Goal: Task Accomplishment & Management: Manage account settings

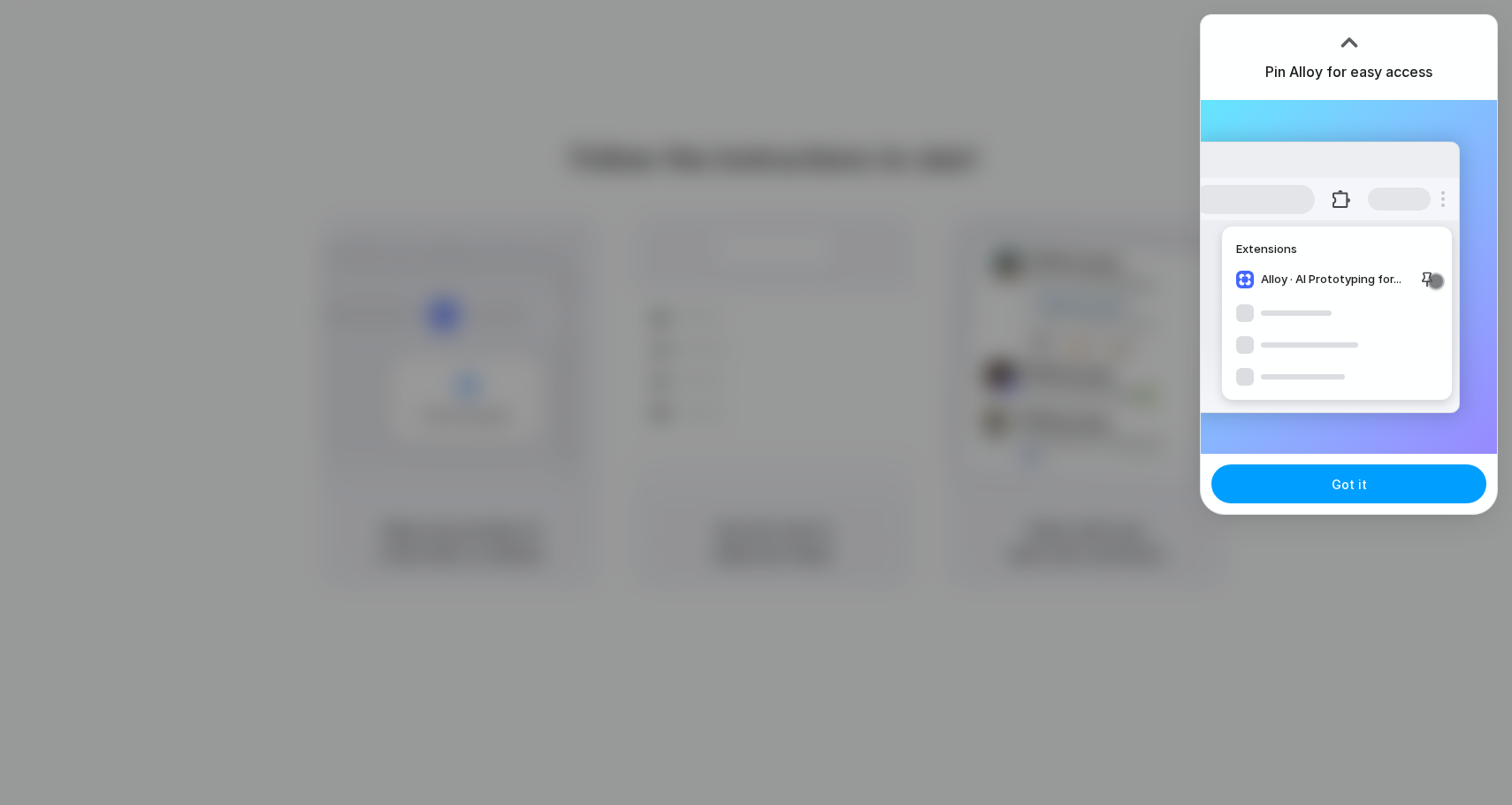
click at [1409, 496] on button "Got it" at bounding box center [1348, 484] width 275 height 39
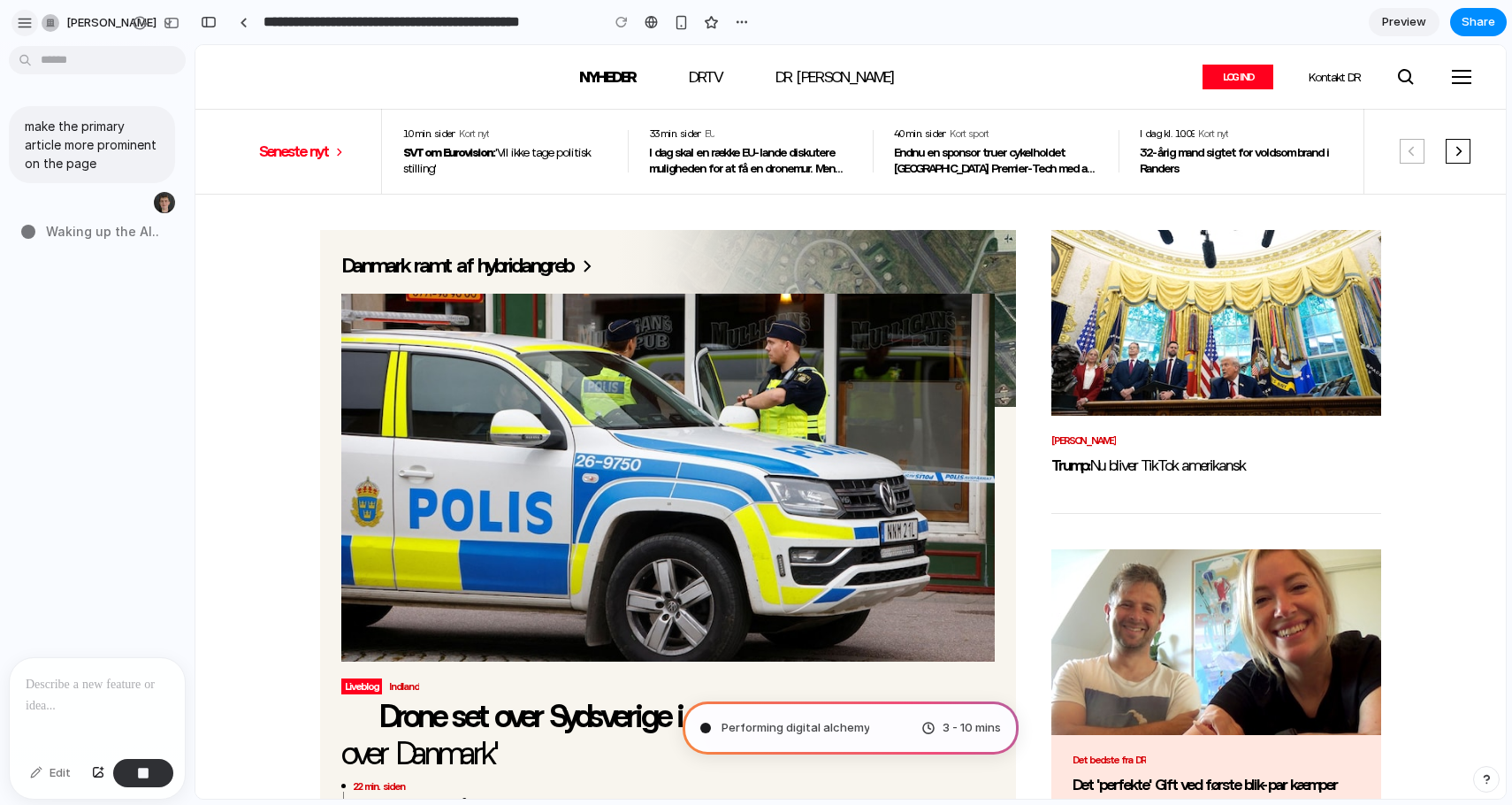
click at [22, 24] on div "button" at bounding box center [25, 23] width 16 height 16
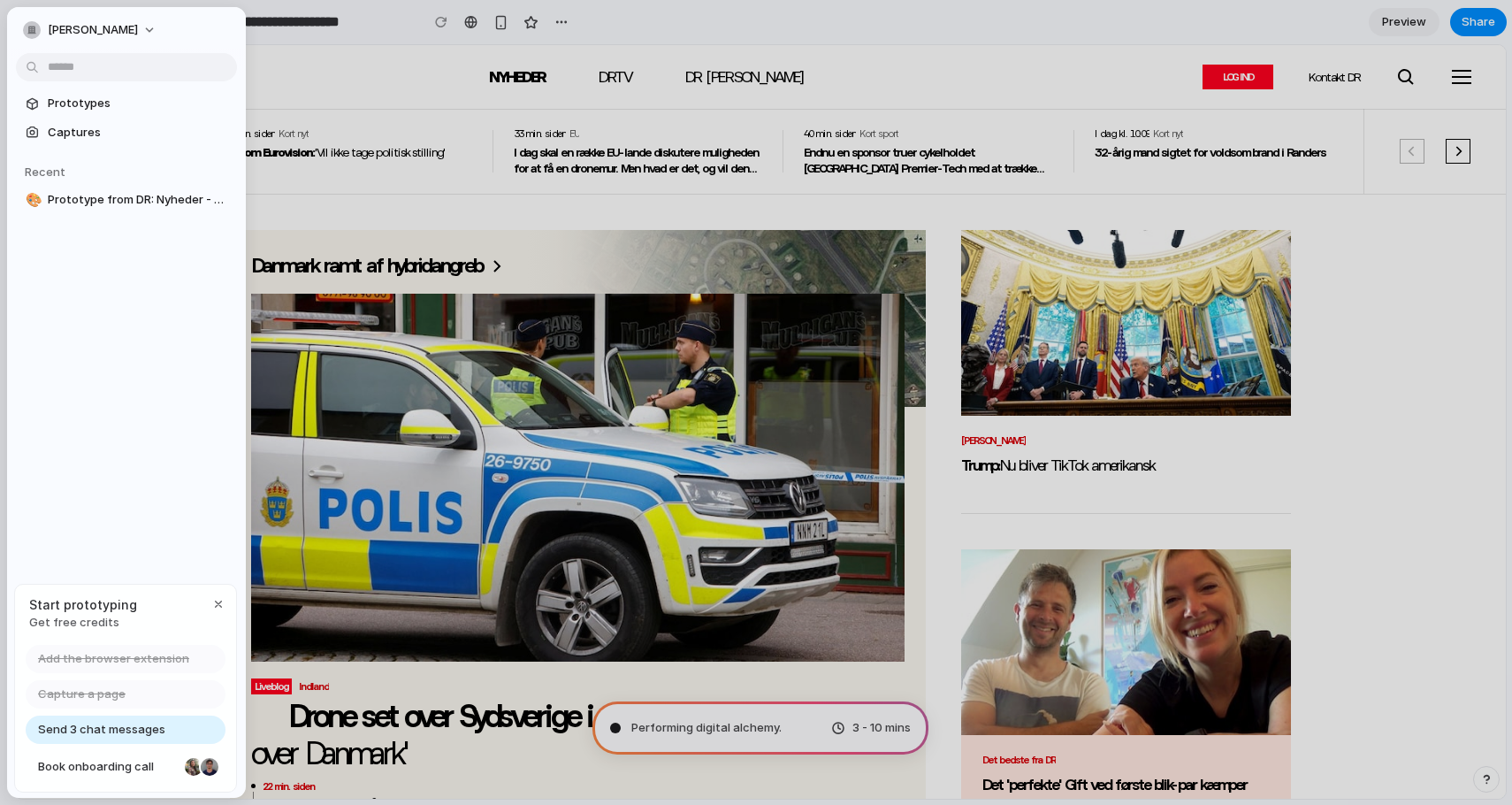
type input "**********"
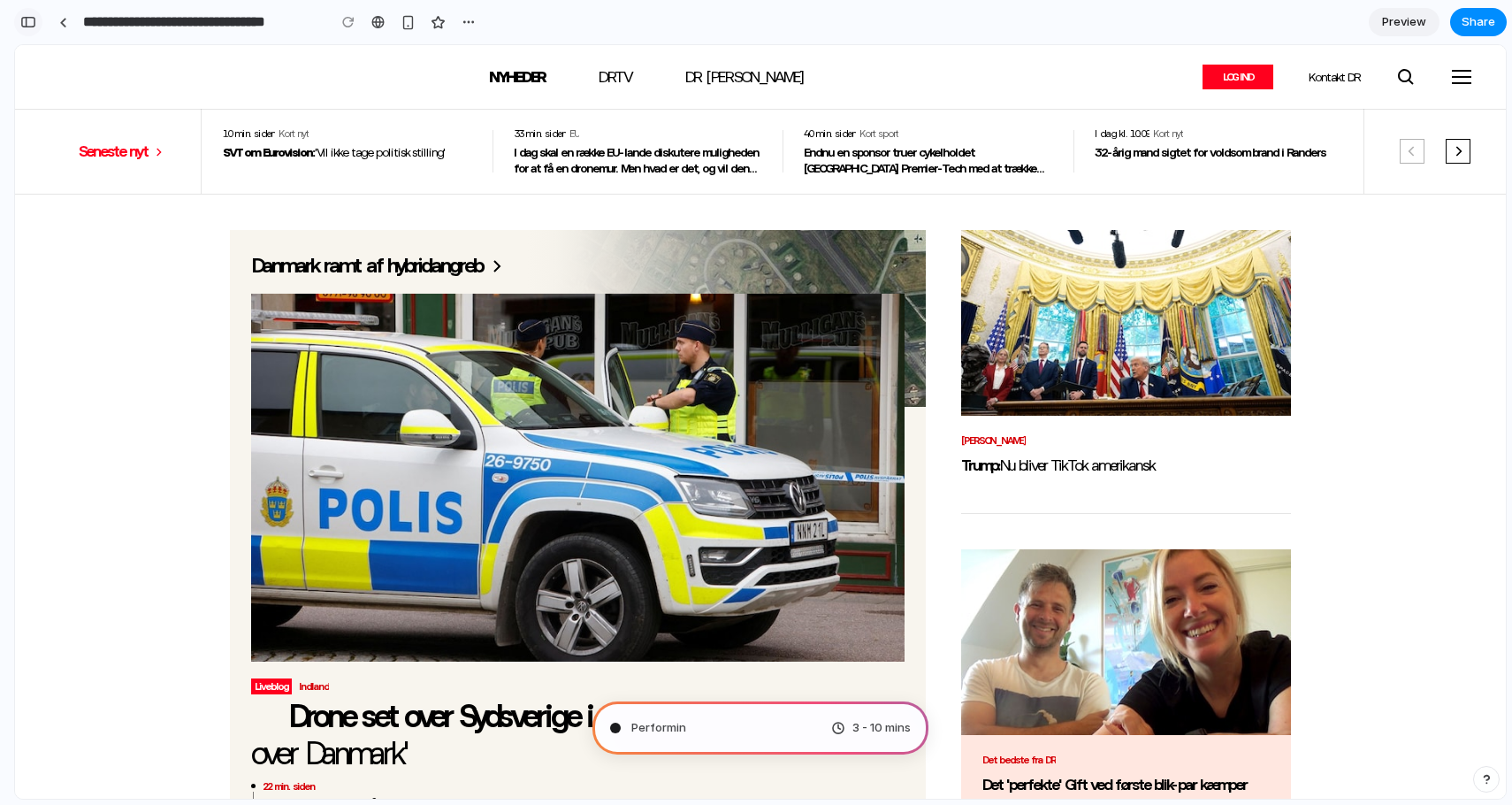
click at [31, 23] on div "button" at bounding box center [28, 22] width 16 height 12
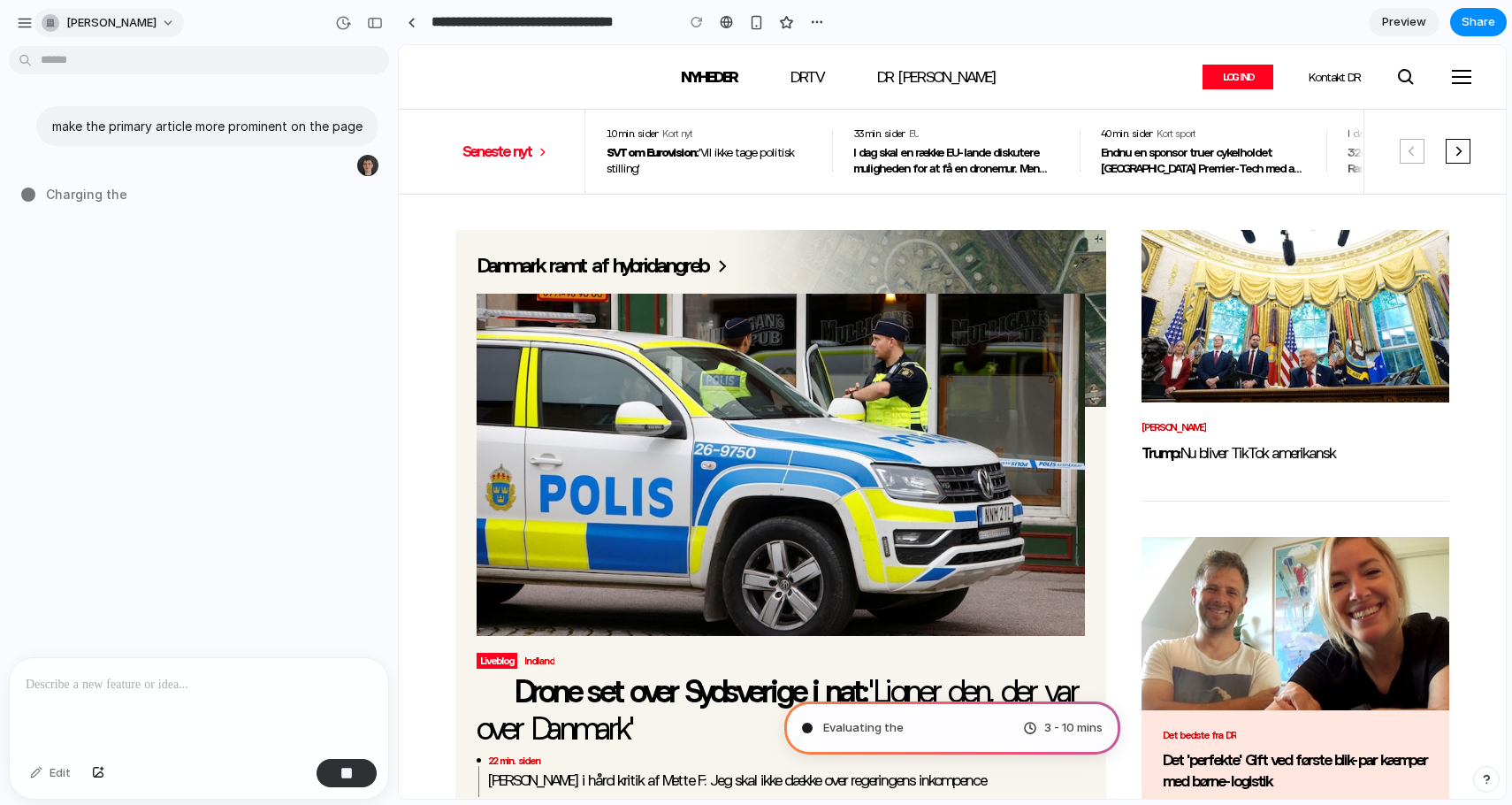
click at [74, 20] on span "[PERSON_NAME]" at bounding box center [111, 23] width 91 height 18
click at [115, 20] on div "Settings Invite members Change theme Sign out" at bounding box center [756, 402] width 1512 height 805
click at [31, 20] on div "button" at bounding box center [25, 23] width 16 height 16
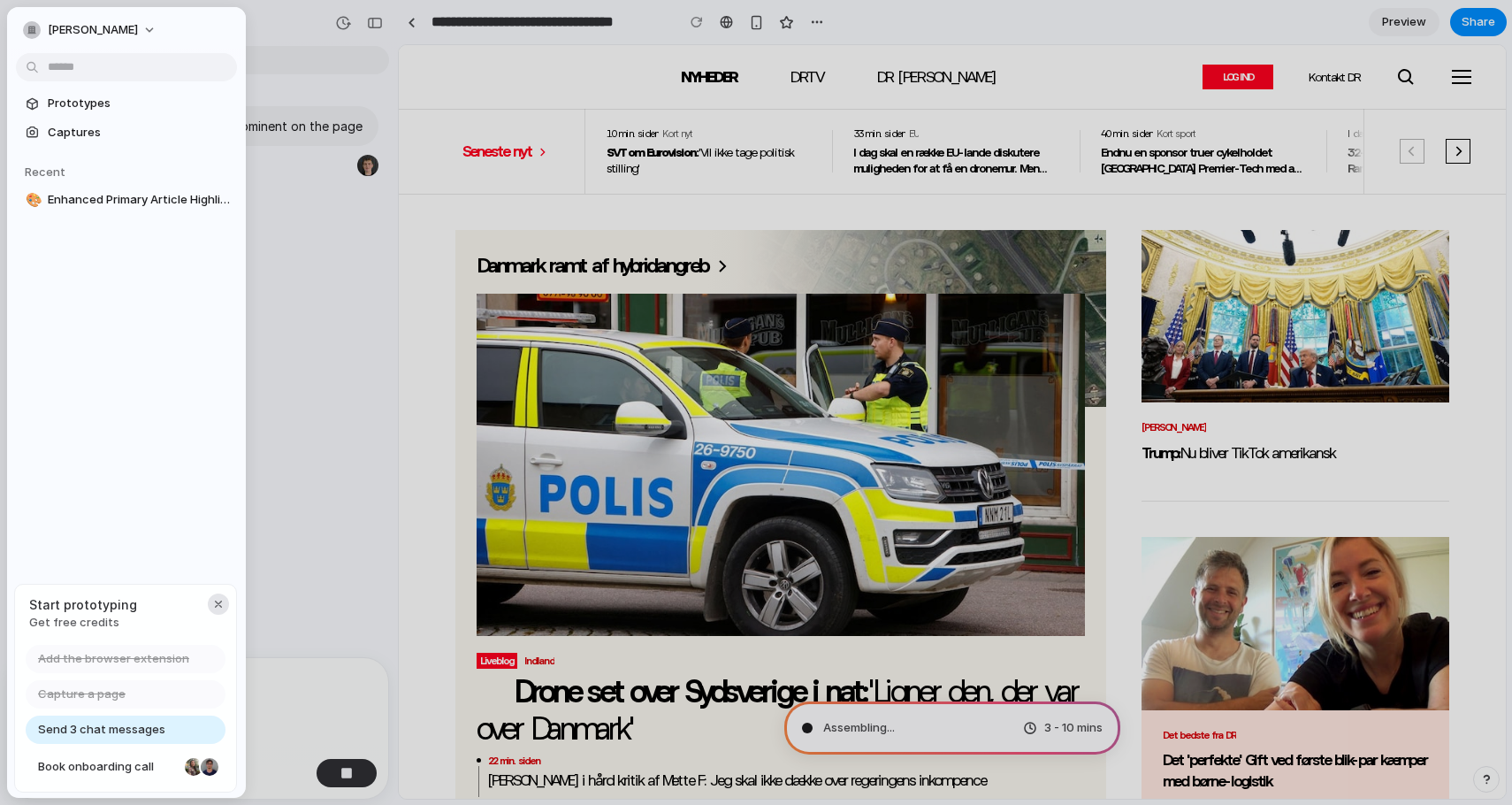
click at [223, 601] on div "button" at bounding box center [218, 604] width 14 height 14
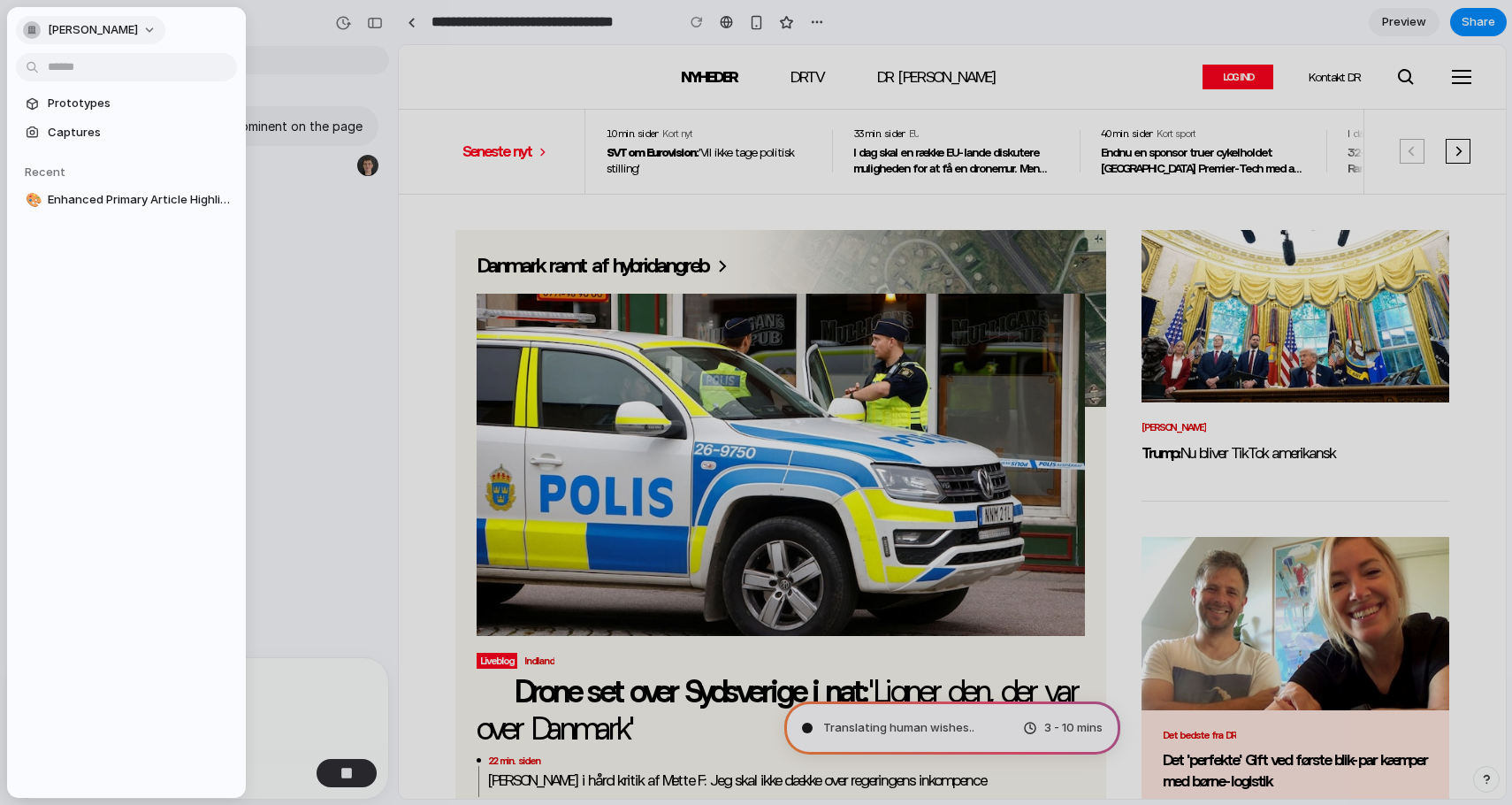
click at [139, 31] on button "[PERSON_NAME]" at bounding box center [91, 30] width 149 height 28
click at [139, 31] on div "Settings Invite members Change theme Sign out" at bounding box center [756, 402] width 1512 height 805
click at [139, 31] on button "[PERSON_NAME]" at bounding box center [91, 30] width 149 height 28
click at [139, 31] on div "Settings Invite members Change theme Sign out" at bounding box center [756, 402] width 1512 height 805
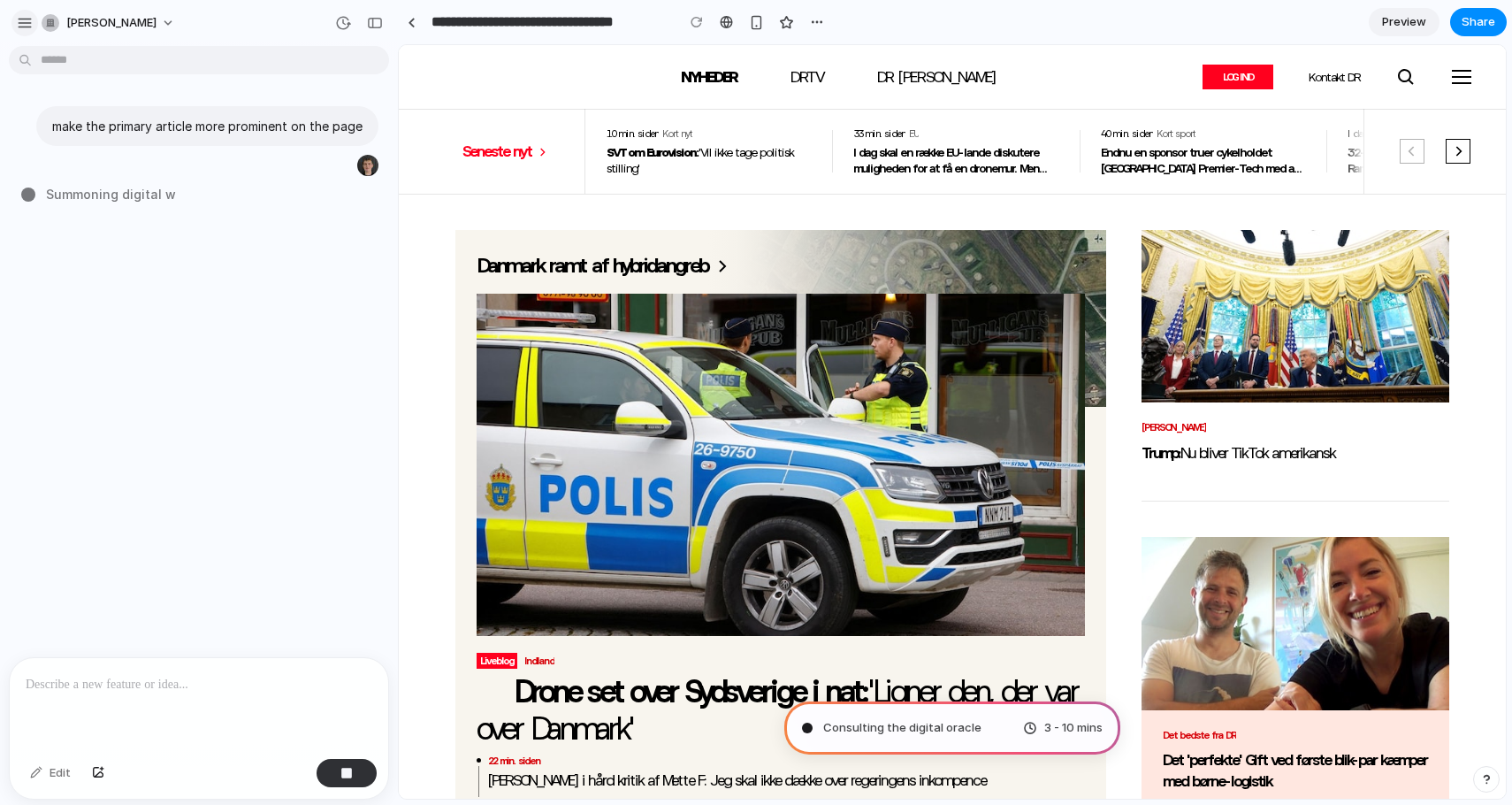
click at [22, 19] on div "button" at bounding box center [25, 23] width 16 height 16
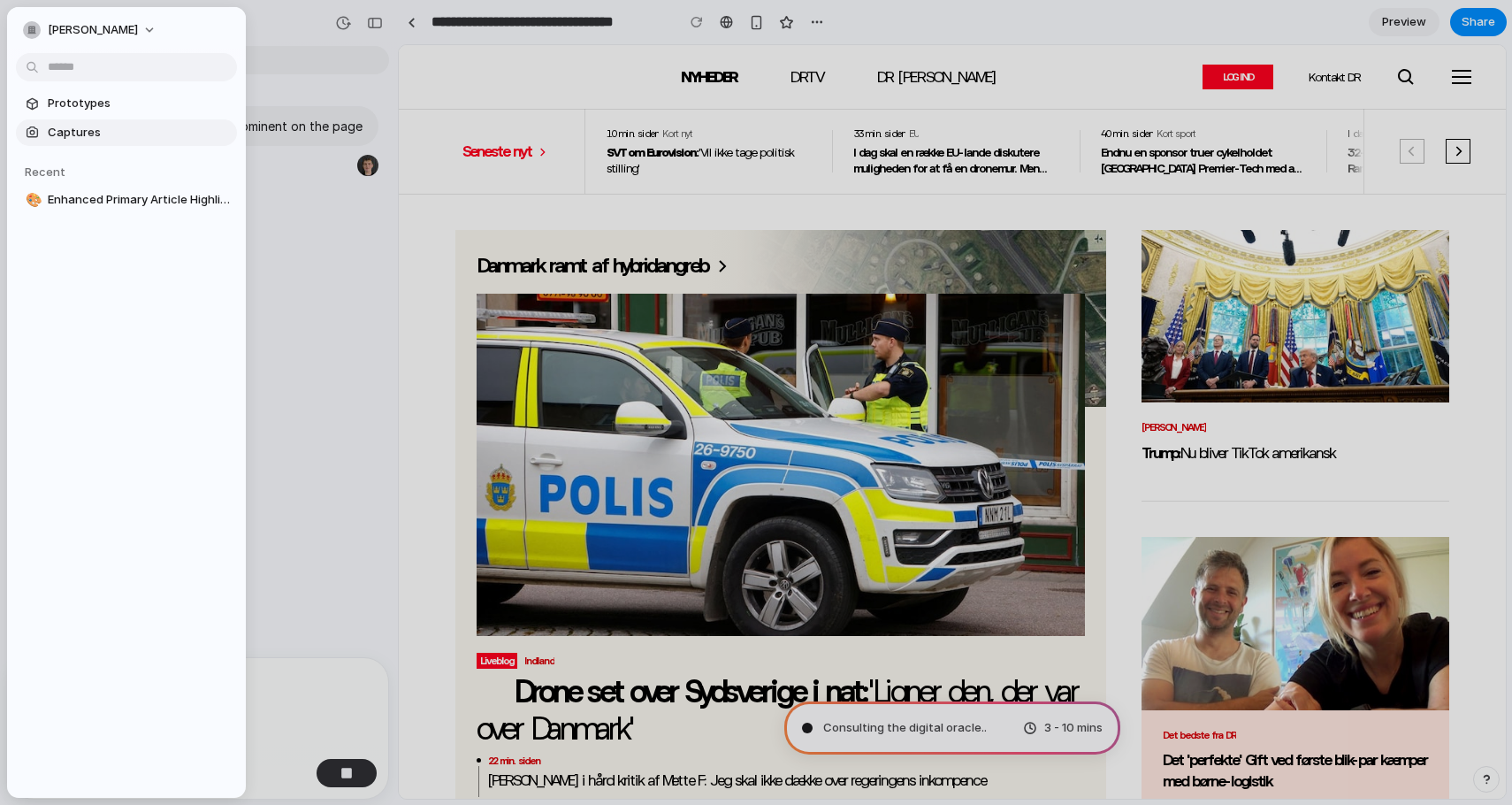
click at [94, 131] on span "Captures" at bounding box center [138, 132] width 182 height 18
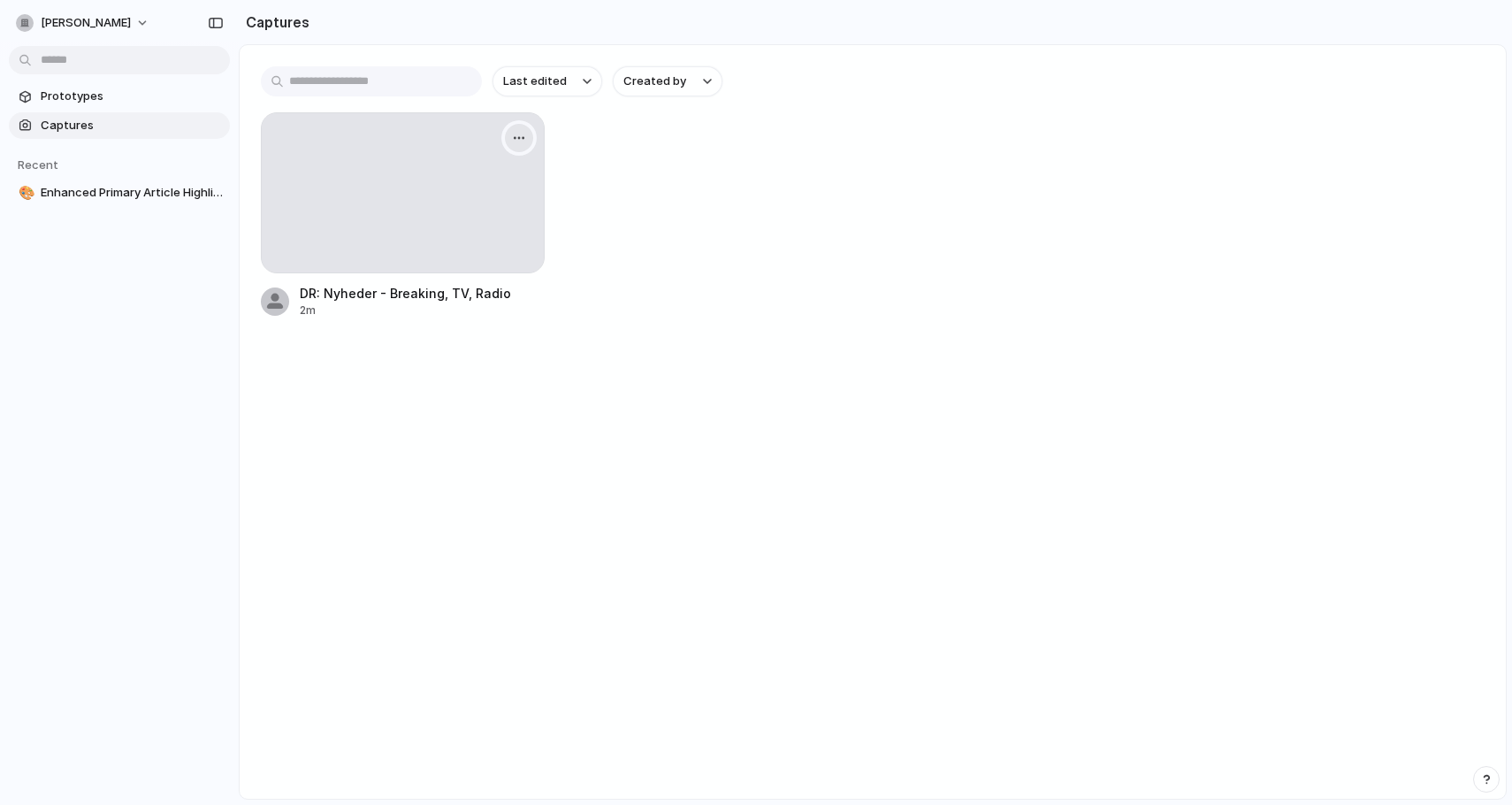
click at [523, 139] on div "button" at bounding box center [519, 138] width 14 height 14
click at [706, 146] on div "Create prototype Rename Copy link Open original page Delete" at bounding box center [756, 402] width 1512 height 805
click at [528, 134] on button "button" at bounding box center [518, 137] width 28 height 28
click at [653, 171] on div "Create prototype Rename Copy link Open original page Delete" at bounding box center [756, 402] width 1512 height 805
click at [521, 141] on div "button" at bounding box center [519, 138] width 14 height 14
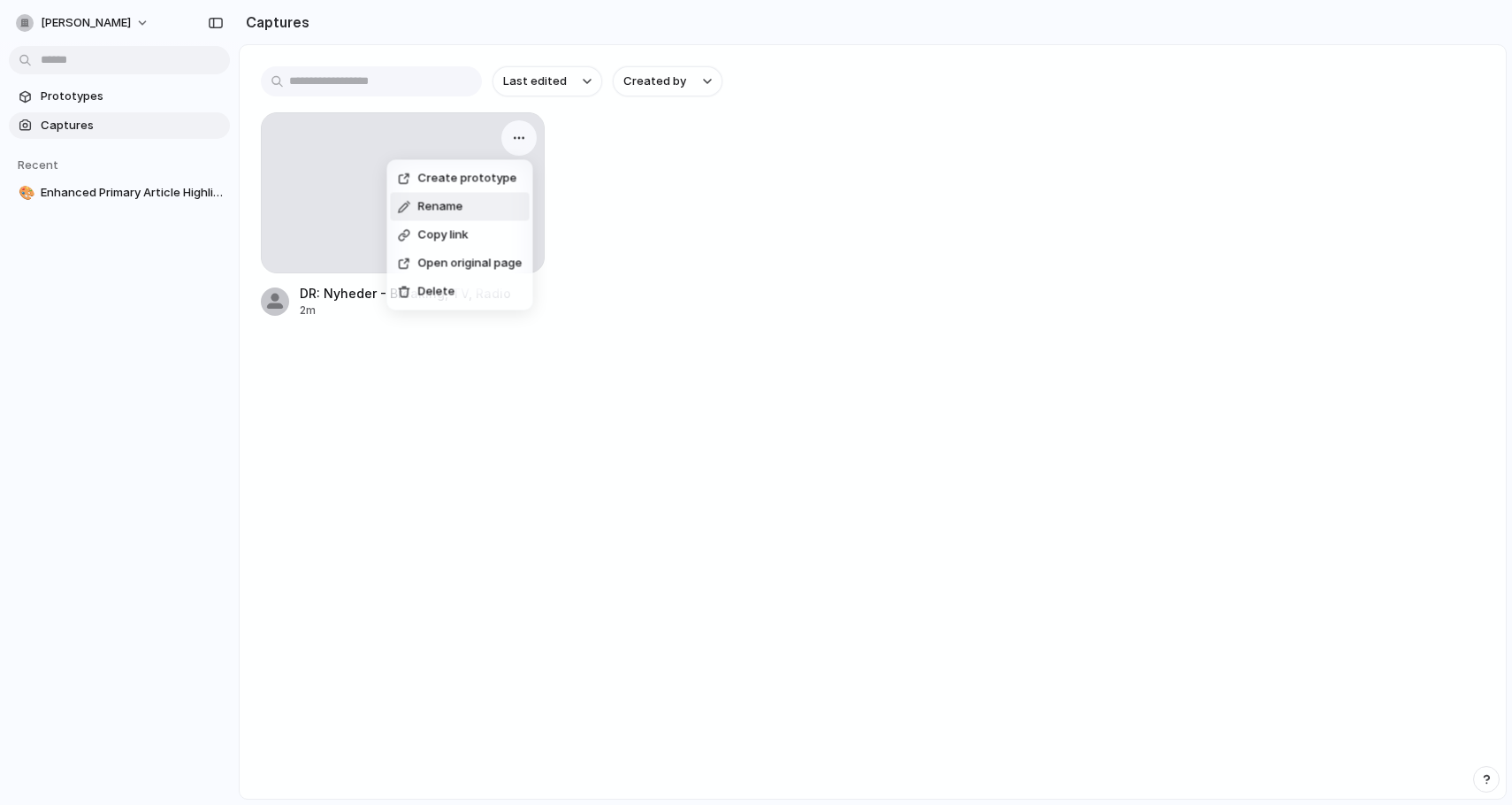
click at [715, 163] on div "Create prototype Rename Copy link Open original page Delete" at bounding box center [756, 402] width 1512 height 805
click at [99, 99] on span "Prototypes" at bounding box center [131, 97] width 182 height 18
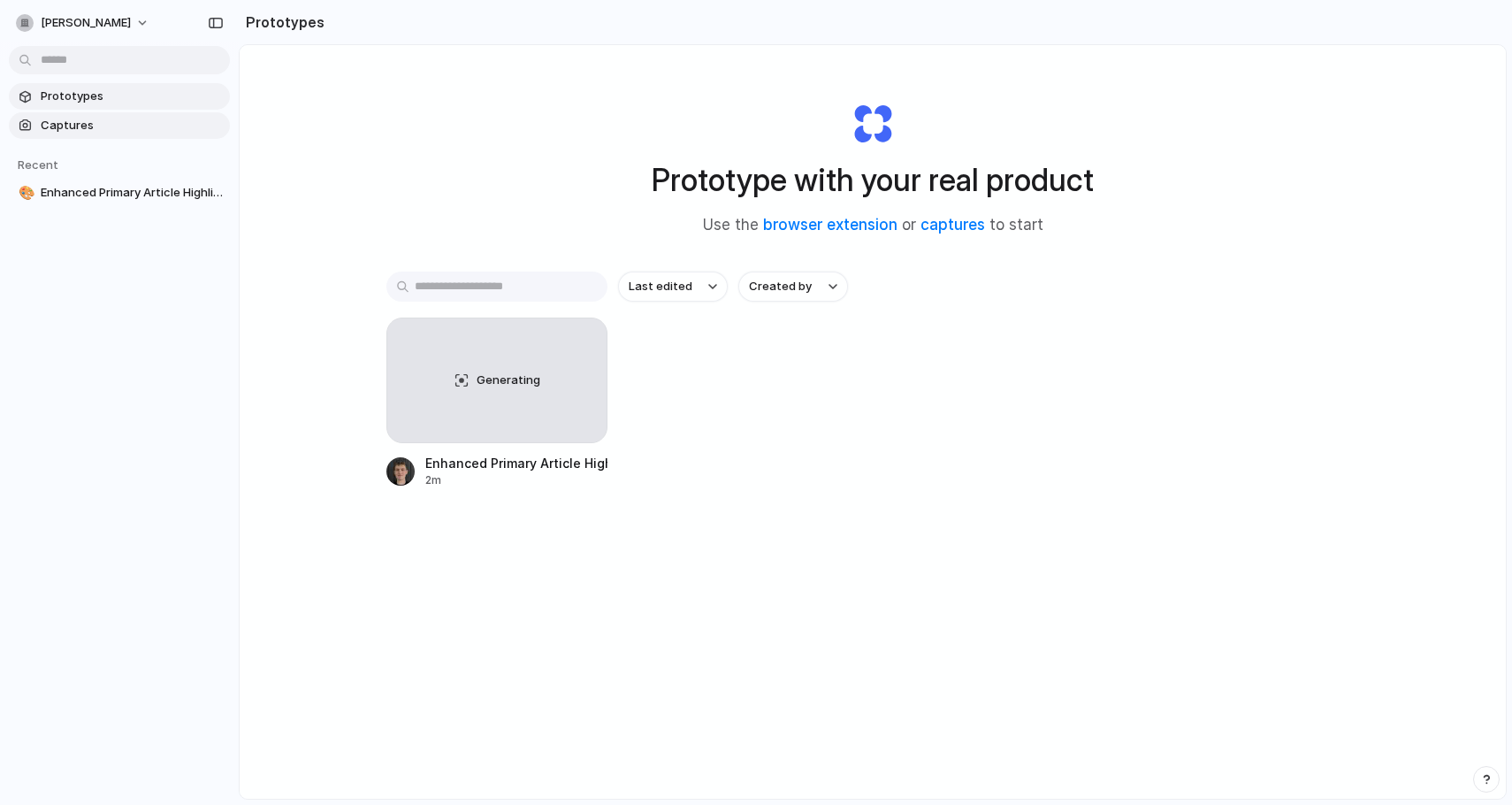
click at [112, 134] on link "Captures" at bounding box center [119, 125] width 221 height 27
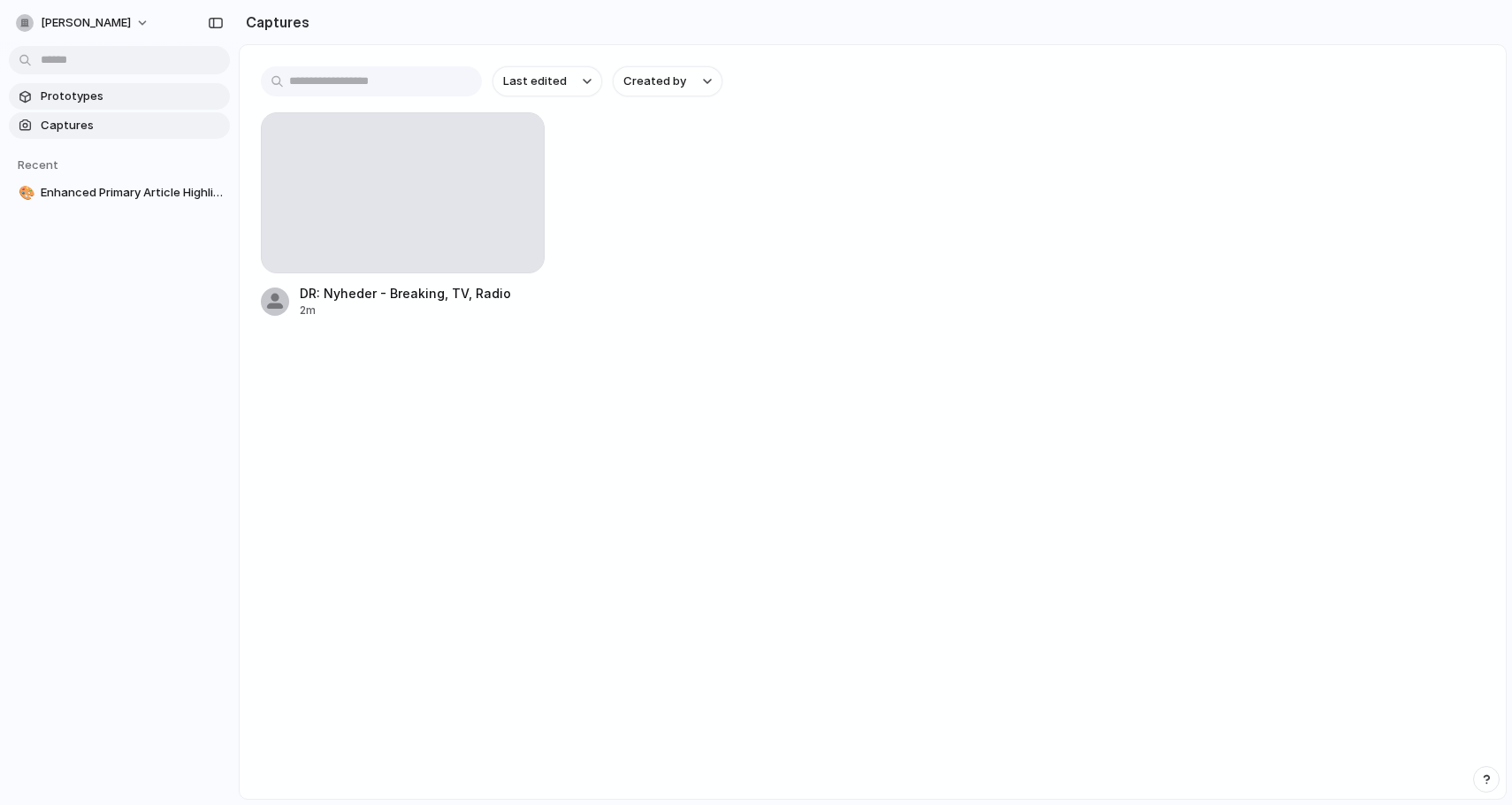
click at [89, 101] on span "Prototypes" at bounding box center [131, 97] width 182 height 18
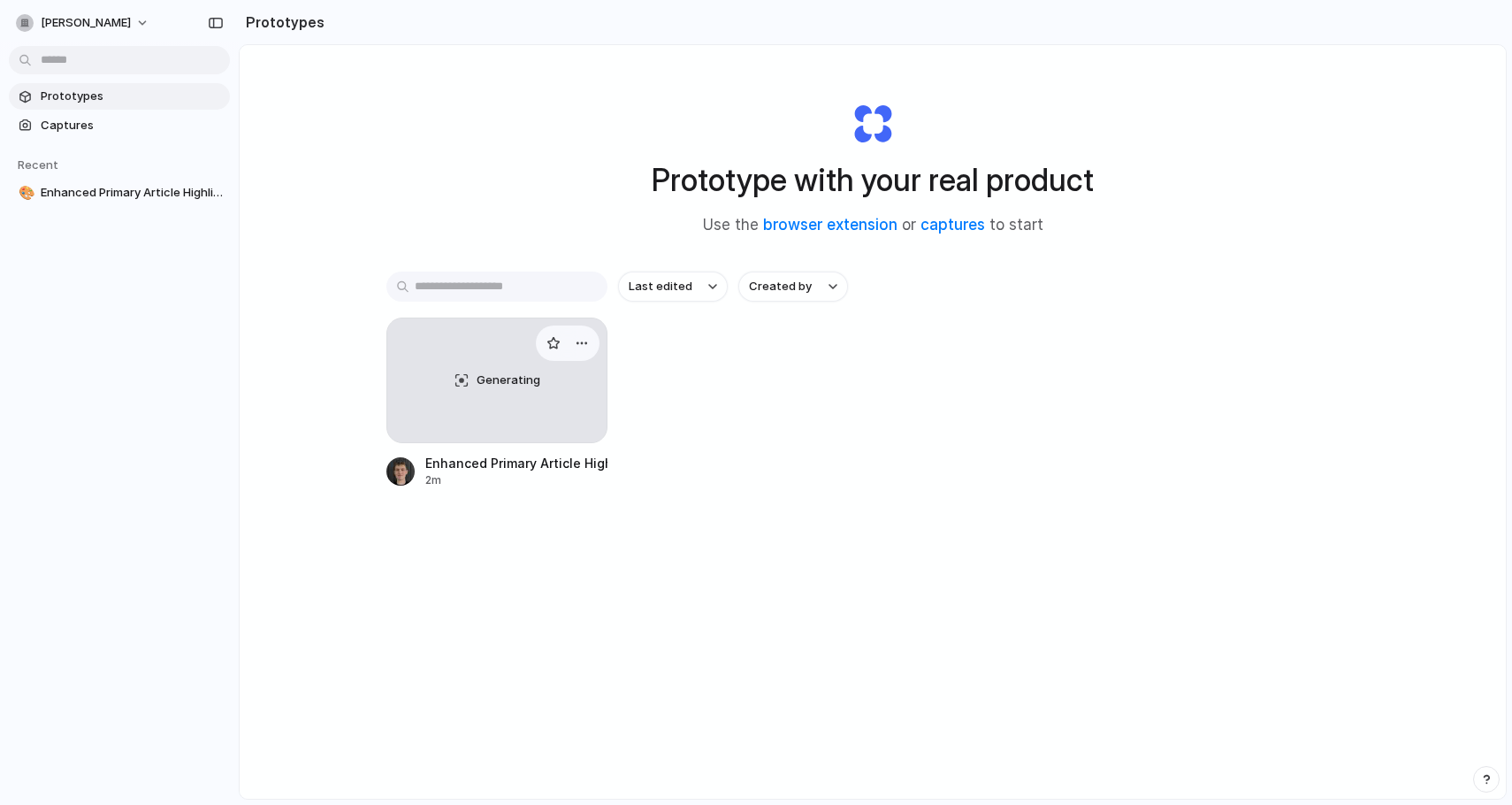
click at [483, 422] on div "Generating" at bounding box center [496, 380] width 219 height 123
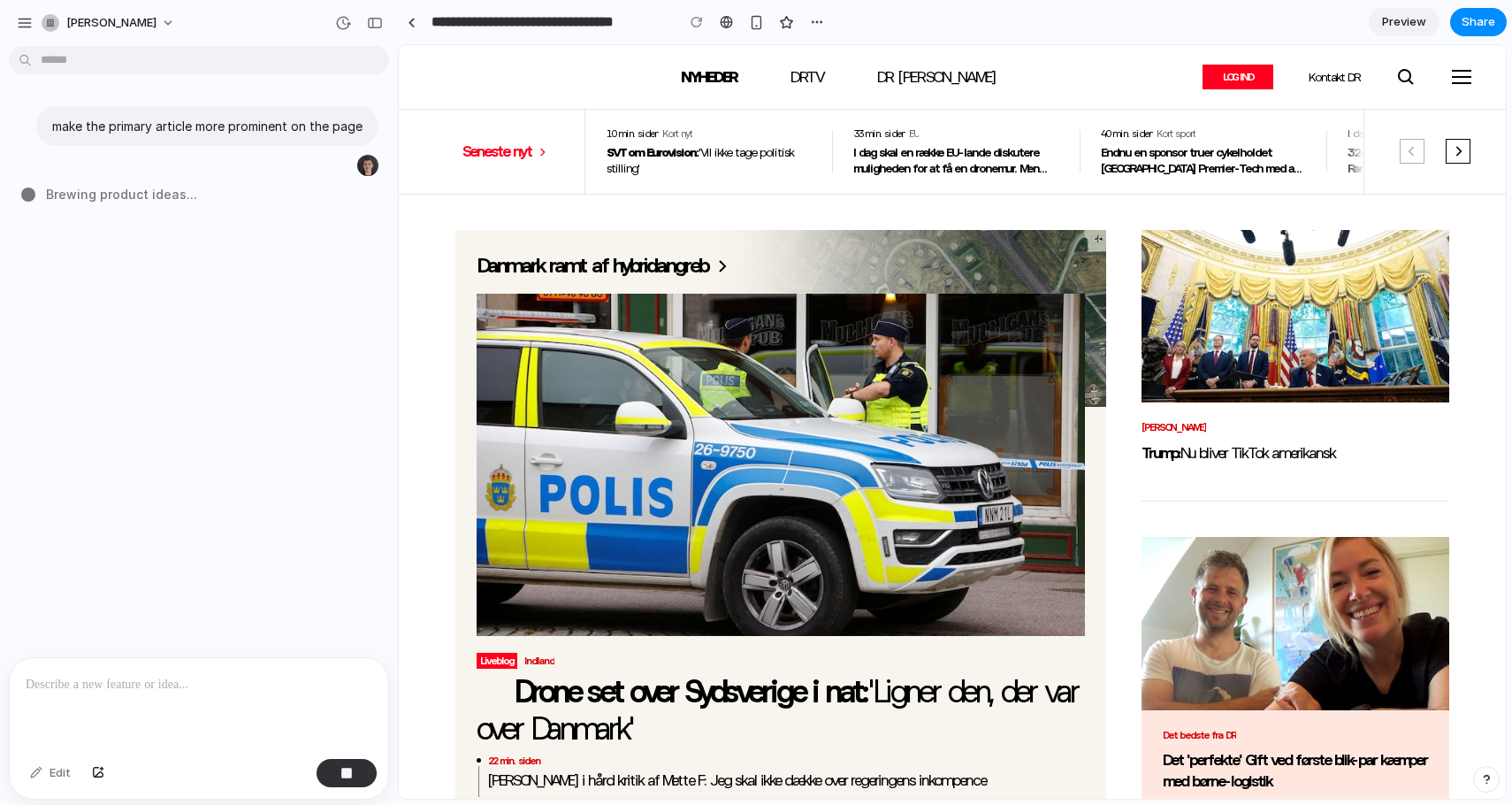
click at [10, 24] on div "[PERSON_NAME]" at bounding box center [199, 21] width 398 height 43
click at [14, 15] on button "button" at bounding box center [25, 23] width 27 height 27
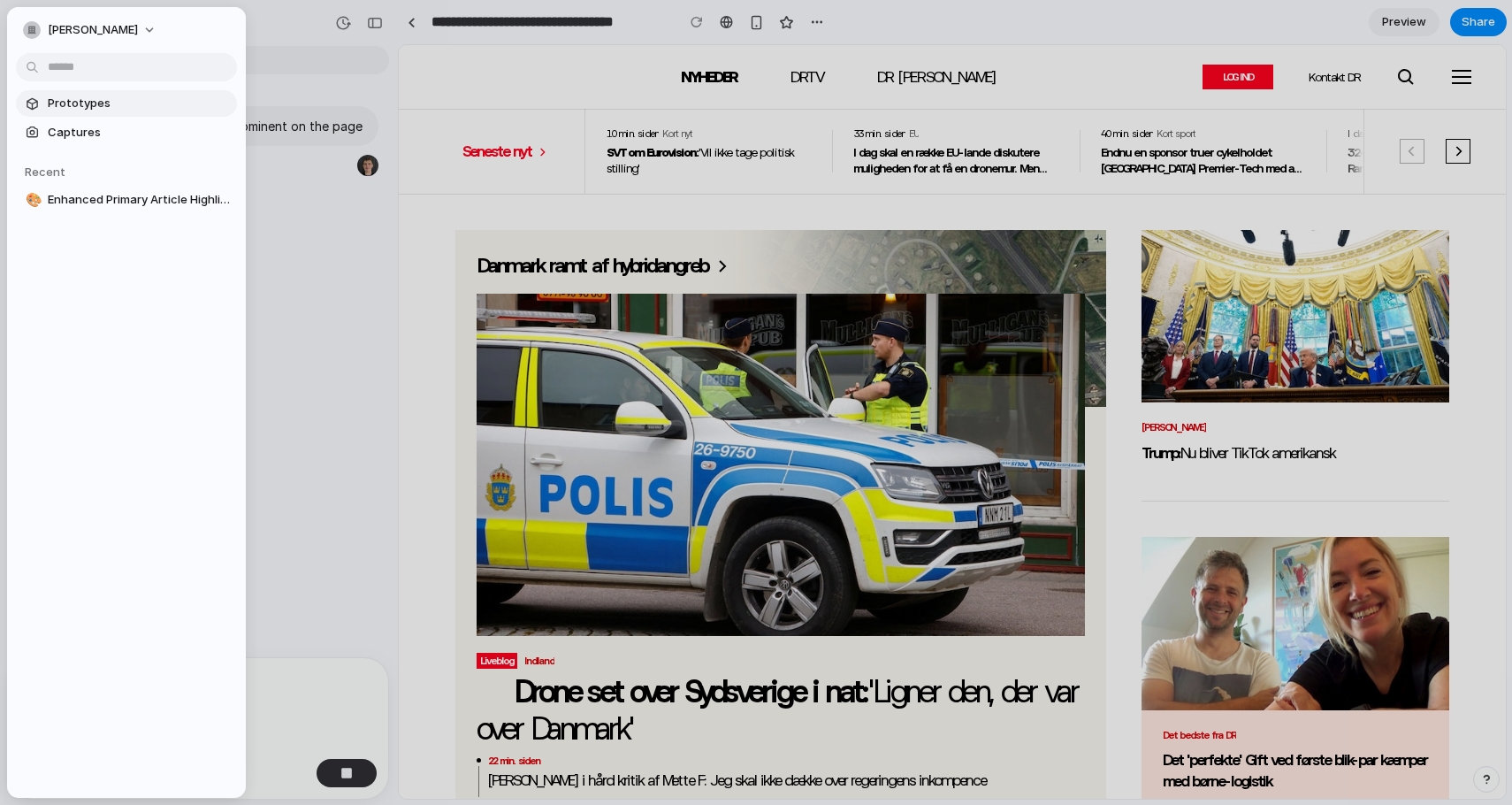
click at [84, 101] on span "Prototypes" at bounding box center [138, 103] width 182 height 18
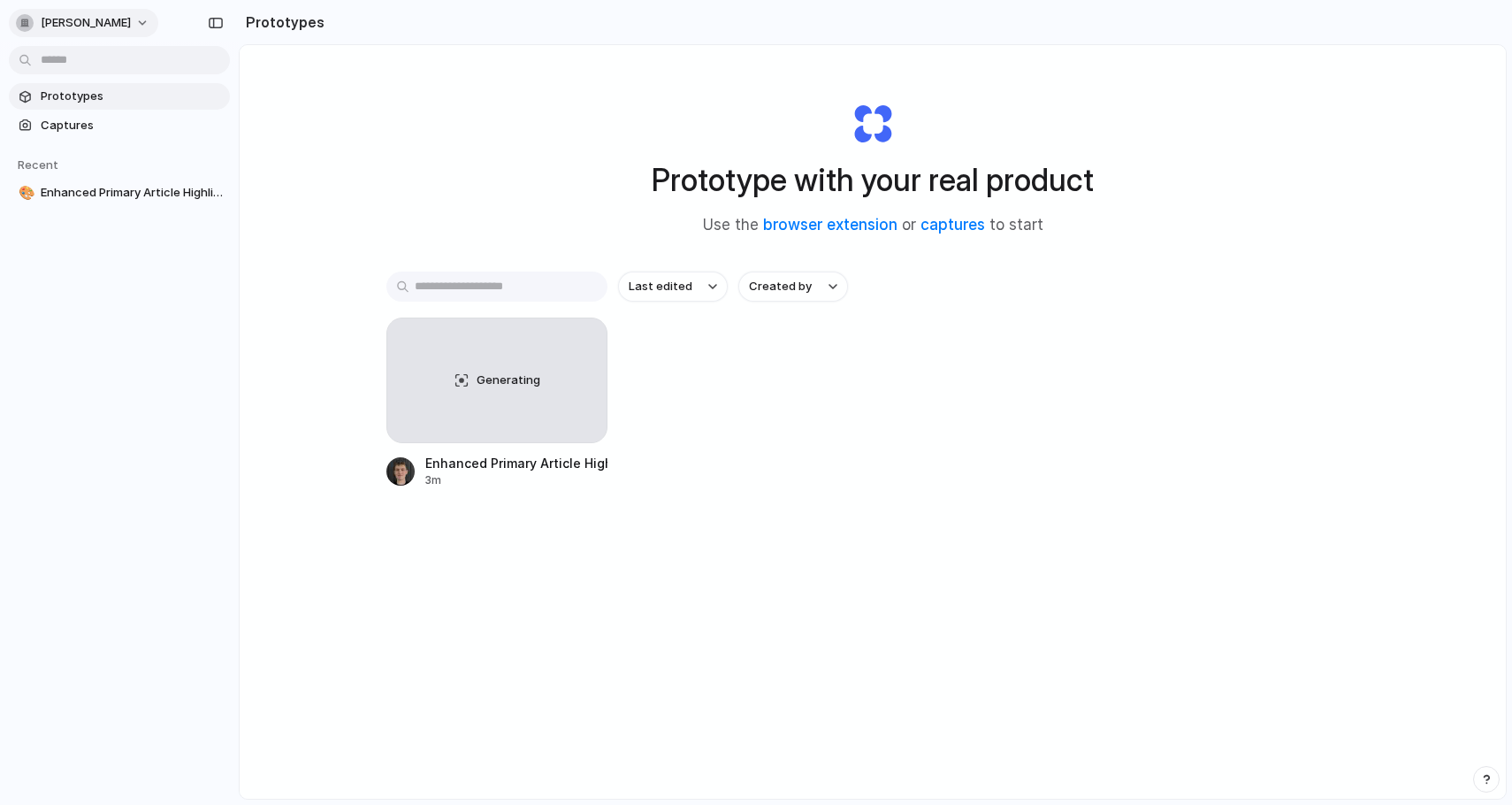
click at [63, 27] on span "[PERSON_NAME]" at bounding box center [86, 23] width 91 height 18
click at [45, 12] on div "Settings Invite members Change theme Sign out" at bounding box center [756, 402] width 1512 height 805
click at [114, 117] on span "Captures" at bounding box center [131, 125] width 182 height 18
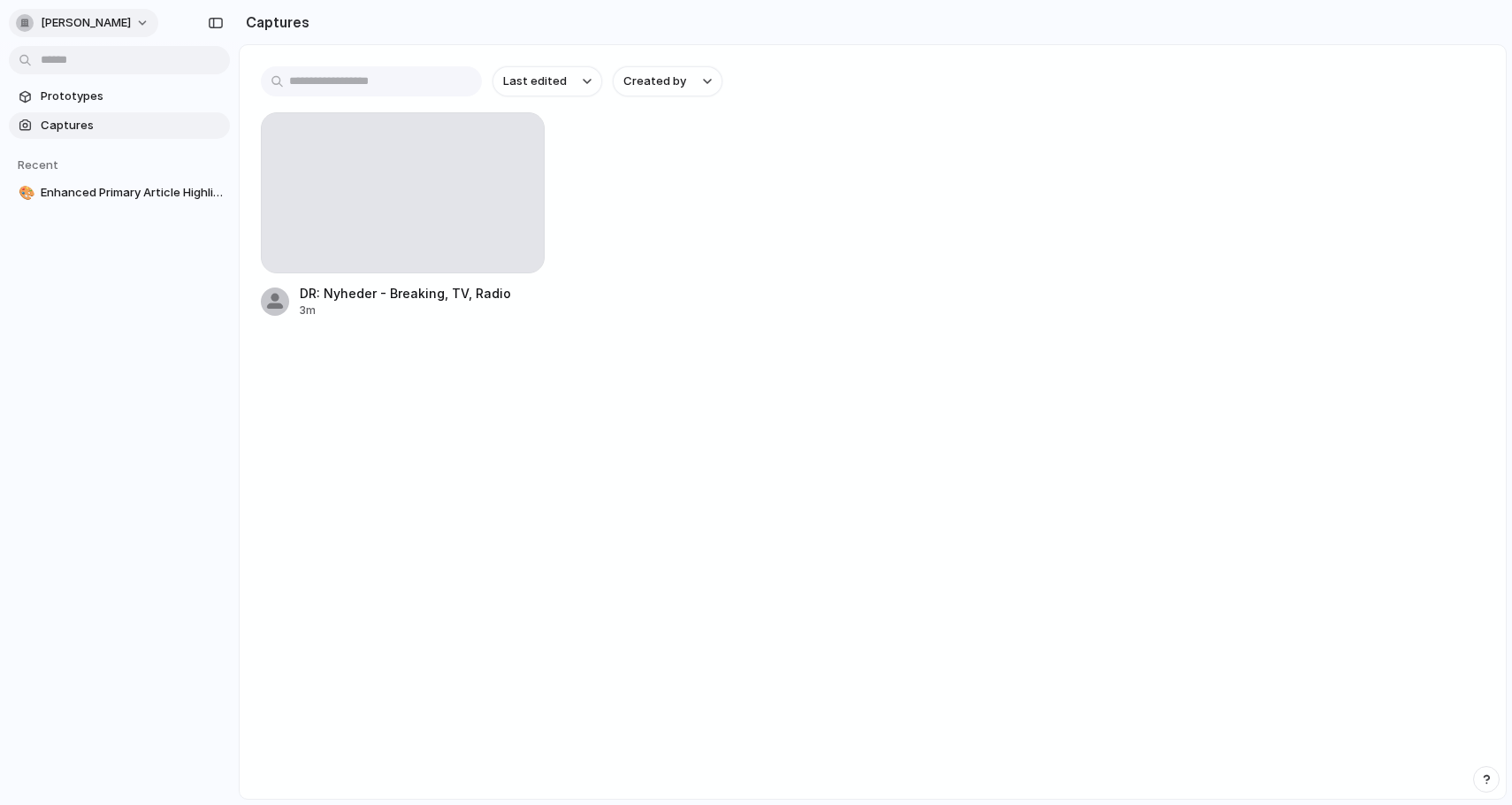
click at [93, 26] on span "[PERSON_NAME]" at bounding box center [86, 23] width 91 height 18
click at [90, 99] on span "Invite members" at bounding box center [83, 92] width 85 height 18
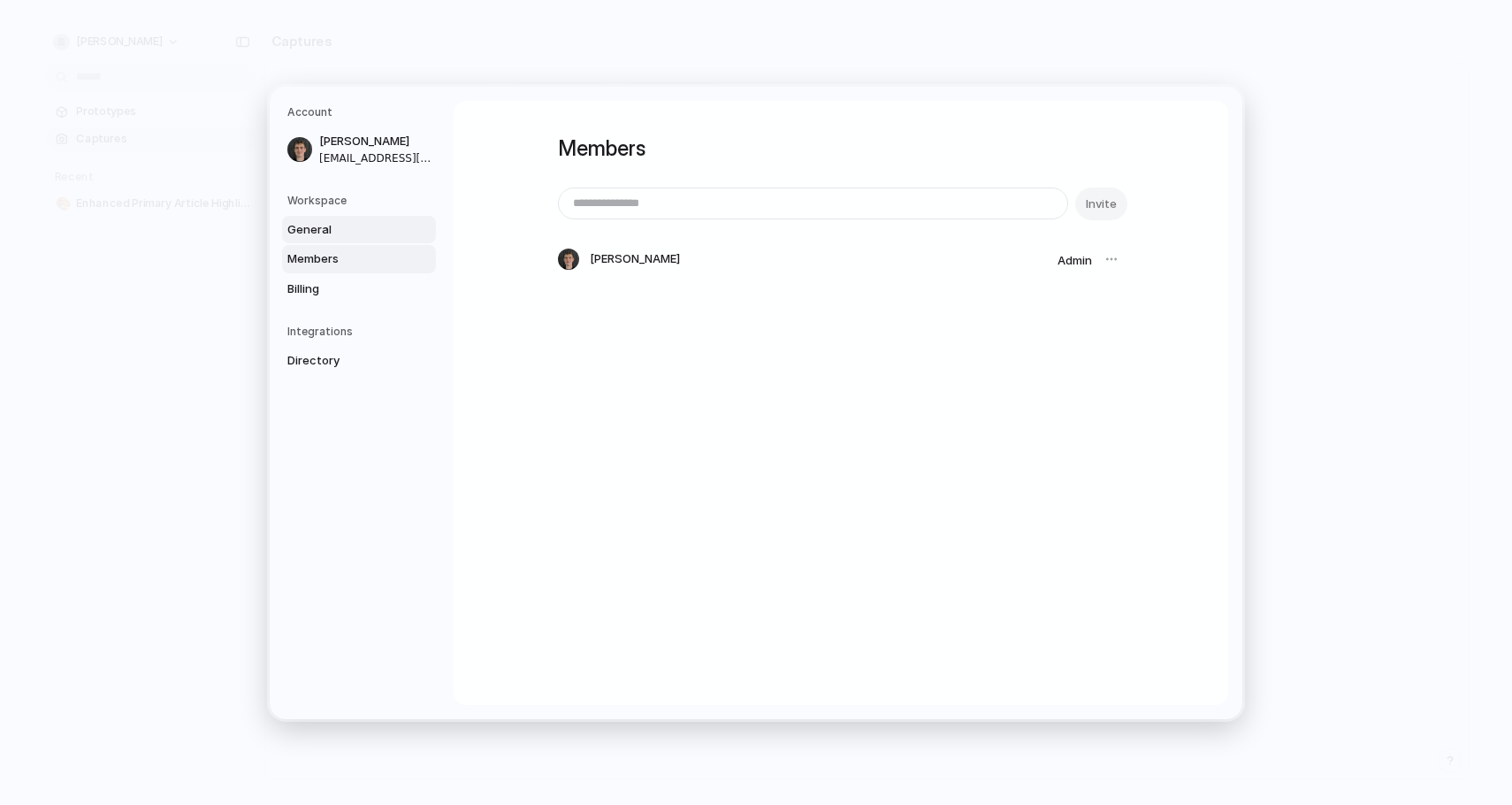
click at [360, 230] on span "General" at bounding box center [344, 229] width 113 height 18
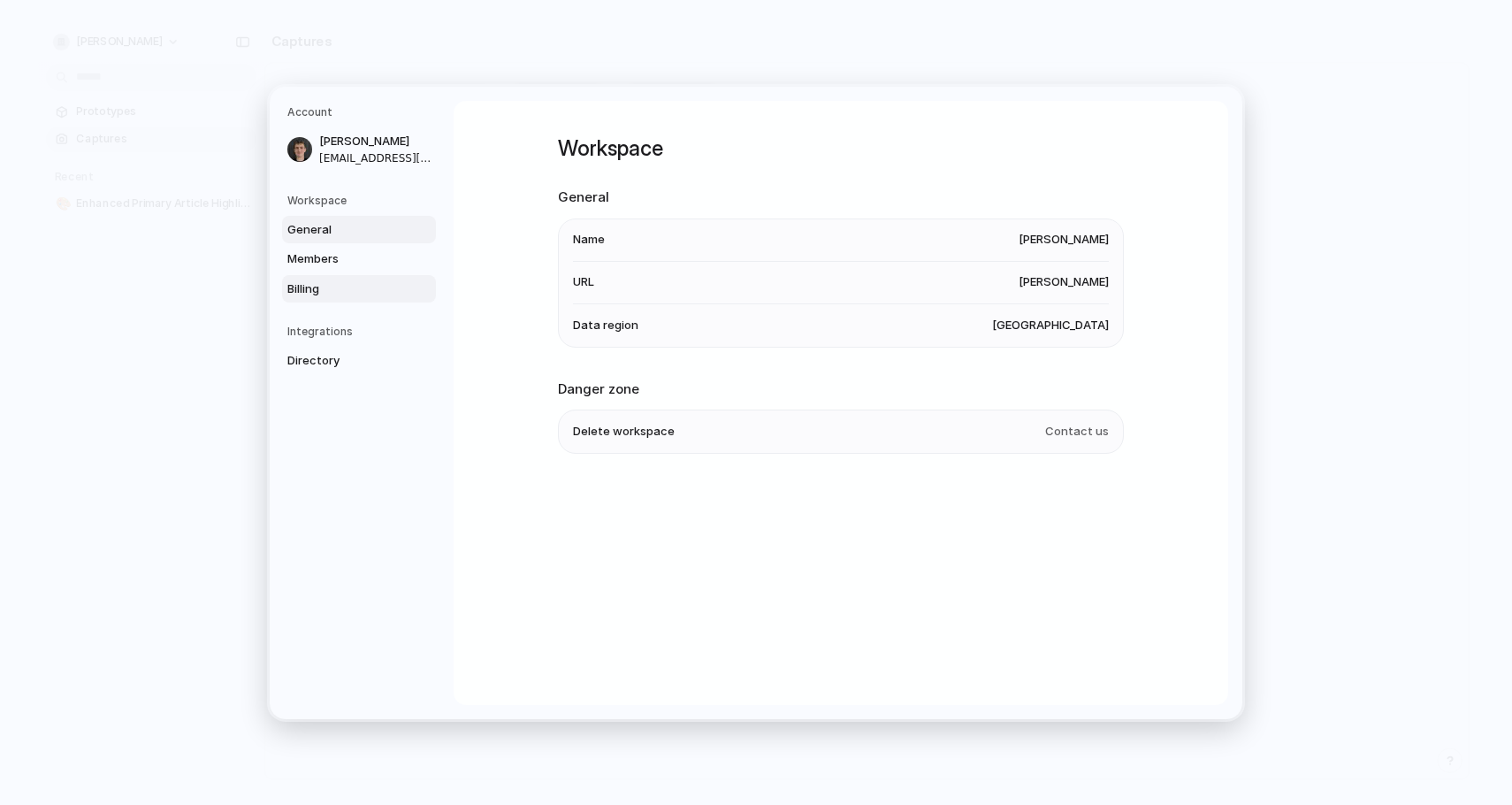
click at [352, 285] on span "Billing" at bounding box center [344, 289] width 113 height 18
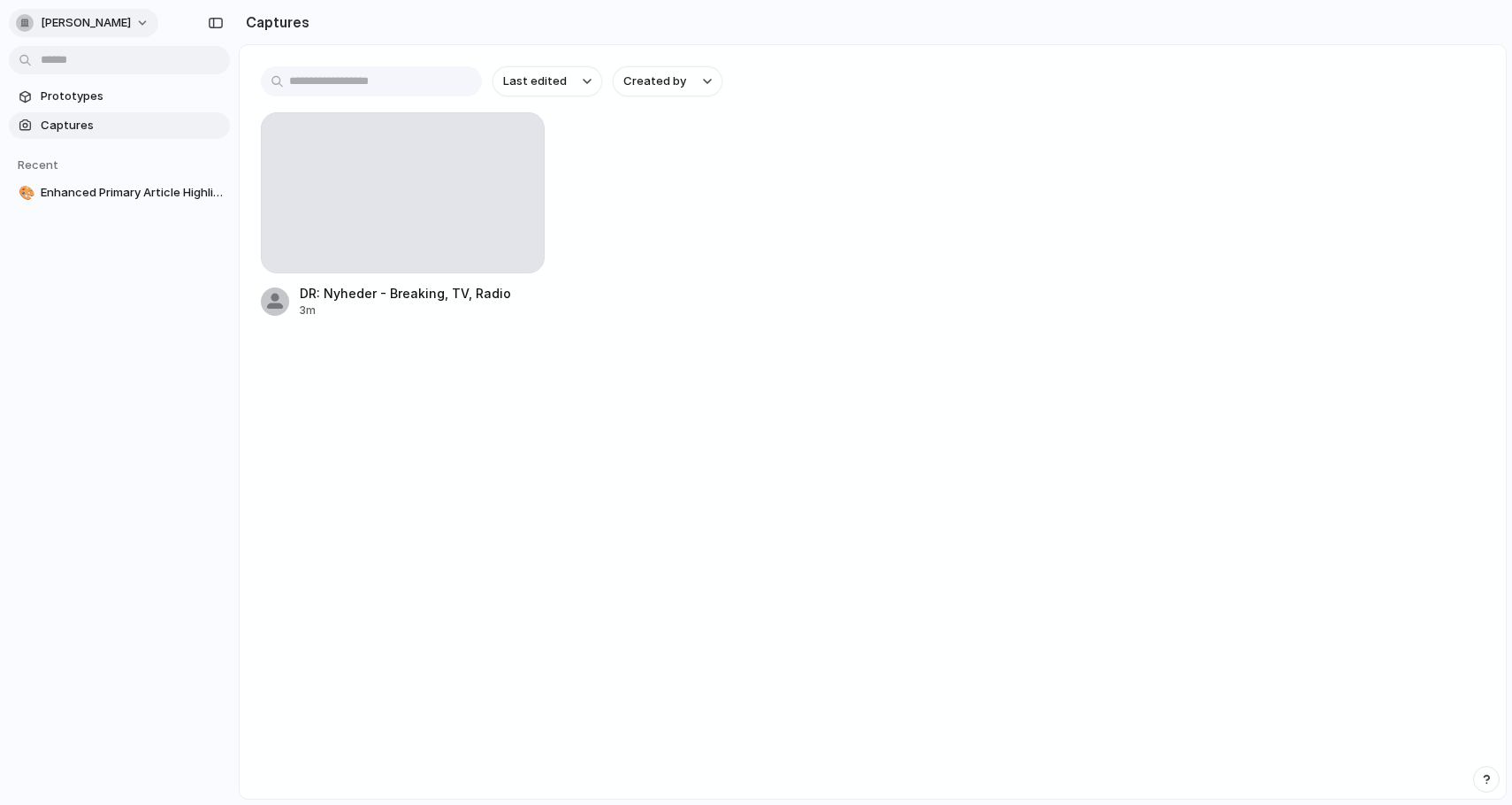
click at [121, 28] on span "[PERSON_NAME]" at bounding box center [86, 23] width 91 height 18
click at [122, 66] on li "Settings" at bounding box center [86, 63] width 147 height 28
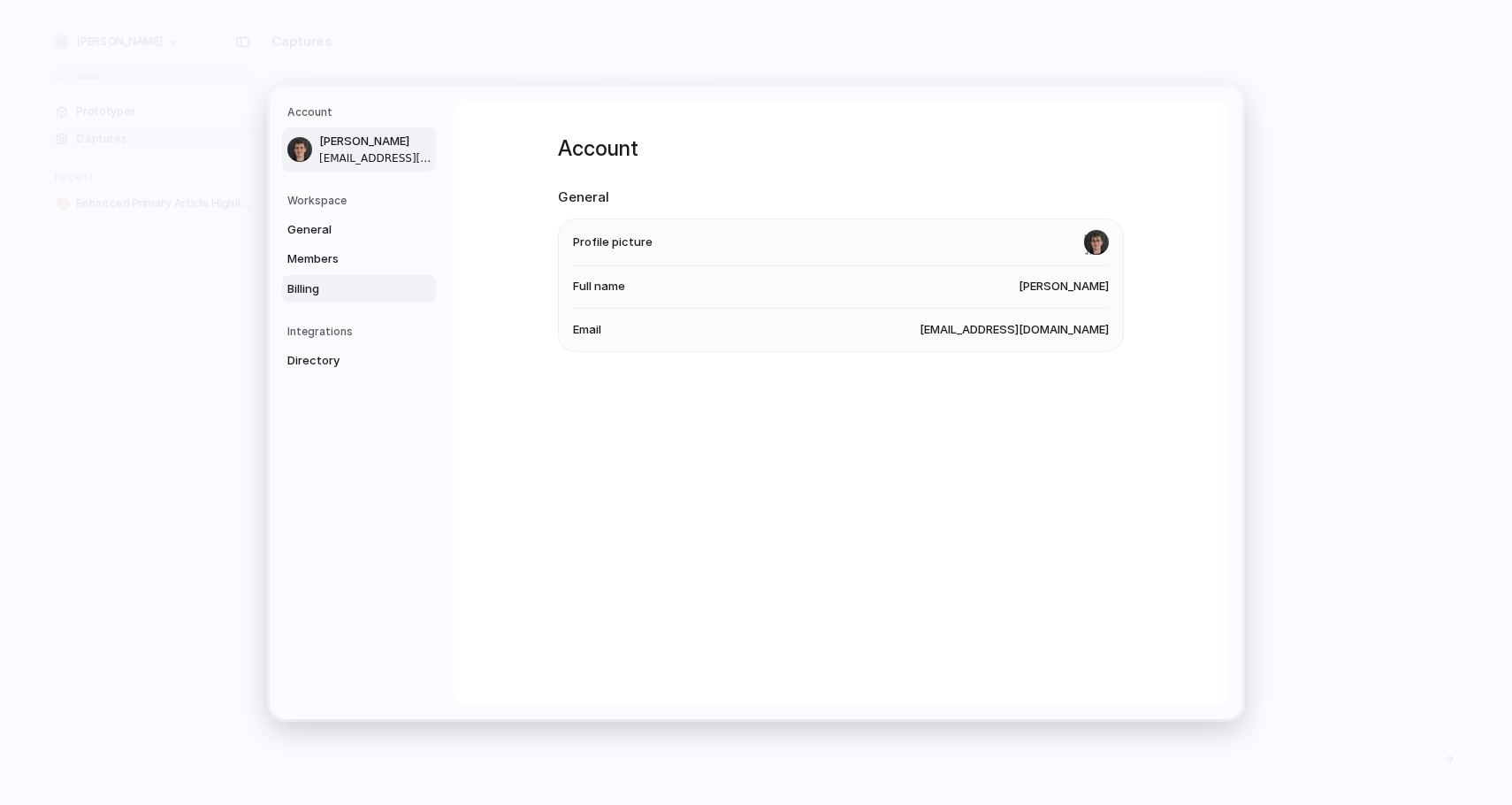
click at [313, 287] on span "Billing" at bounding box center [344, 289] width 113 height 18
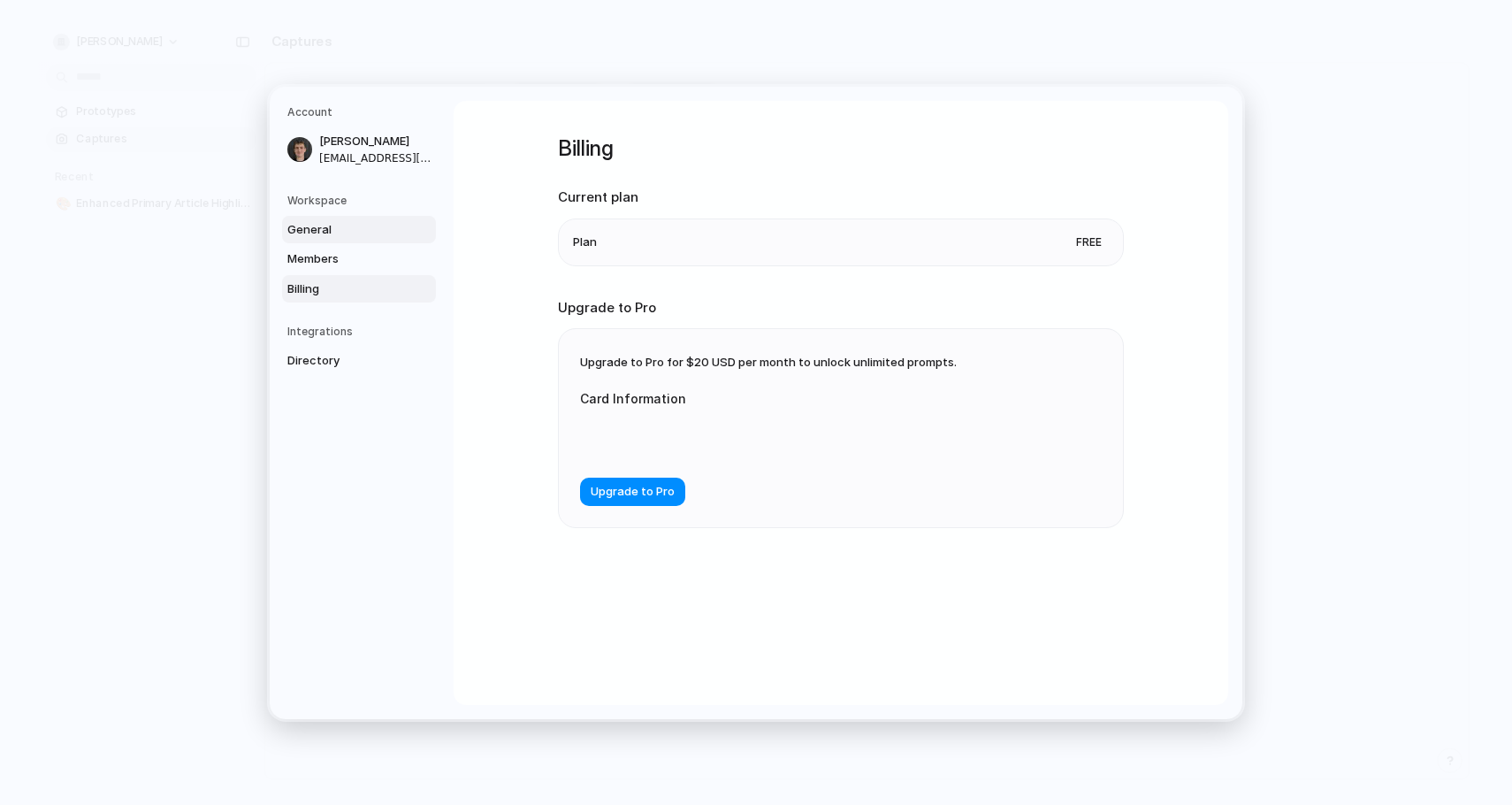
click at [353, 220] on span "General" at bounding box center [344, 229] width 113 height 18
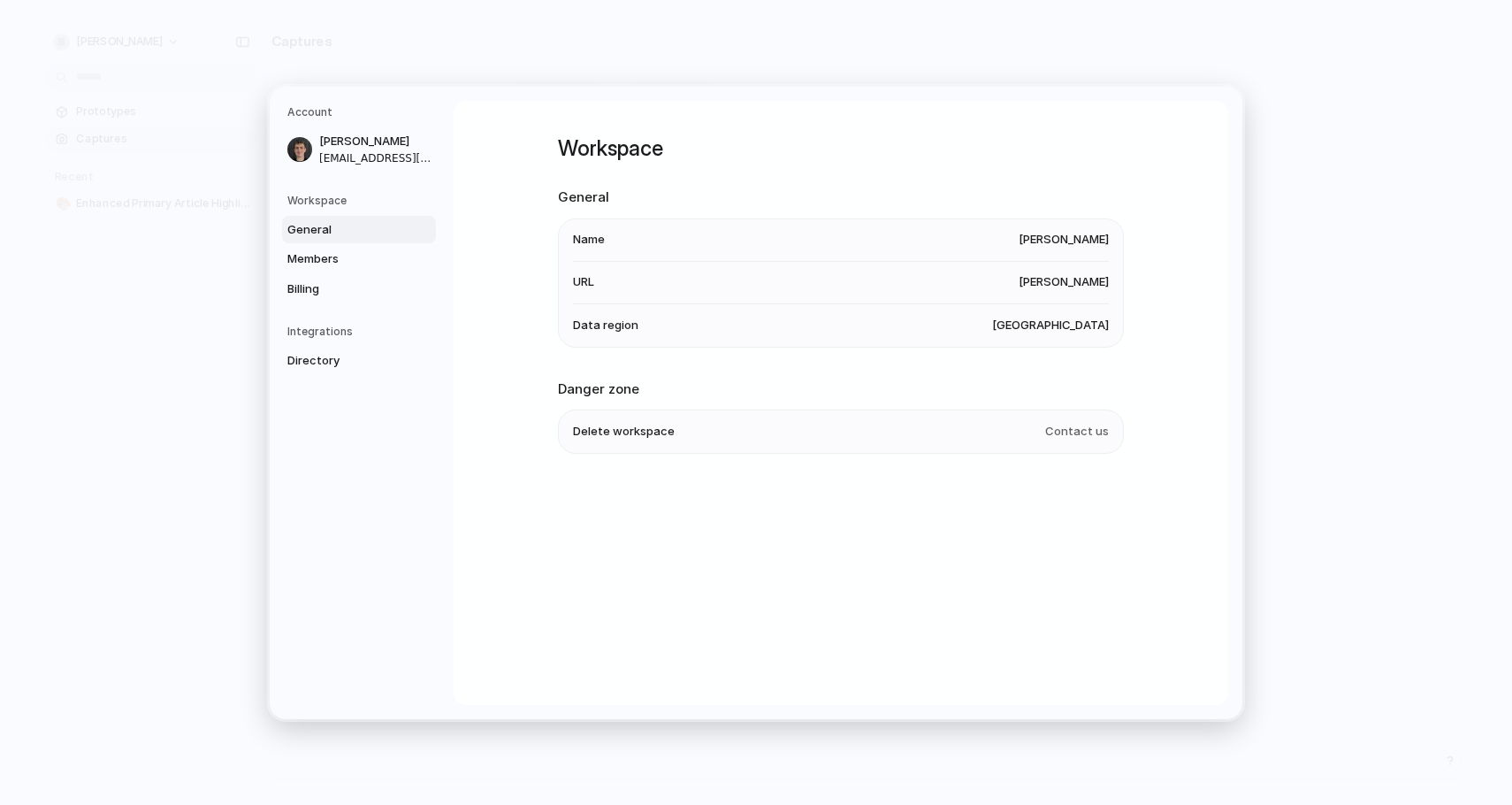
click at [361, 203] on h5 "Workspace" at bounding box center [361, 200] width 148 height 16
click at [355, 211] on div "Workspace General Members Billing" at bounding box center [361, 247] width 148 height 110
click at [359, 198] on h5 "Workspace" at bounding box center [361, 200] width 148 height 16
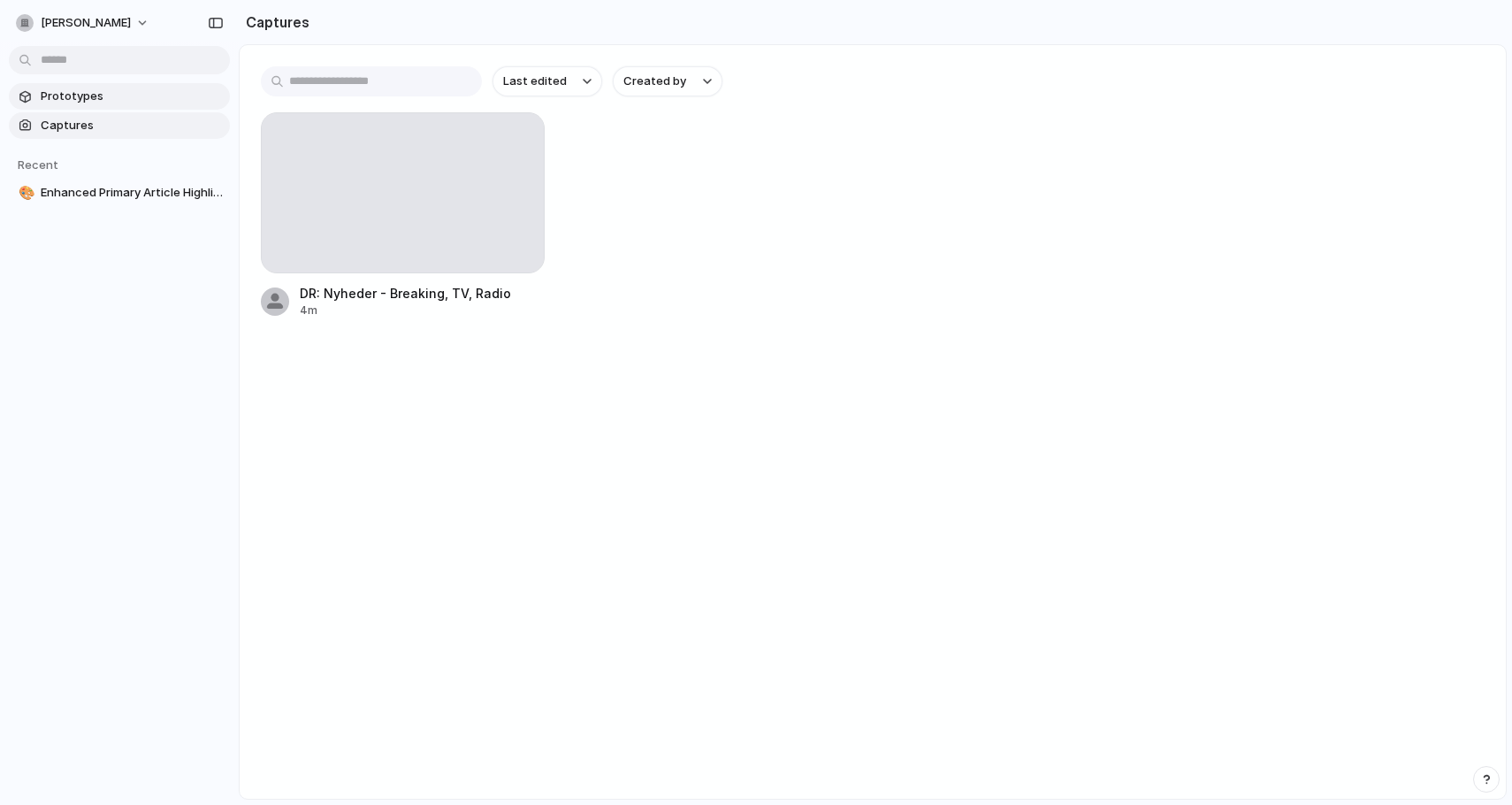
click at [167, 93] on span "Prototypes" at bounding box center [131, 97] width 182 height 18
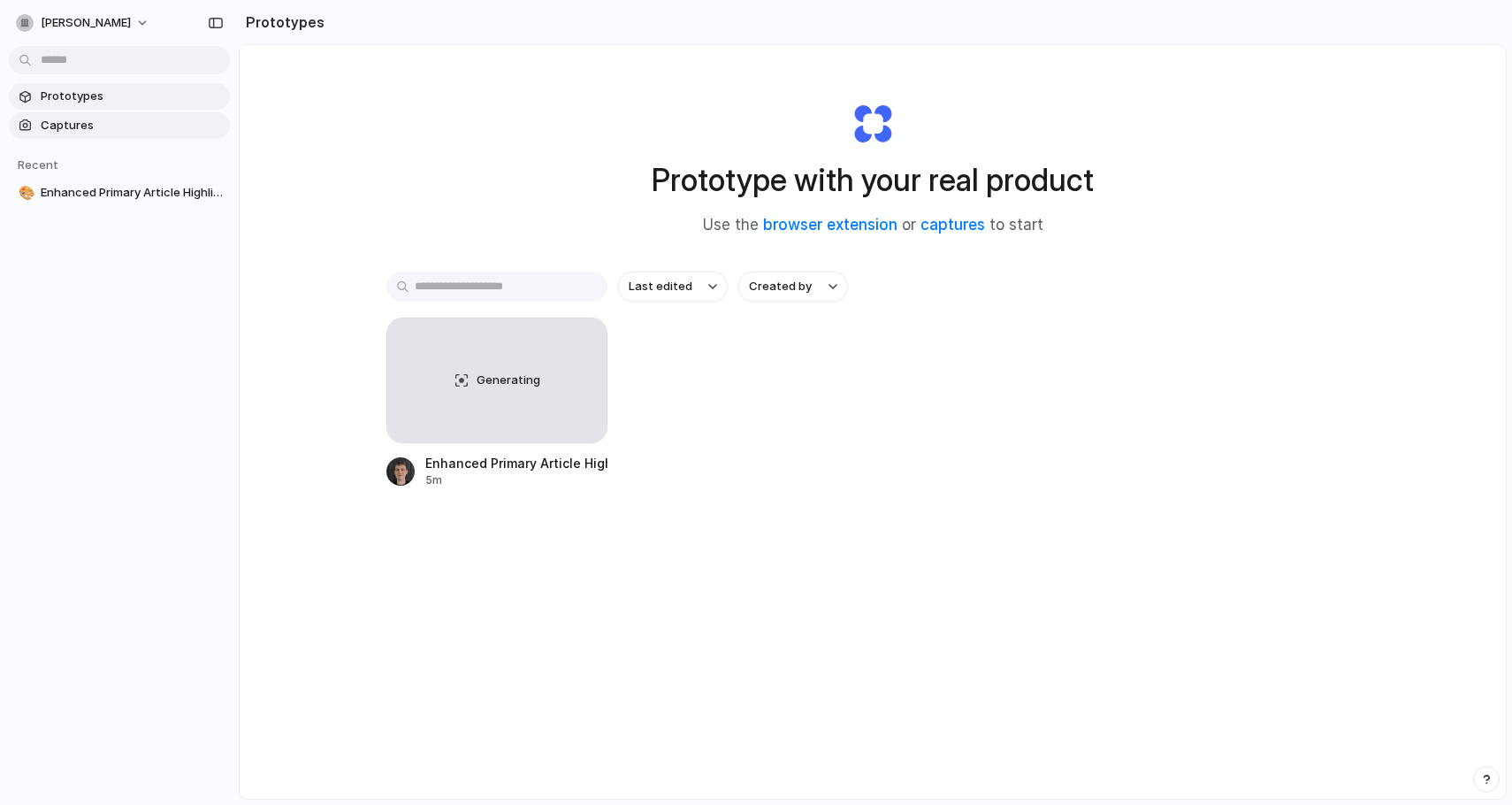
click at [155, 127] on span "Captures" at bounding box center [131, 125] width 182 height 18
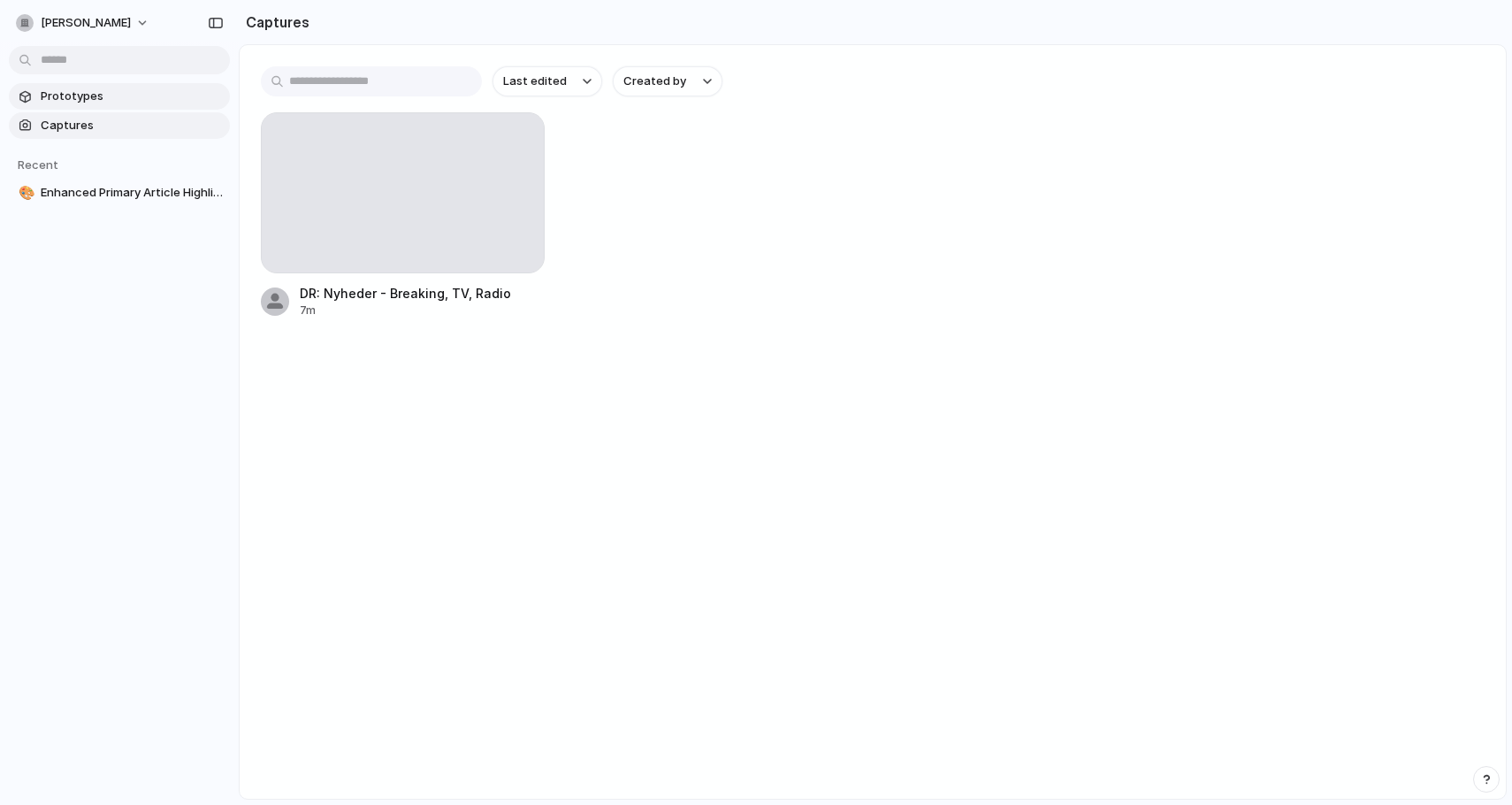
click at [131, 97] on span "Prototypes" at bounding box center [131, 97] width 182 height 18
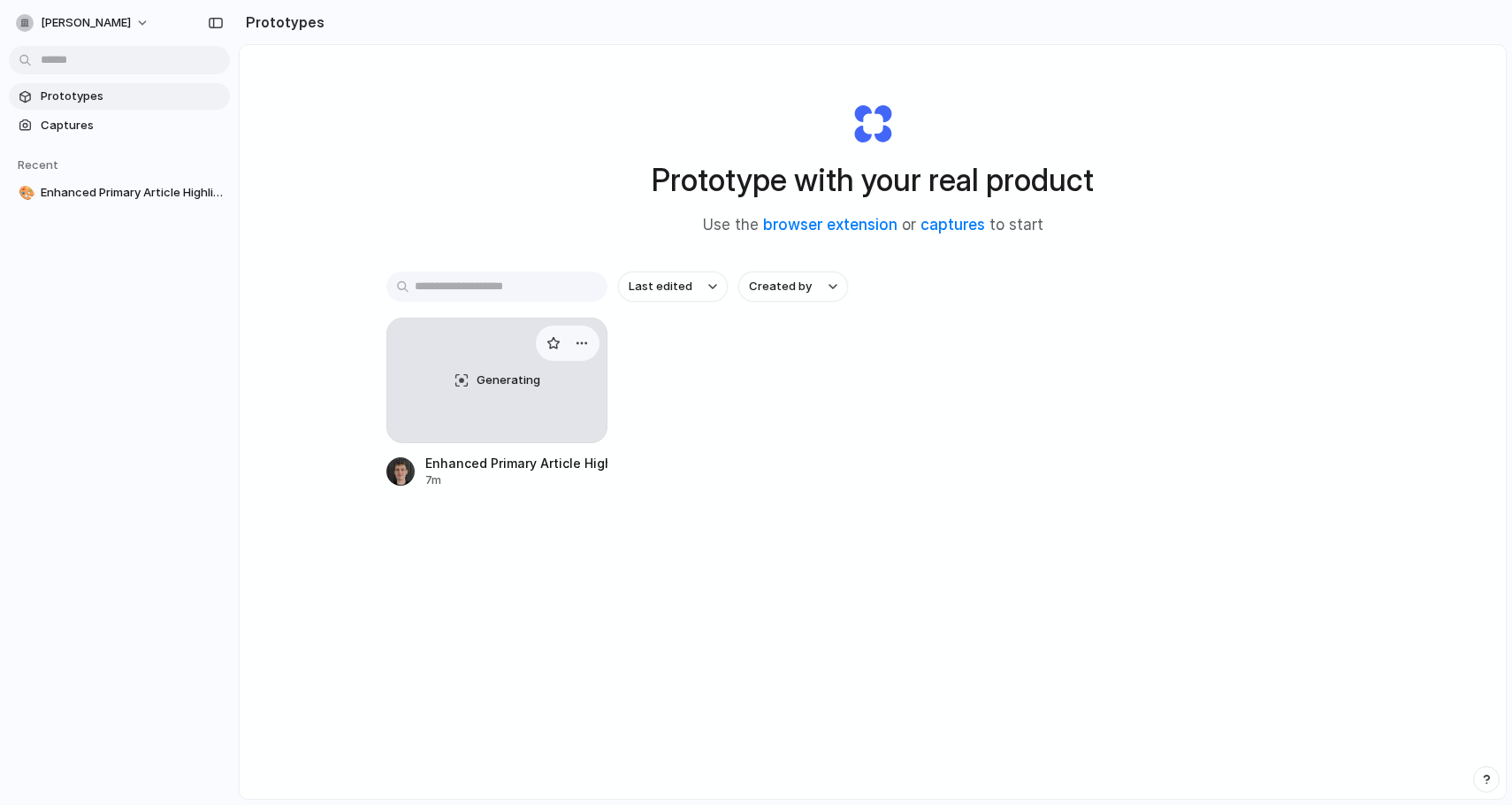
click at [484, 385] on span "Generating" at bounding box center [508, 380] width 64 height 18
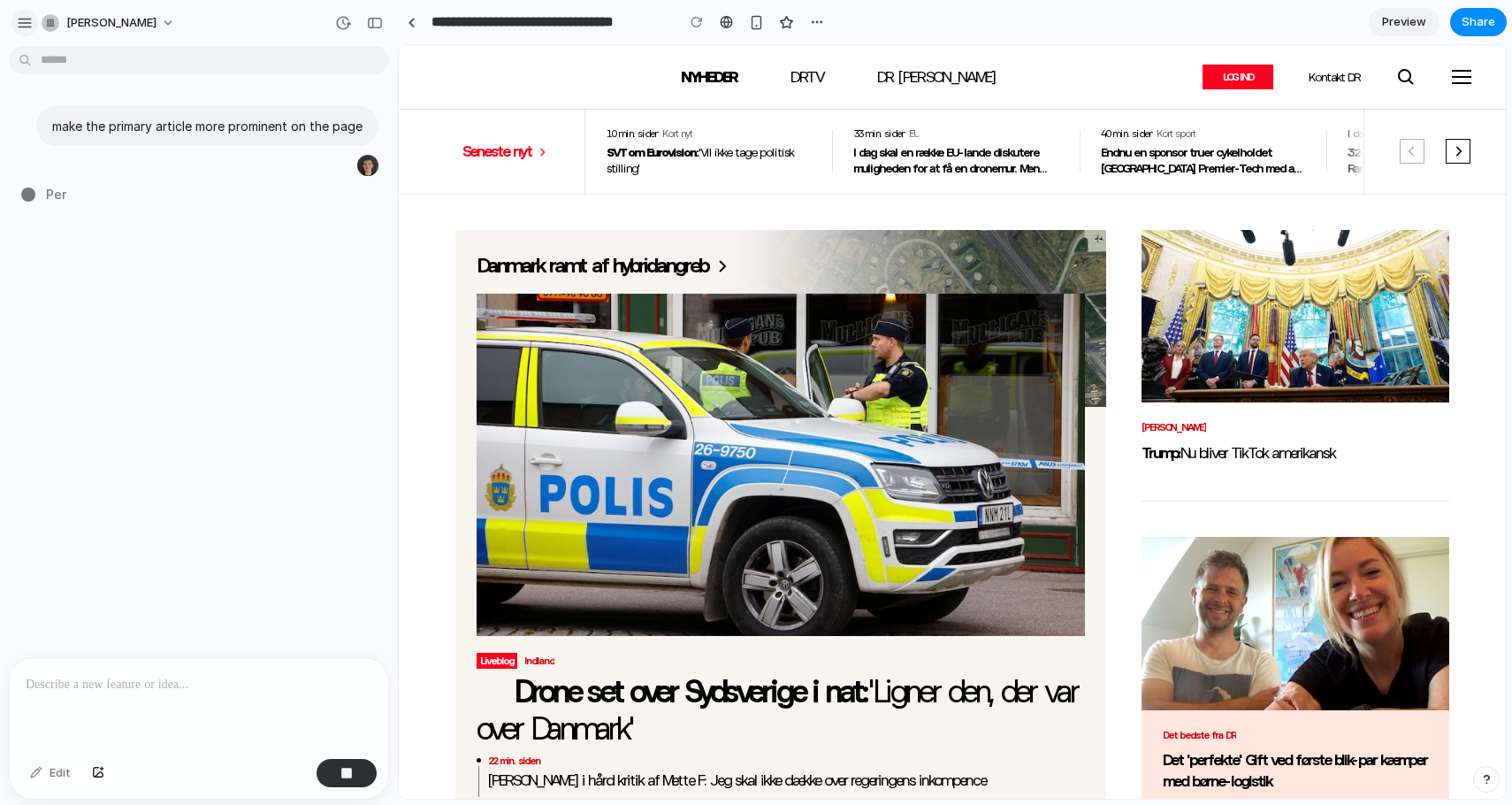
click at [20, 22] on div "button" at bounding box center [25, 23] width 16 height 16
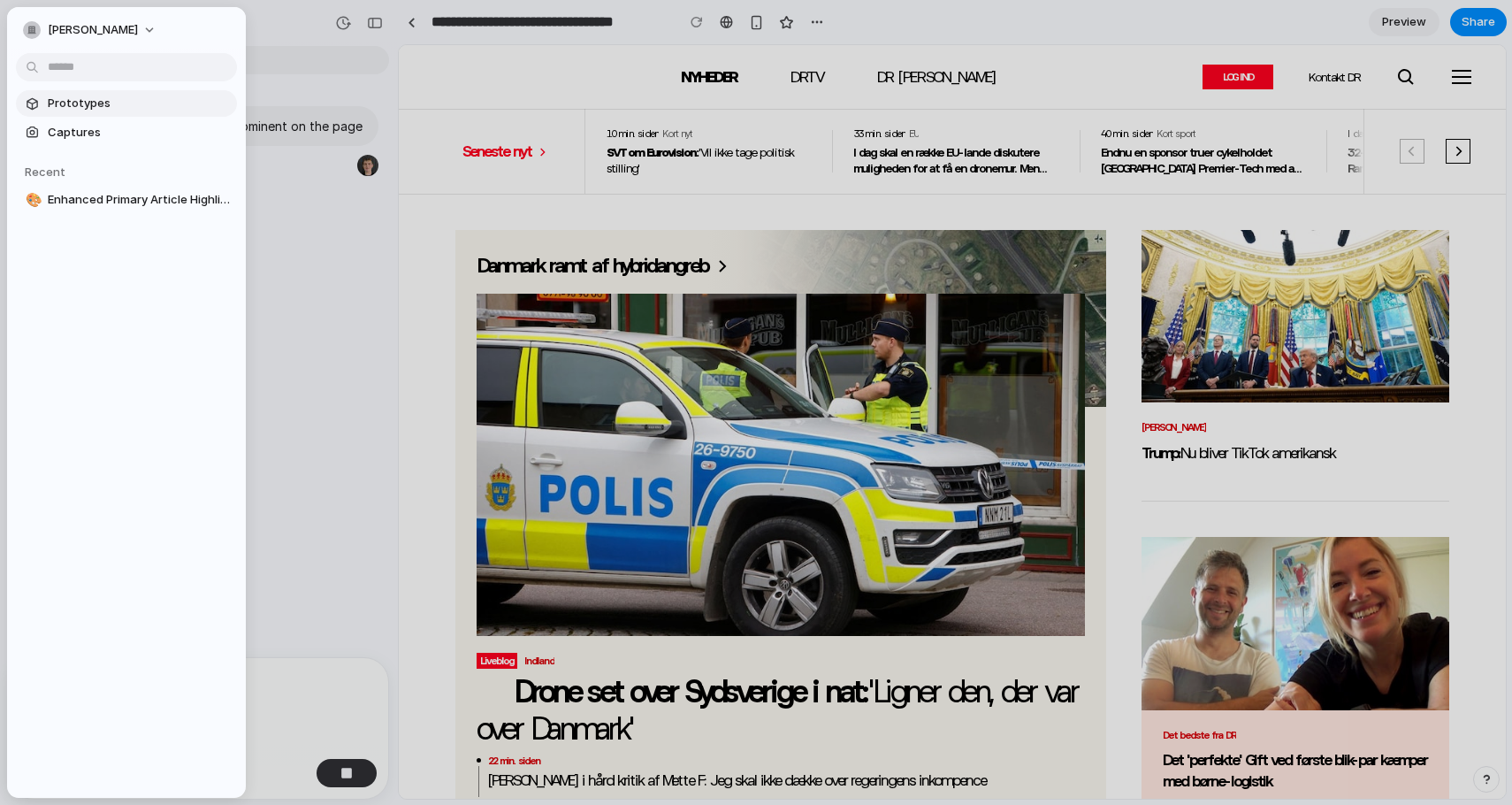
click at [73, 101] on span "Prototypes" at bounding box center [138, 103] width 182 height 18
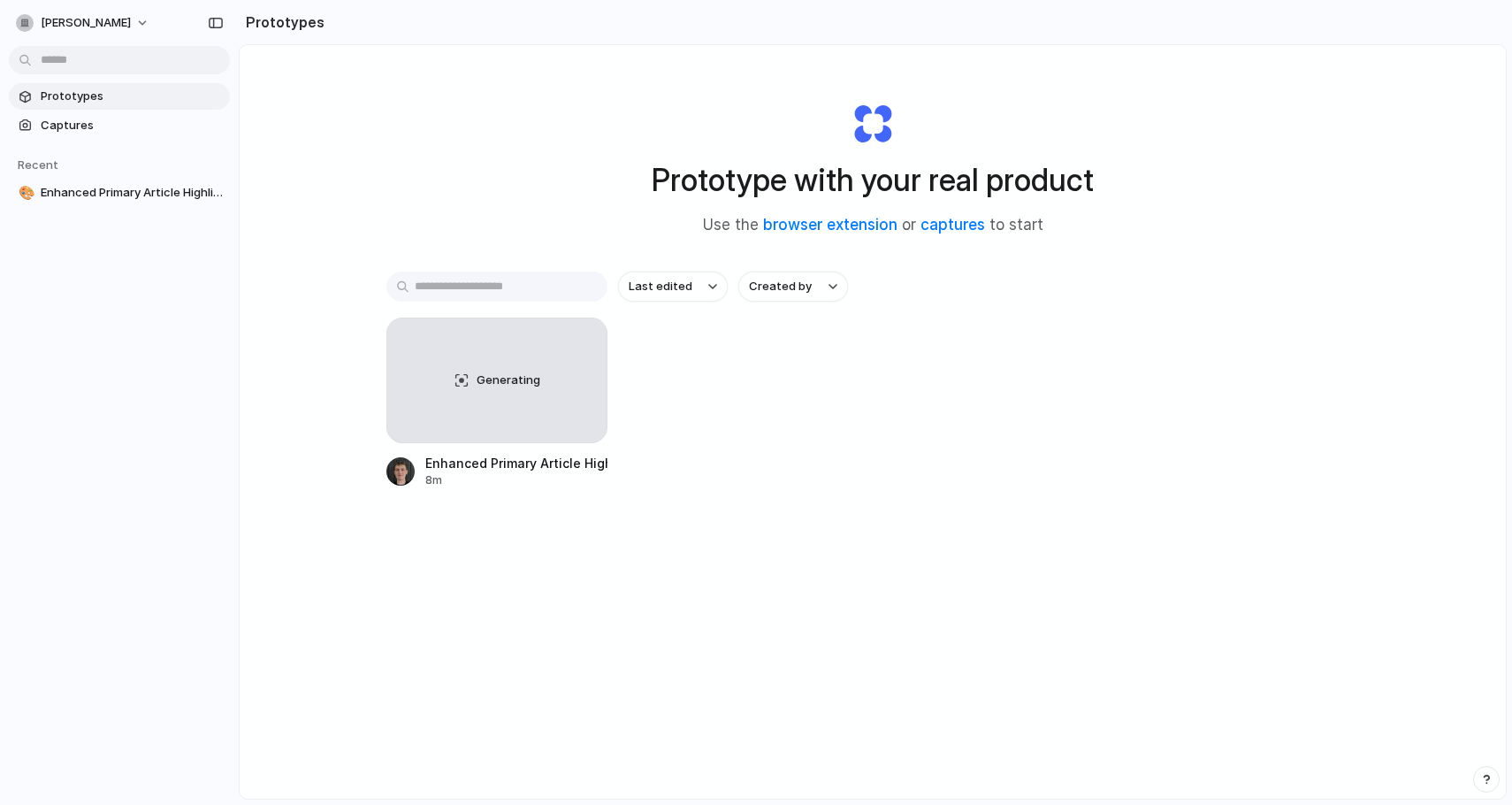
click at [171, 70] on body "mads-petersen Prototypes Captures Recent 🎨 Enhanced Primary Article Highlight P…" at bounding box center [756, 402] width 1512 height 805
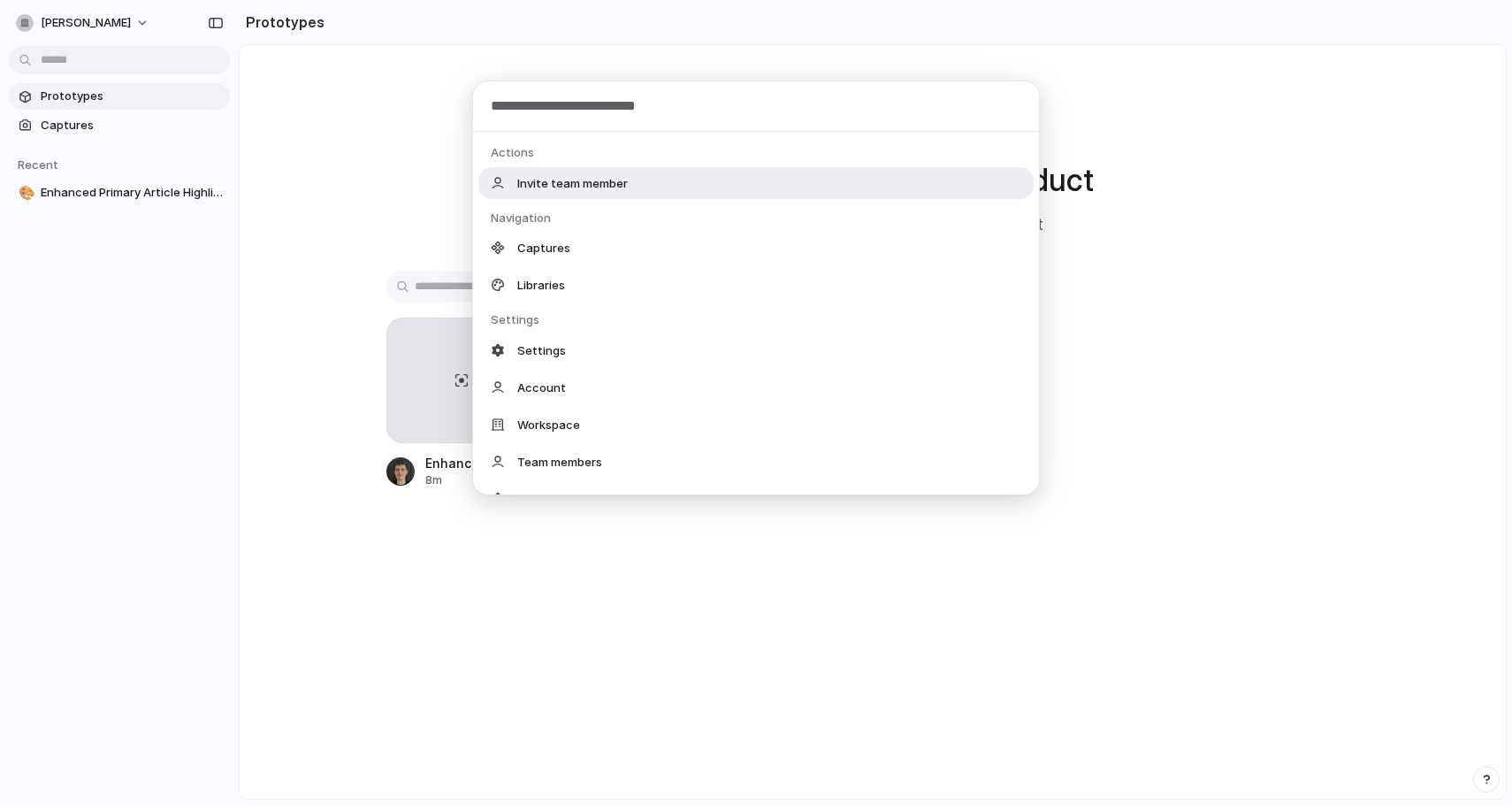
click at [339, 154] on div "Actions Invite team member Navigation Captures Libraries Settings Settings Acco…" at bounding box center [756, 402] width 1512 height 805
click at [185, 68] on body "mads-petersen Prototypes Captures Recent 🎨 Enhanced Primary Article Highlight P…" at bounding box center [756, 402] width 1512 height 805
click at [352, 318] on div "Actions Invite team member Navigation Captures Libraries Settings Settings Acco…" at bounding box center [756, 402] width 1512 height 805
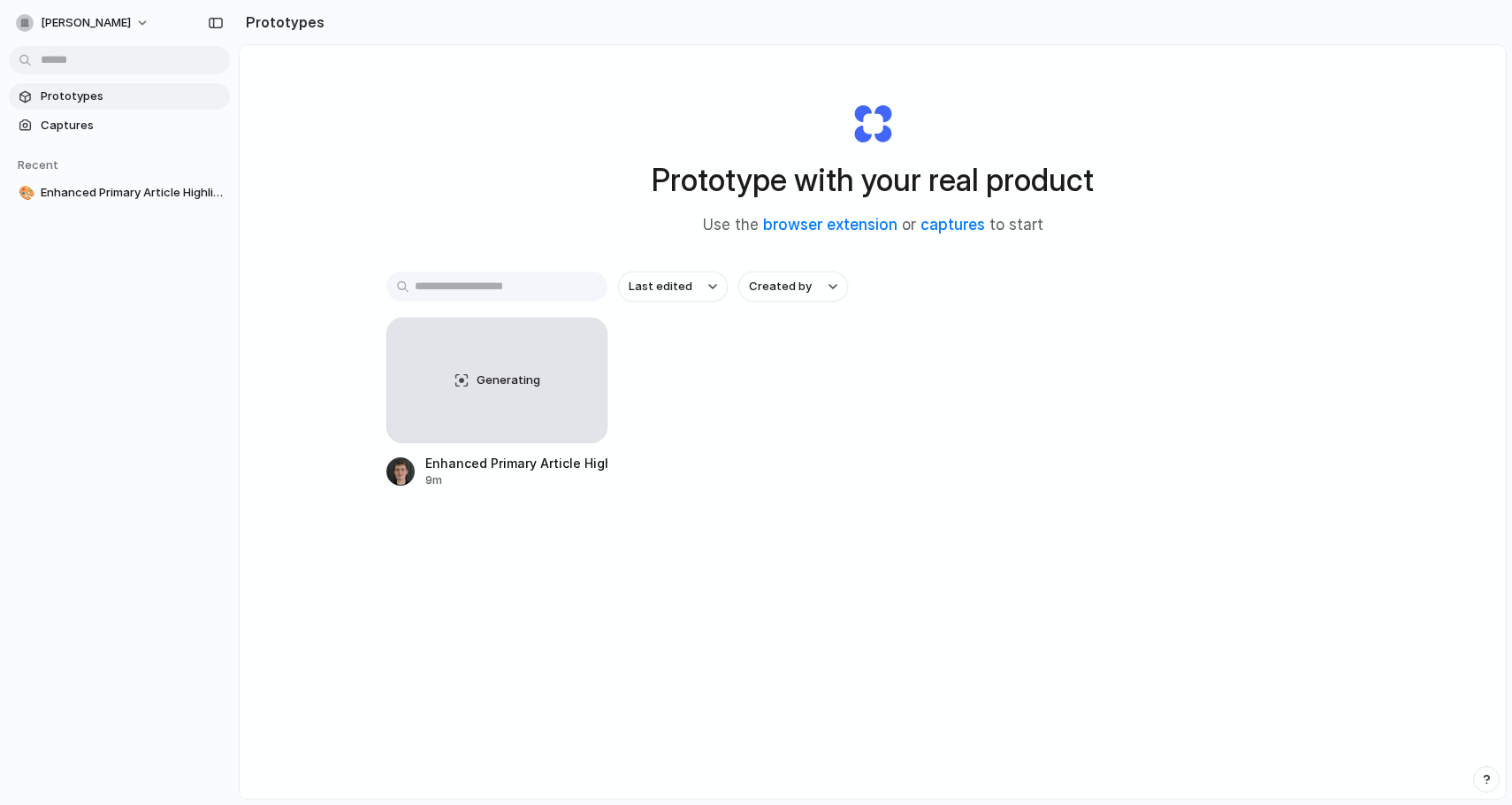
click at [209, 72] on body "mads-petersen Prototypes Captures Recent 🎨 Enhanced Primary Article Highlight P…" at bounding box center [756, 402] width 1512 height 805
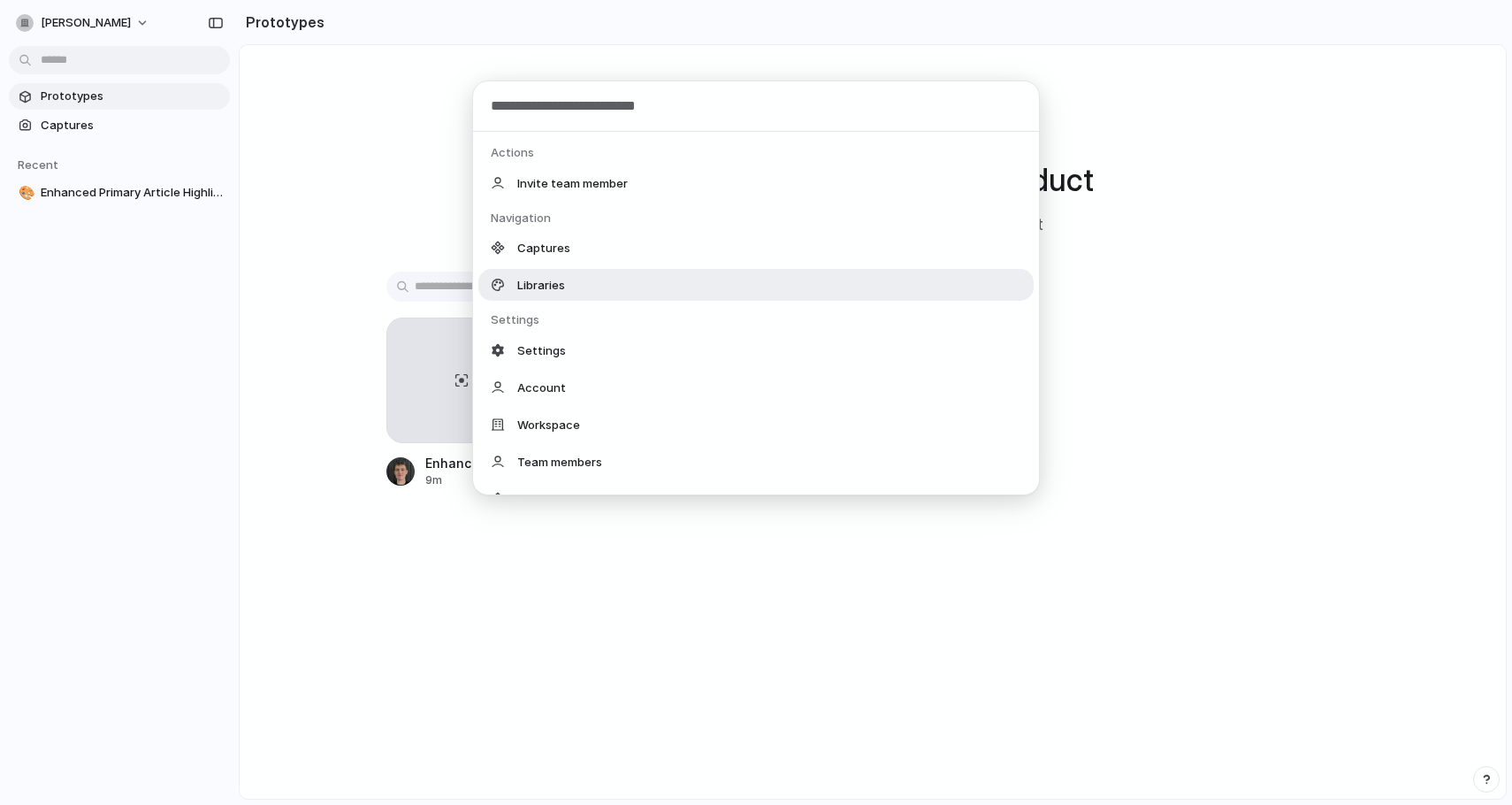
click at [298, 296] on div "Actions Invite team member Navigation Captures Libraries Settings Settings Acco…" at bounding box center [756, 402] width 1512 height 805
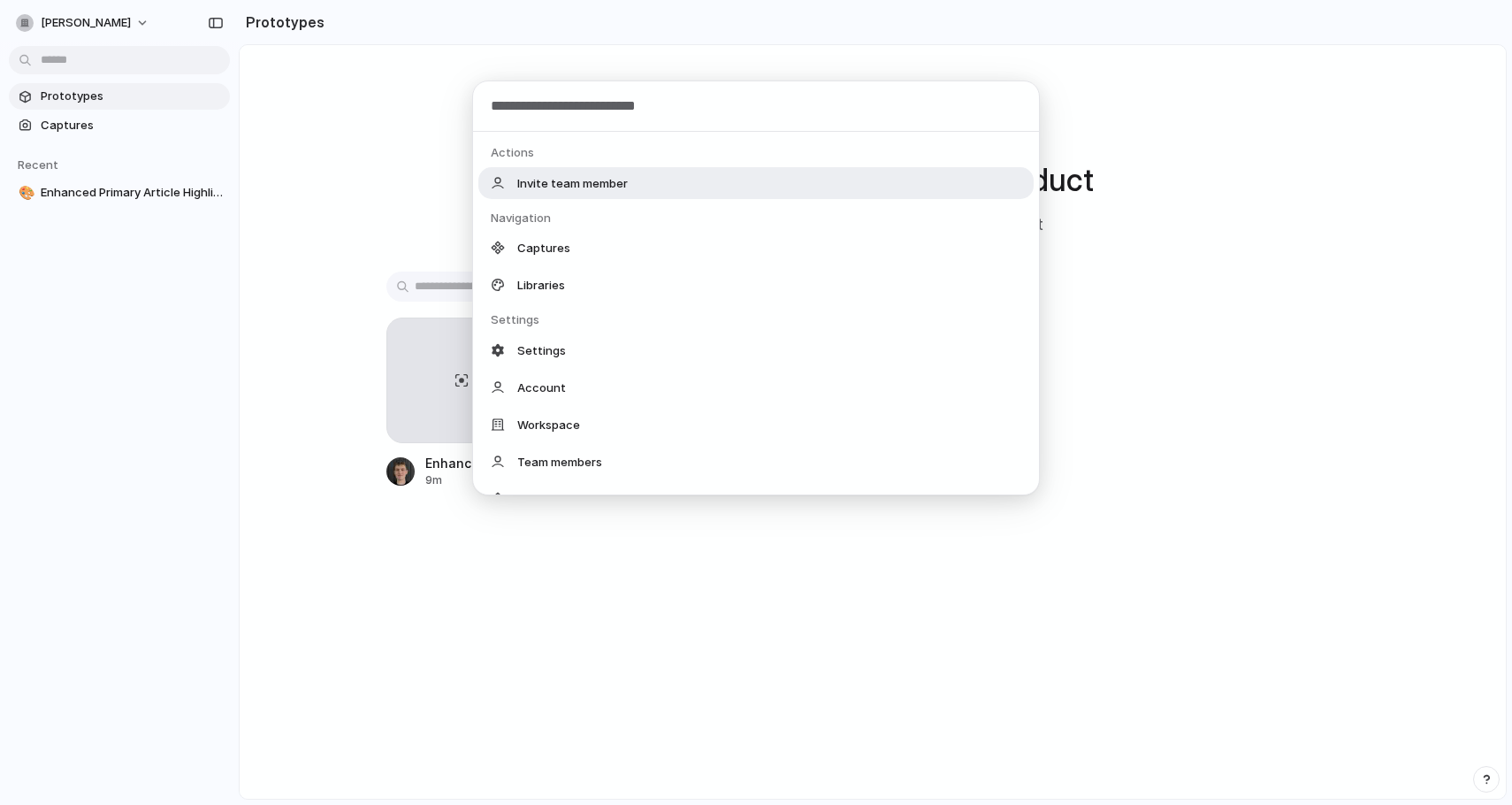
click at [180, 46] on body "mads-petersen Prototypes Captures Recent 🎨 Enhanced Primary Article Highlight P…" at bounding box center [756, 402] width 1512 height 805
click at [274, 217] on div "Actions Invite team member Navigation Captures Libraries Settings Settings Acco…" at bounding box center [756, 402] width 1512 height 805
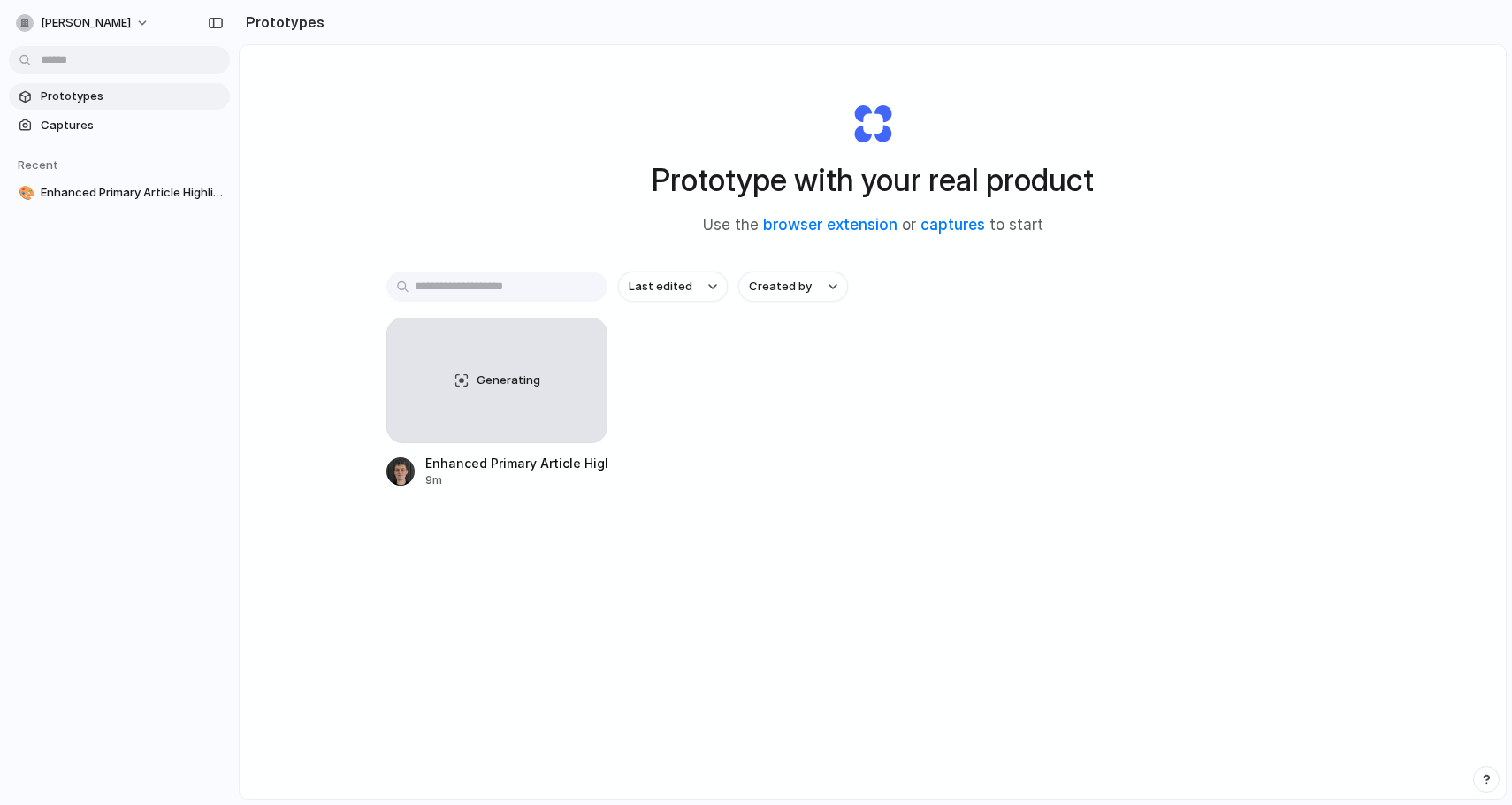
click at [190, 55] on body "mads-petersen Prototypes Captures Recent 🎨 Enhanced Primary Article Highlight P…" at bounding box center [756, 402] width 1512 height 805
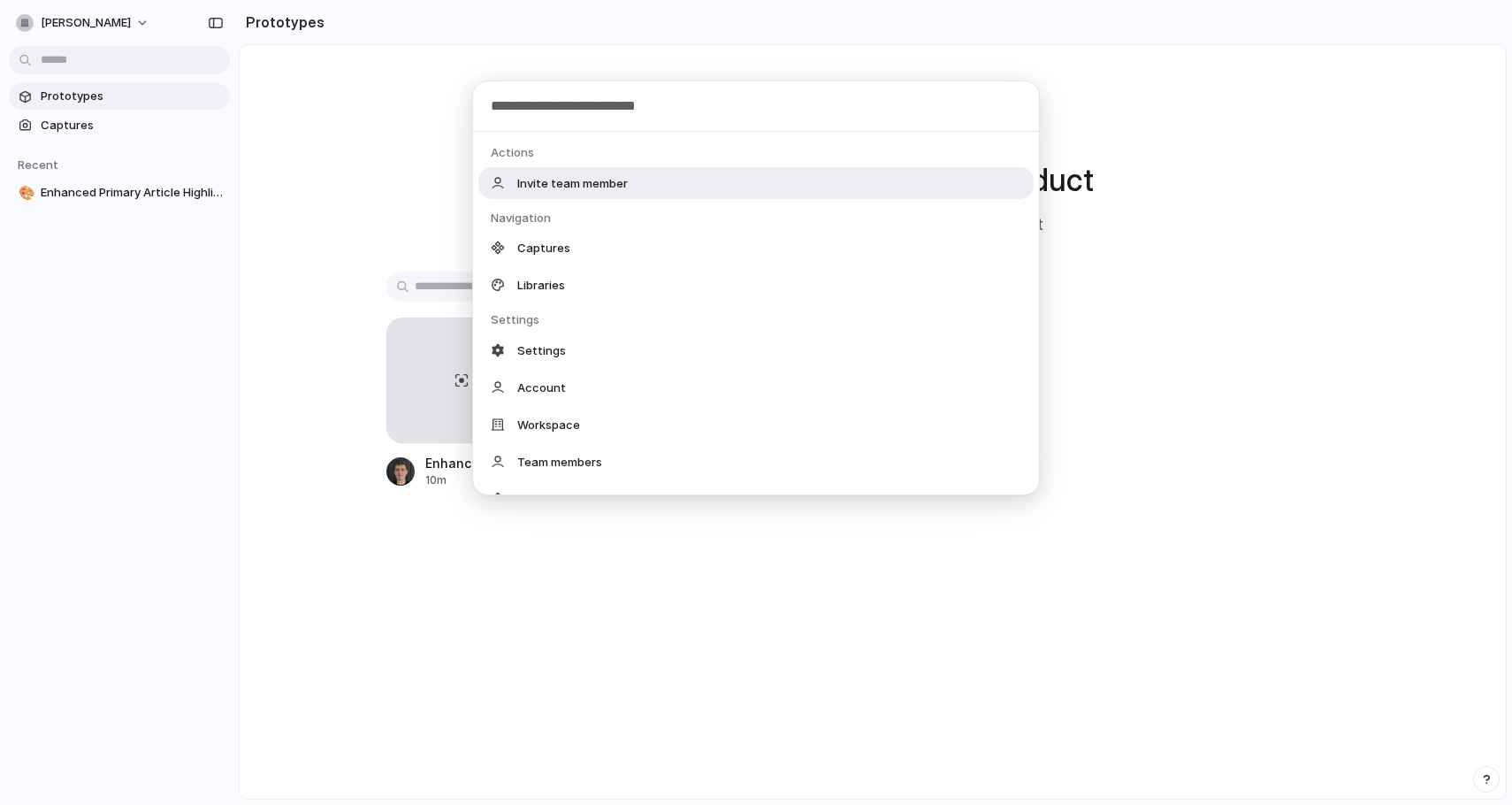
click at [325, 226] on div "Actions Invite team member Navigation Captures Libraries Settings Settings Acco…" at bounding box center [756, 402] width 1512 height 805
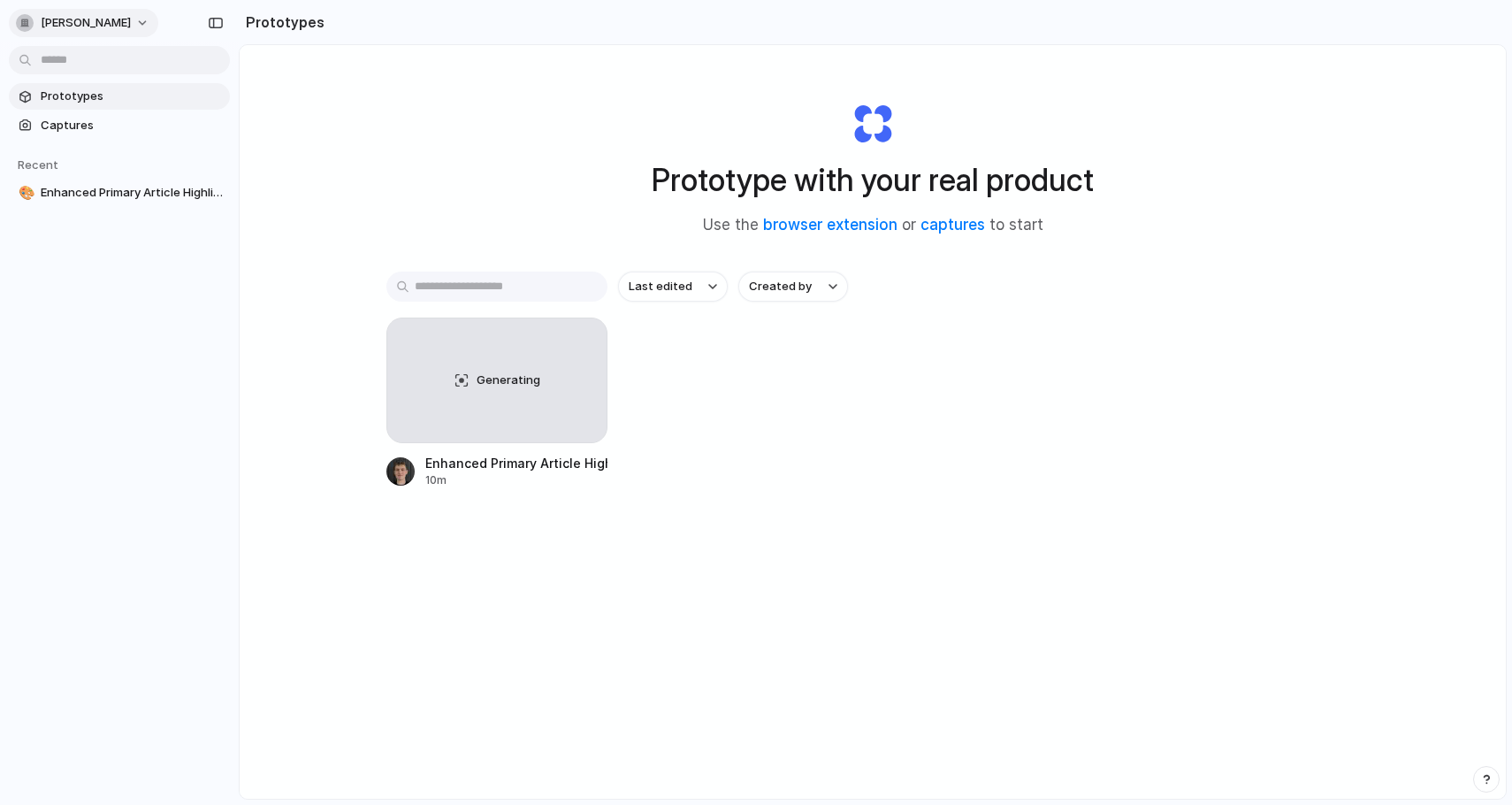
click at [126, 26] on button "[PERSON_NAME]" at bounding box center [84, 23] width 149 height 28
click at [119, 38] on div "Settings Invite members Change theme Sign out" at bounding box center [756, 402] width 1512 height 805
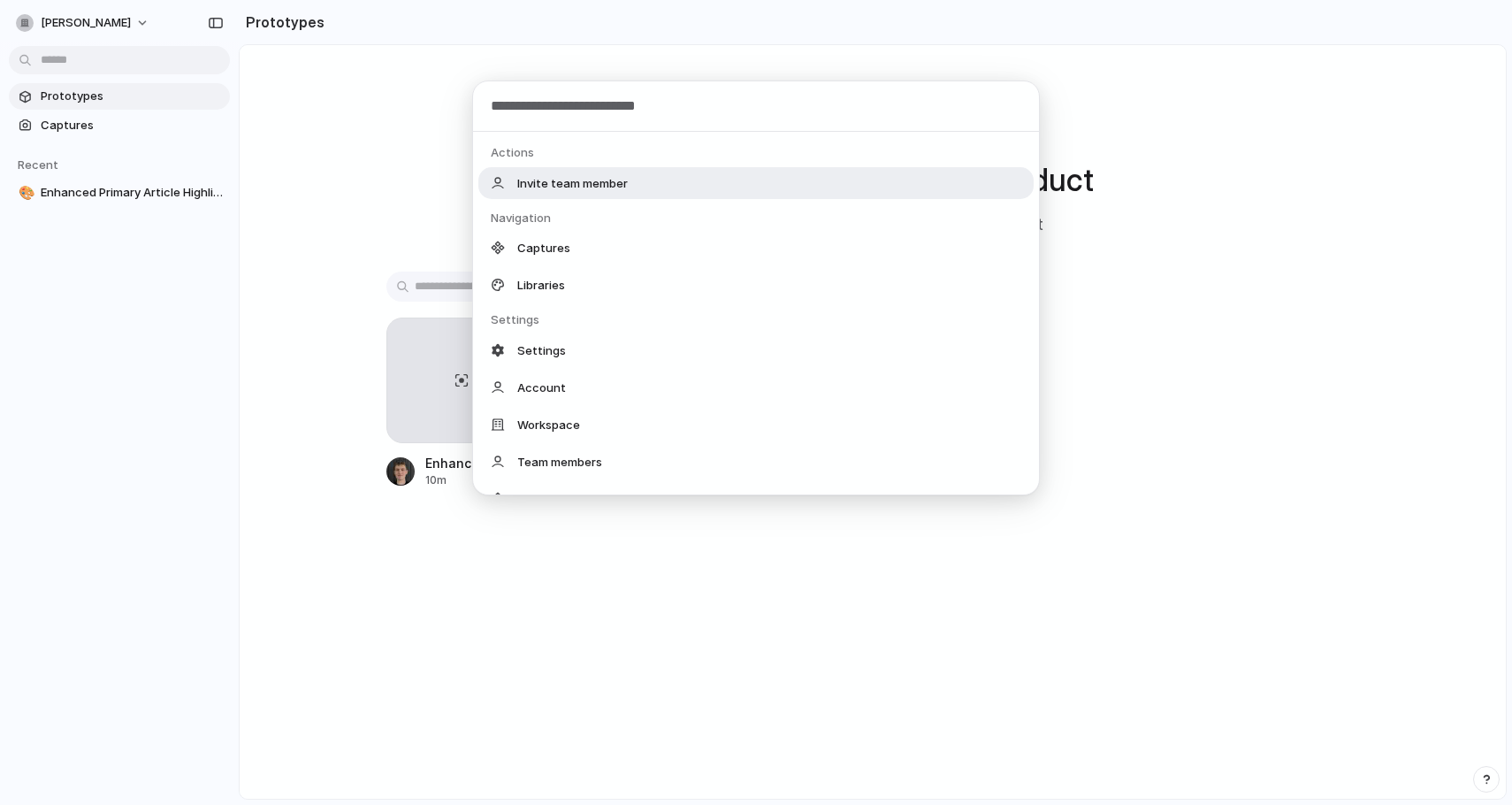
click at [180, 64] on body "mads-petersen Prototypes Captures Recent 🎨 Enhanced Primary Article Highlight P…" at bounding box center [756, 402] width 1512 height 805
click at [94, 124] on div "Actions Invite team member Navigation Captures Libraries Settings Settings Acco…" at bounding box center [756, 402] width 1512 height 805
click at [187, 62] on body "mads-petersen Prototypes Captures Recent 🎨 Enhanced Primary Article Highlight P…" at bounding box center [756, 402] width 1512 height 805
click at [312, 544] on div "Actions Invite team member Navigation Captures Libraries Settings Settings Acco…" at bounding box center [756, 402] width 1512 height 805
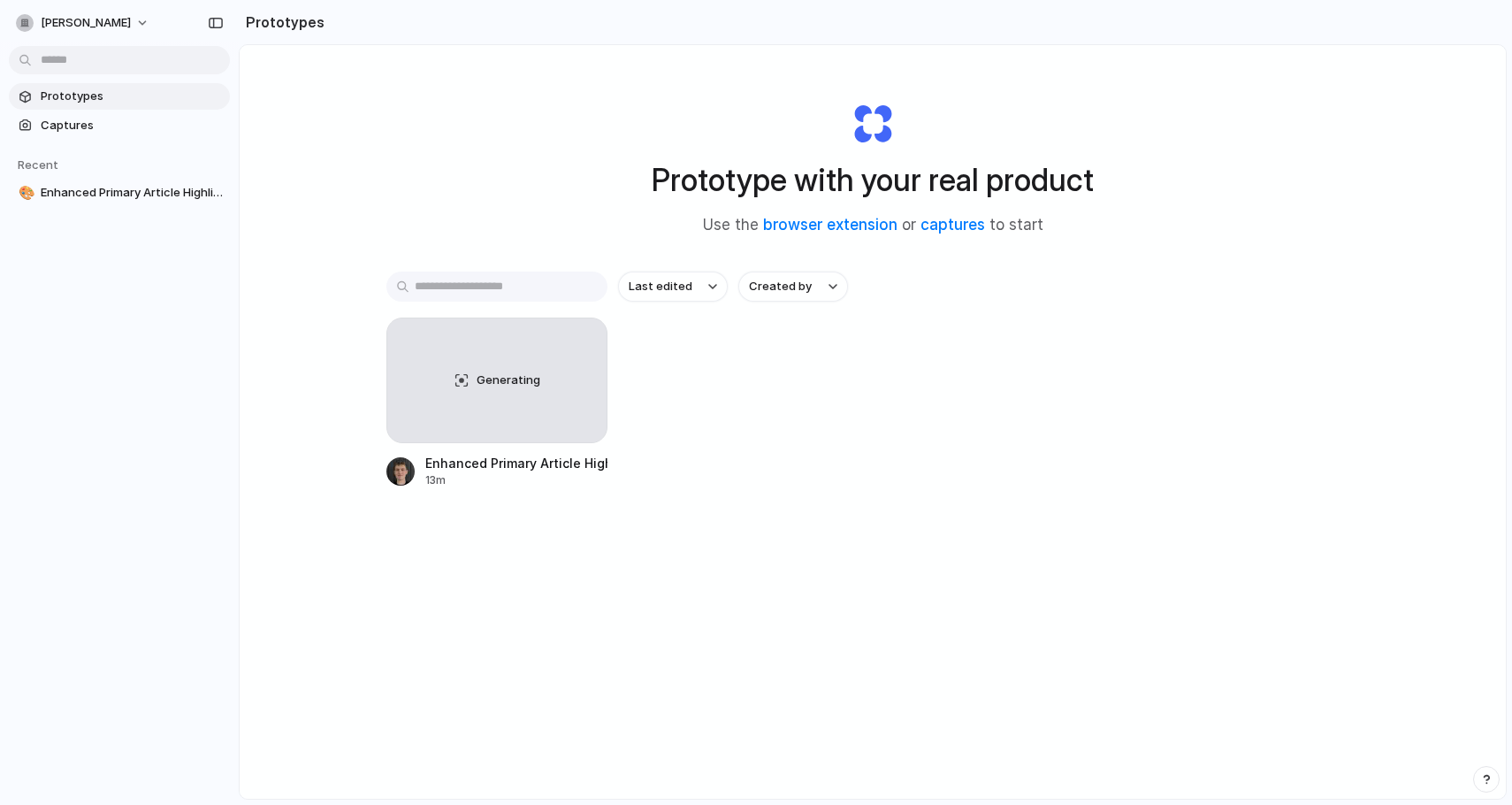
click at [106, 107] on link "Prototypes" at bounding box center [119, 97] width 221 height 27
click at [480, 392] on div "Generating" at bounding box center [496, 380] width 219 height 123
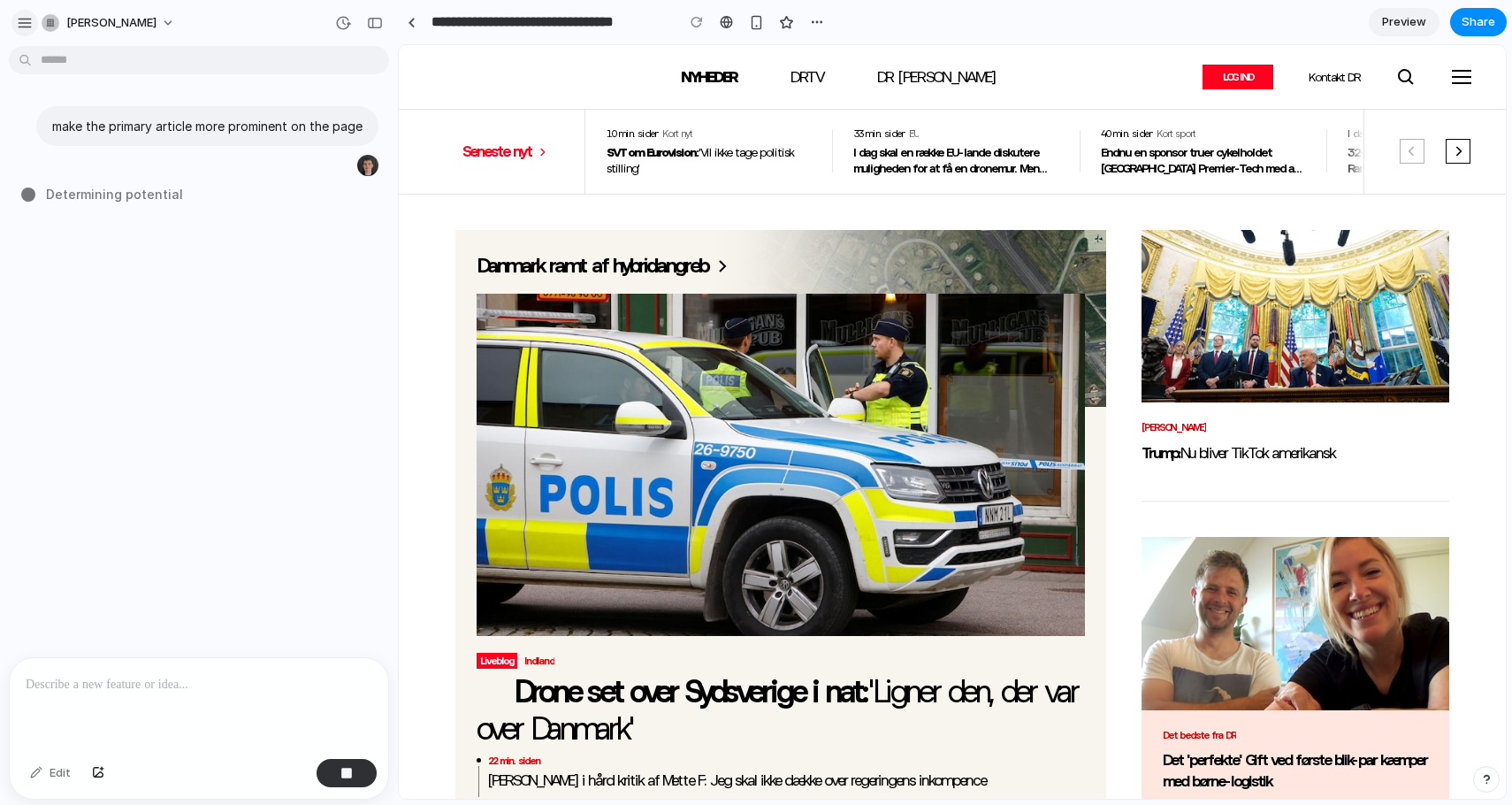
click at [23, 23] on div "button" at bounding box center [25, 23] width 16 height 16
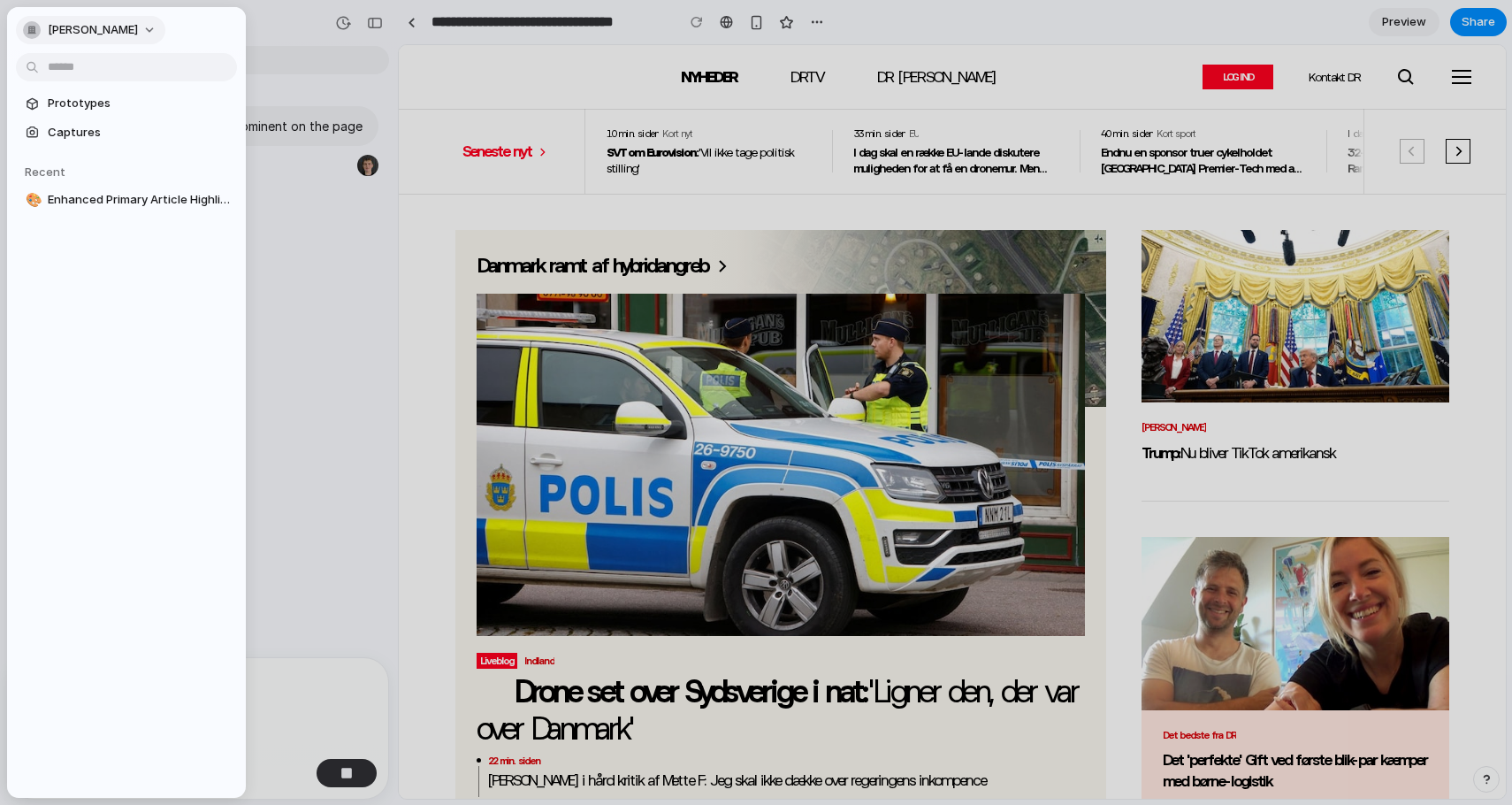
click at [118, 32] on span "[PERSON_NAME]" at bounding box center [93, 30] width 91 height 18
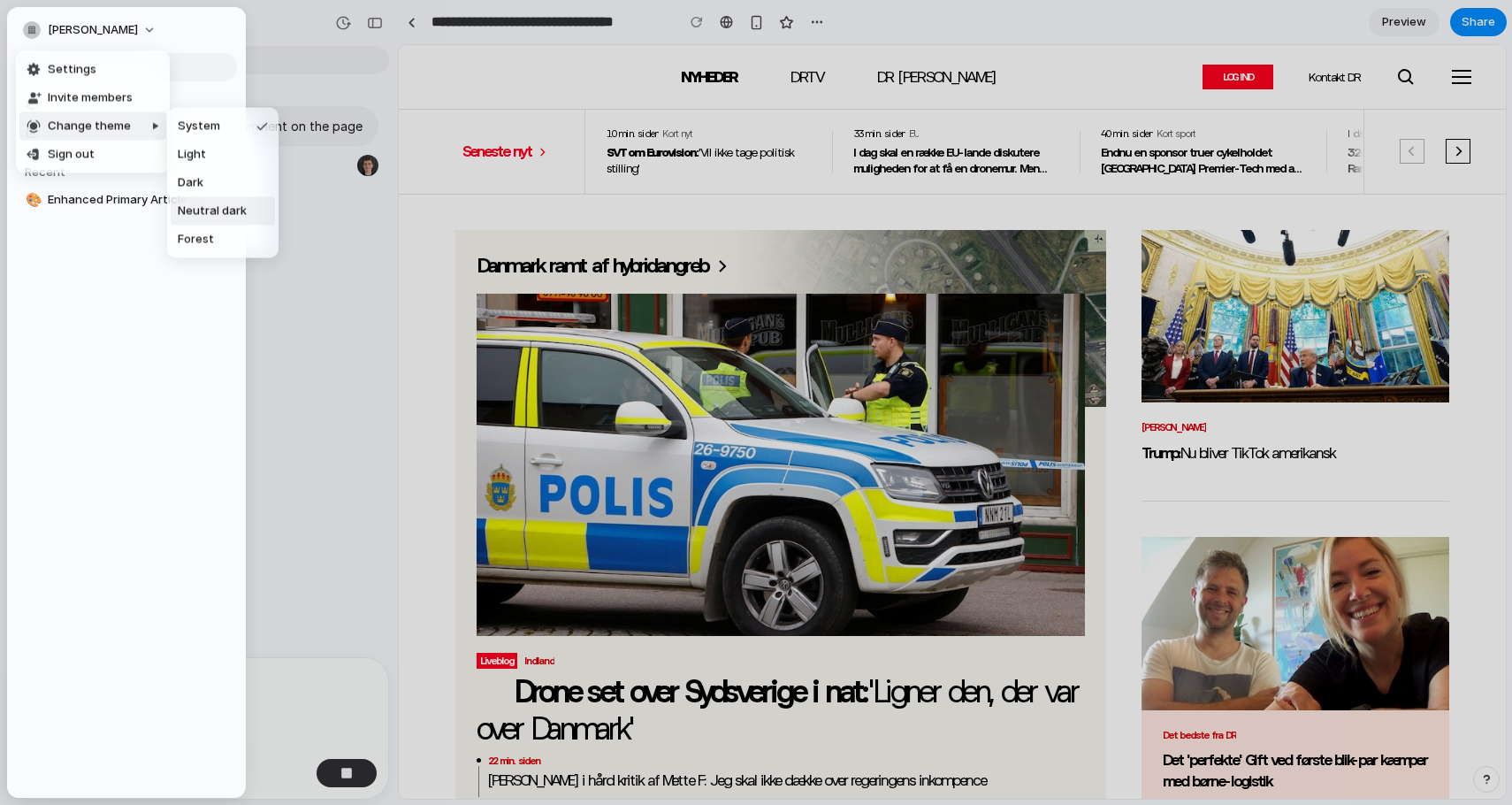
click at [210, 206] on span "Neutral dark" at bounding box center [212, 212] width 69 height 18
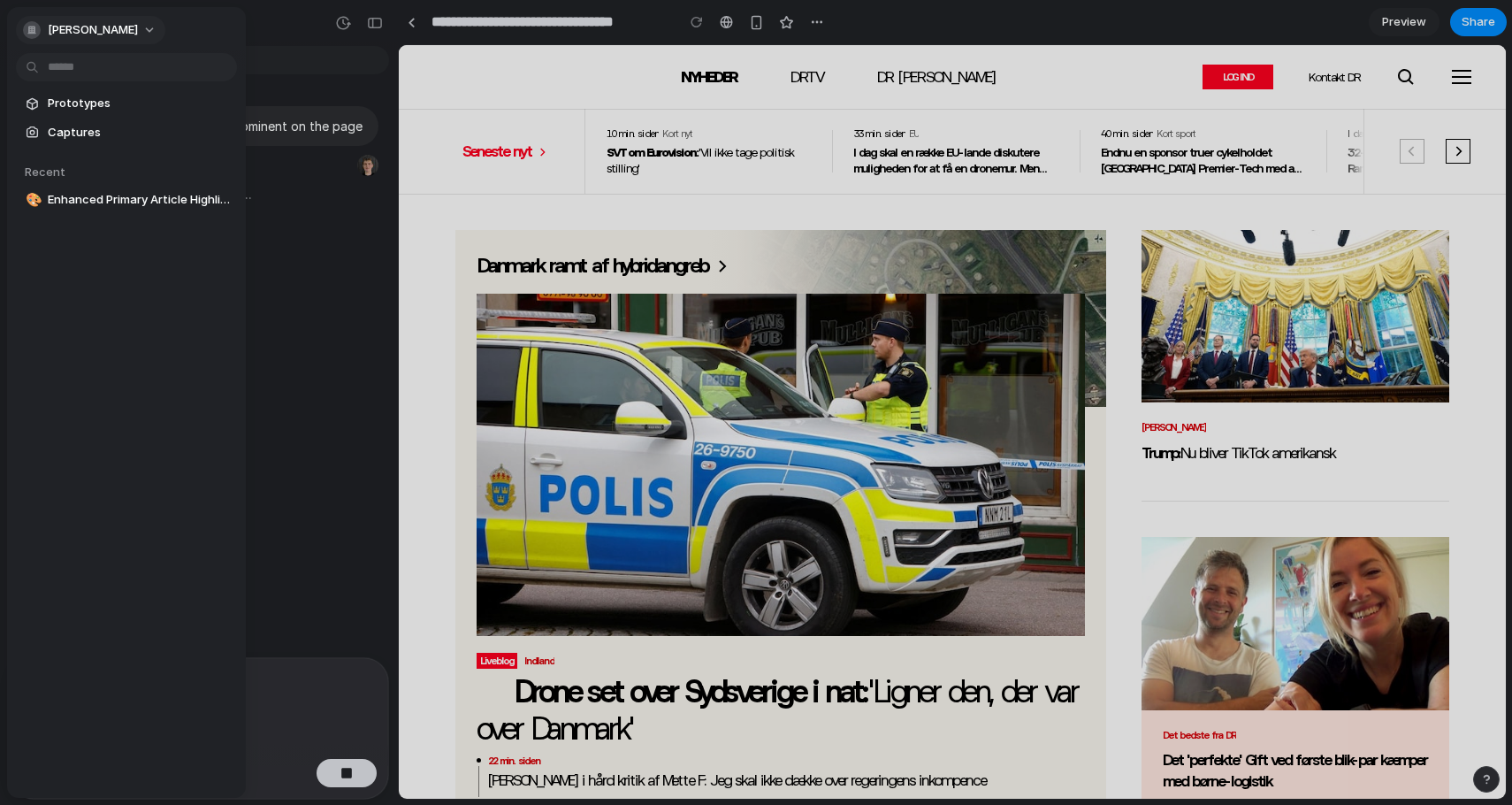
click at [107, 32] on span "[PERSON_NAME]" at bounding box center [93, 30] width 91 height 18
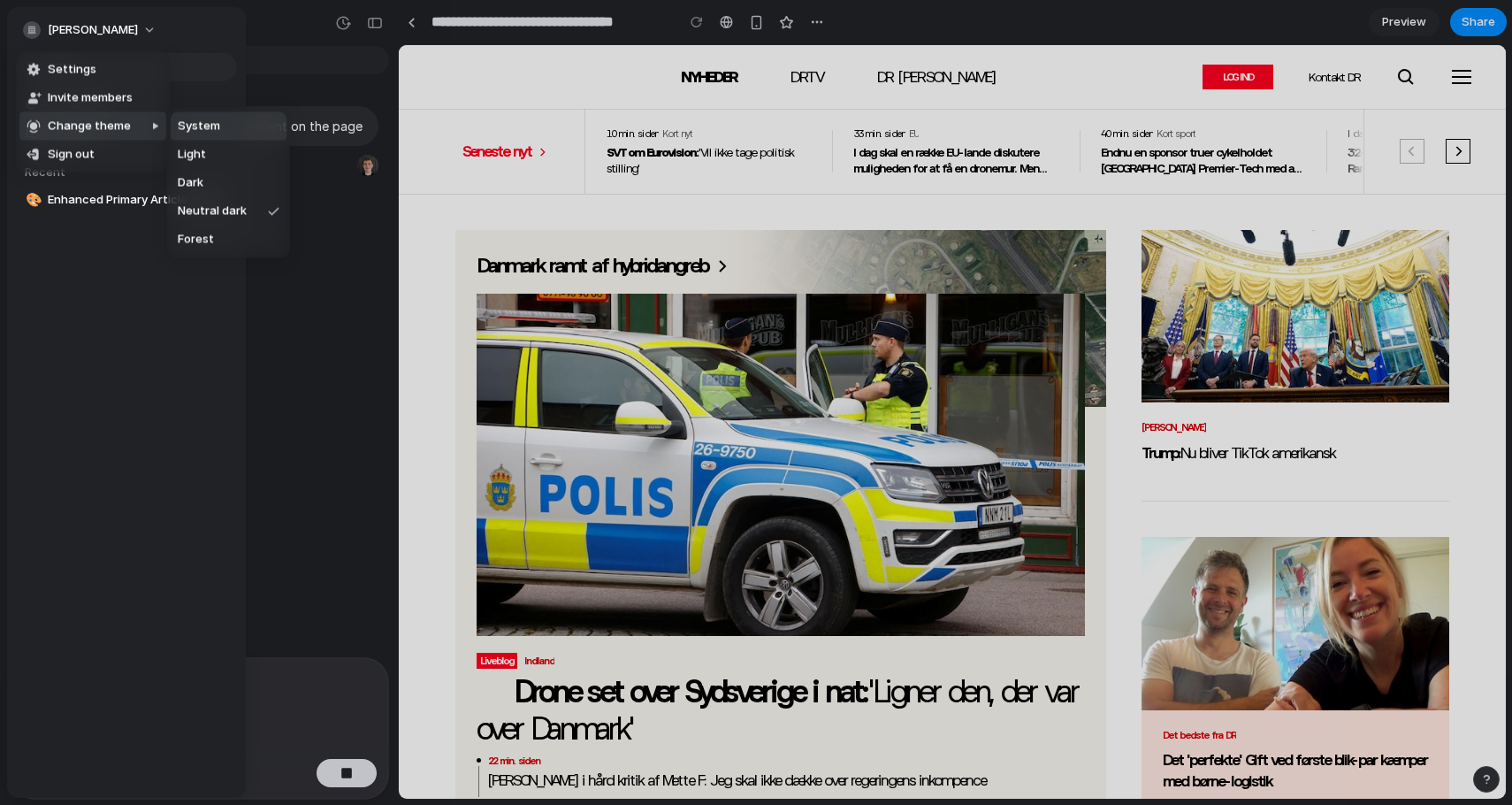
click at [234, 134] on li "System" at bounding box center [229, 126] width 115 height 28
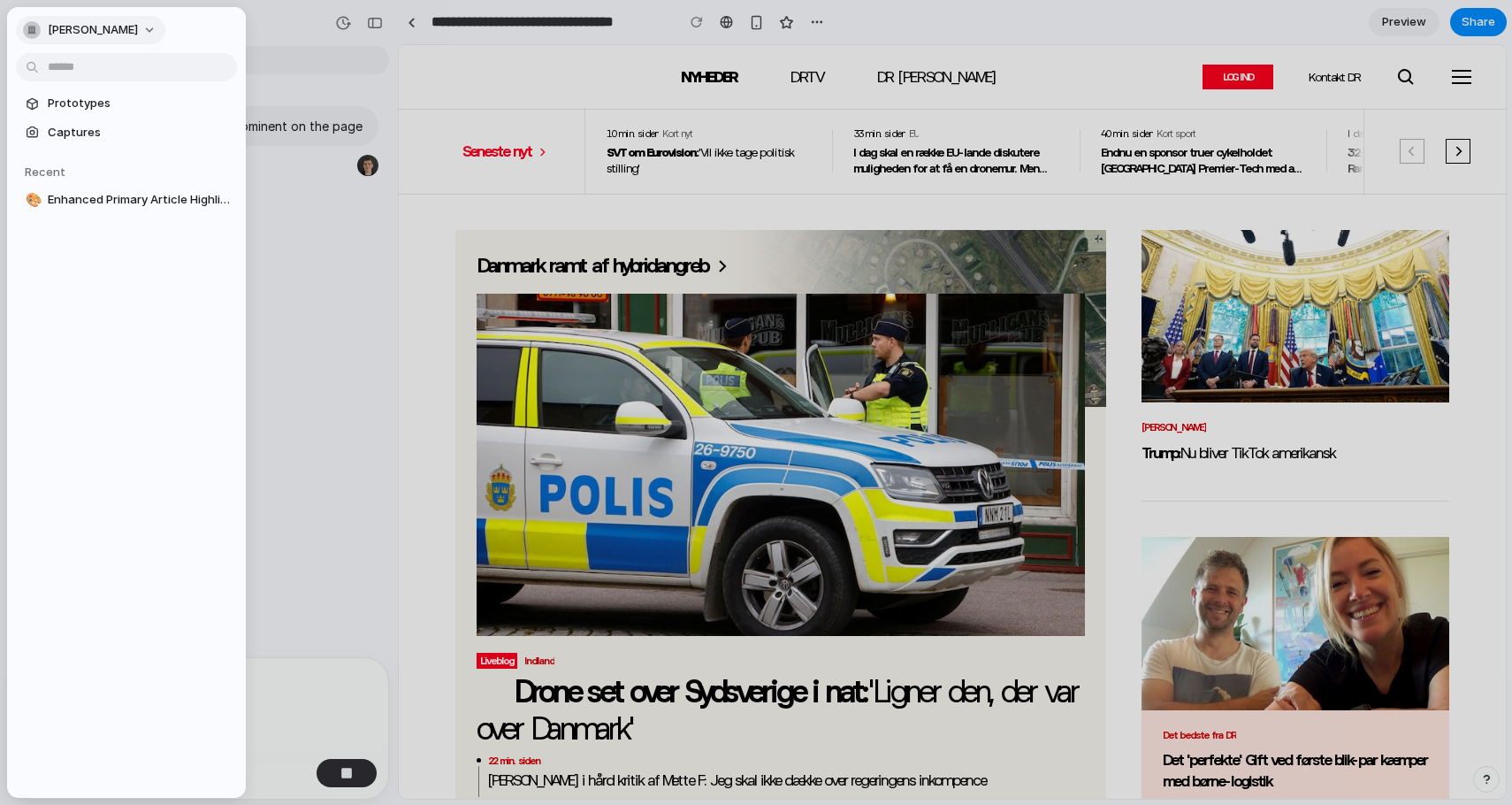
click at [119, 24] on span "[PERSON_NAME]" at bounding box center [93, 30] width 91 height 18
click at [122, 71] on li "Settings" at bounding box center [94, 70] width 147 height 28
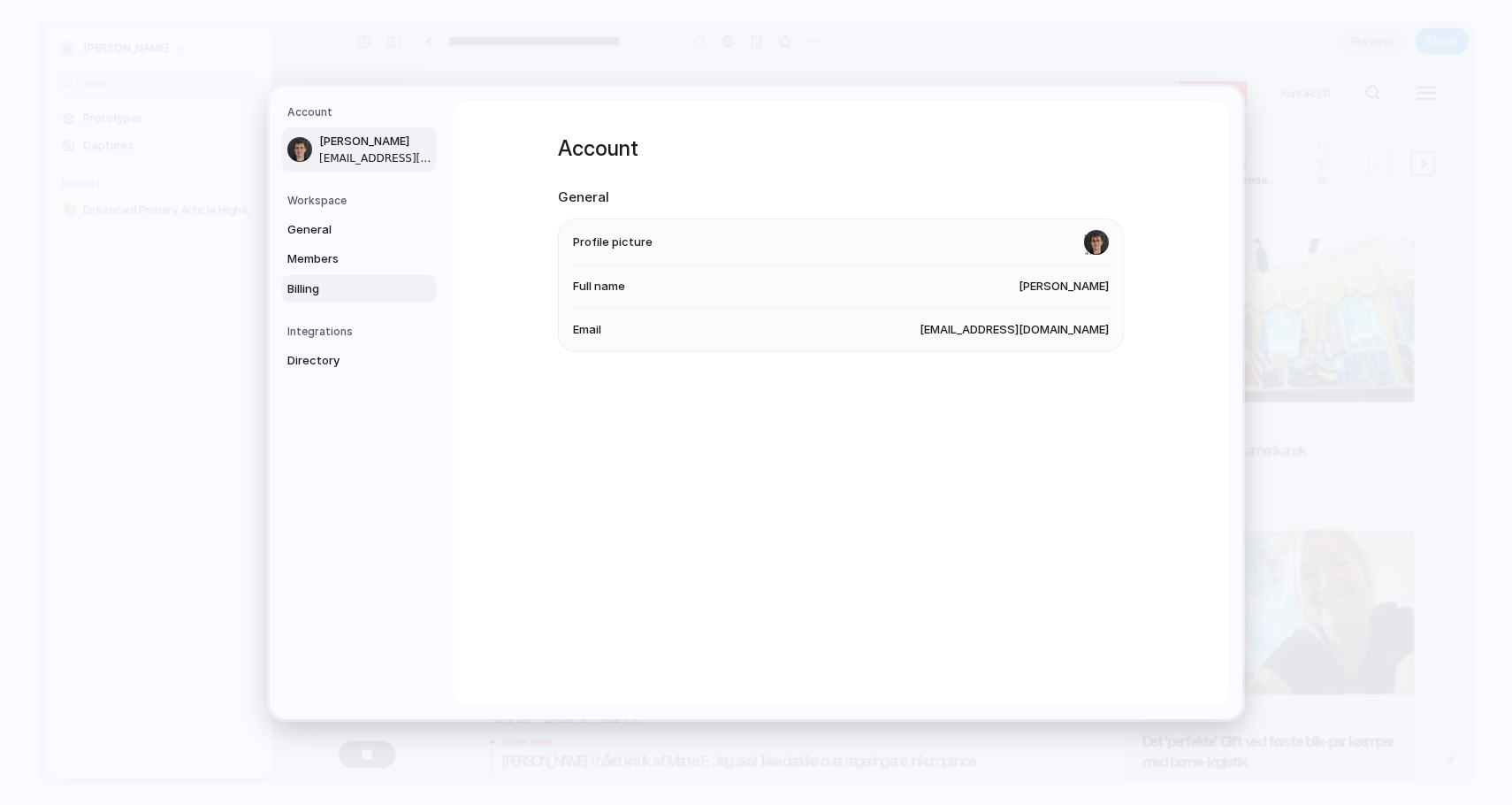
click at [352, 289] on span "Billing" at bounding box center [344, 289] width 113 height 18
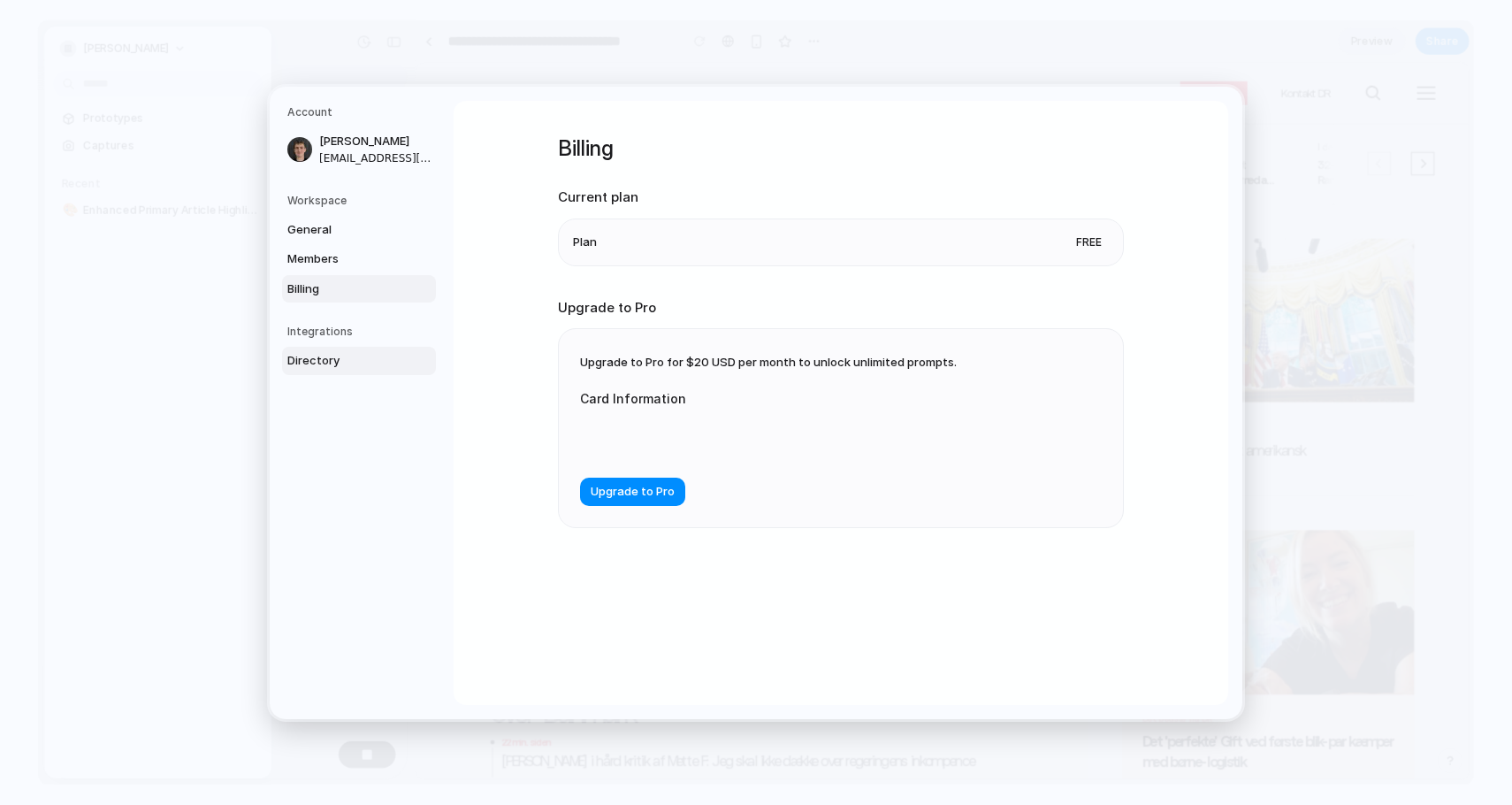
click at [419, 354] on link "Directory" at bounding box center [358, 360] width 154 height 28
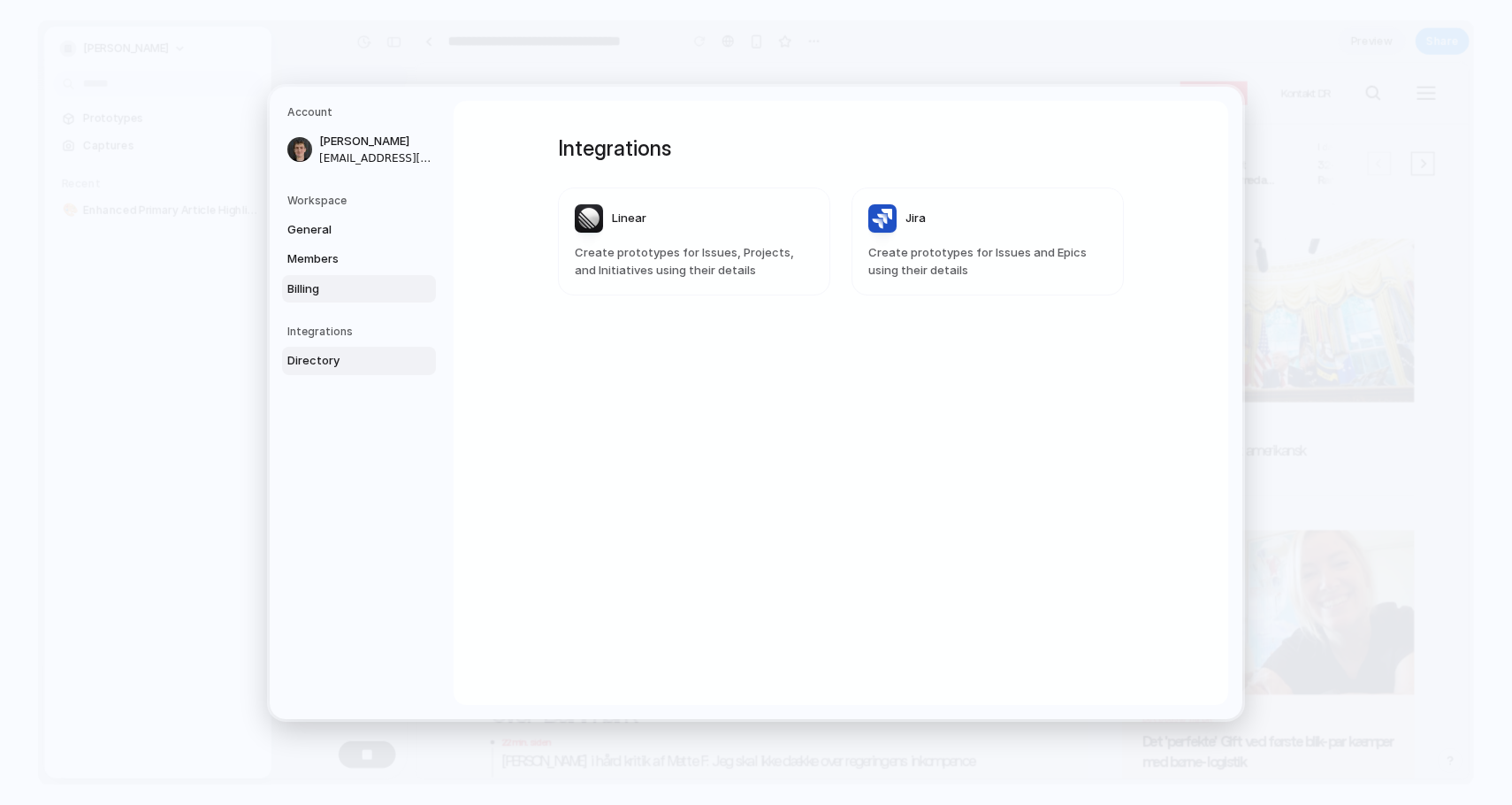
click at [378, 284] on span "Billing" at bounding box center [344, 289] width 113 height 18
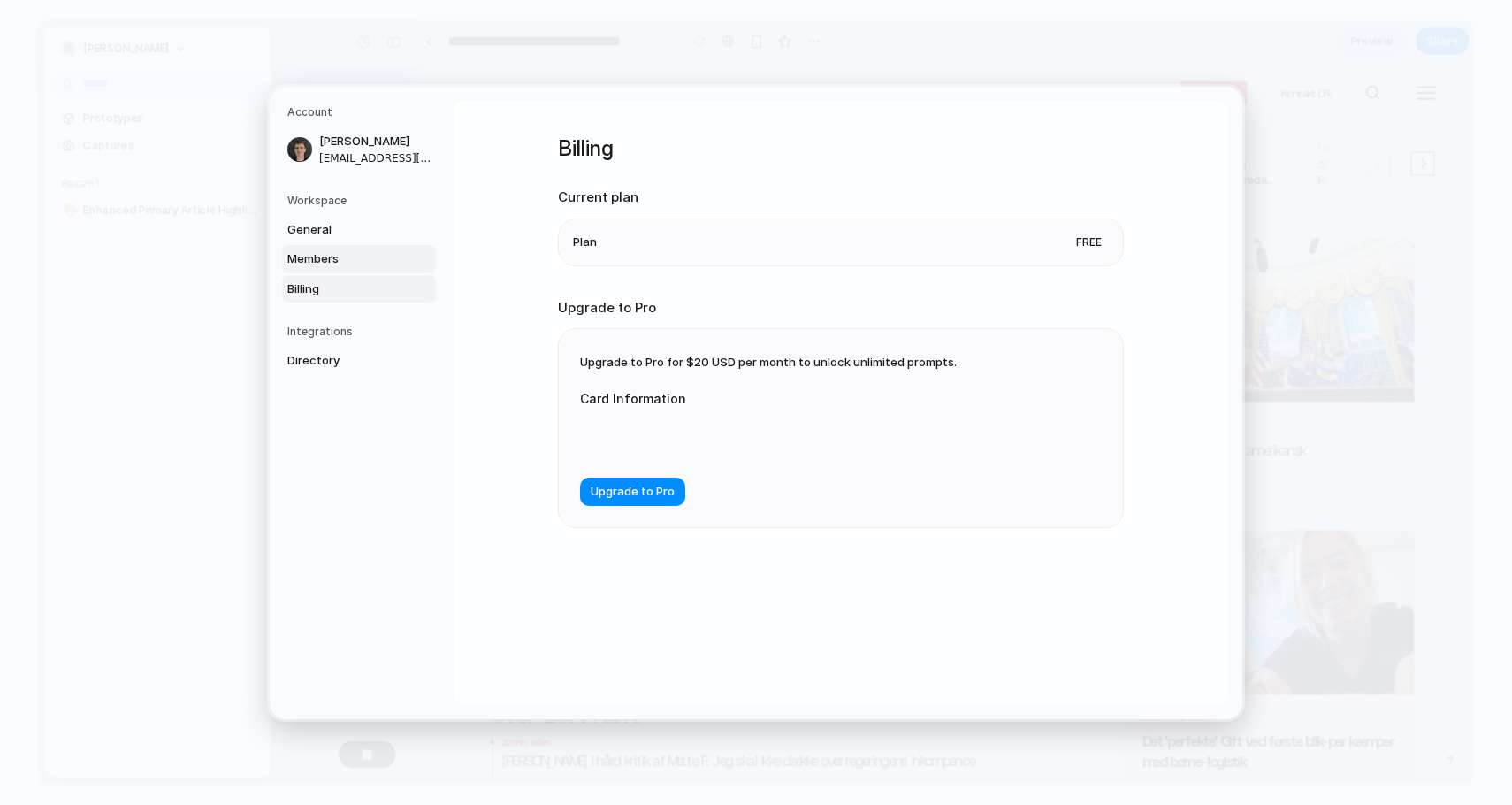
click at [391, 258] on span "Members" at bounding box center [344, 259] width 113 height 18
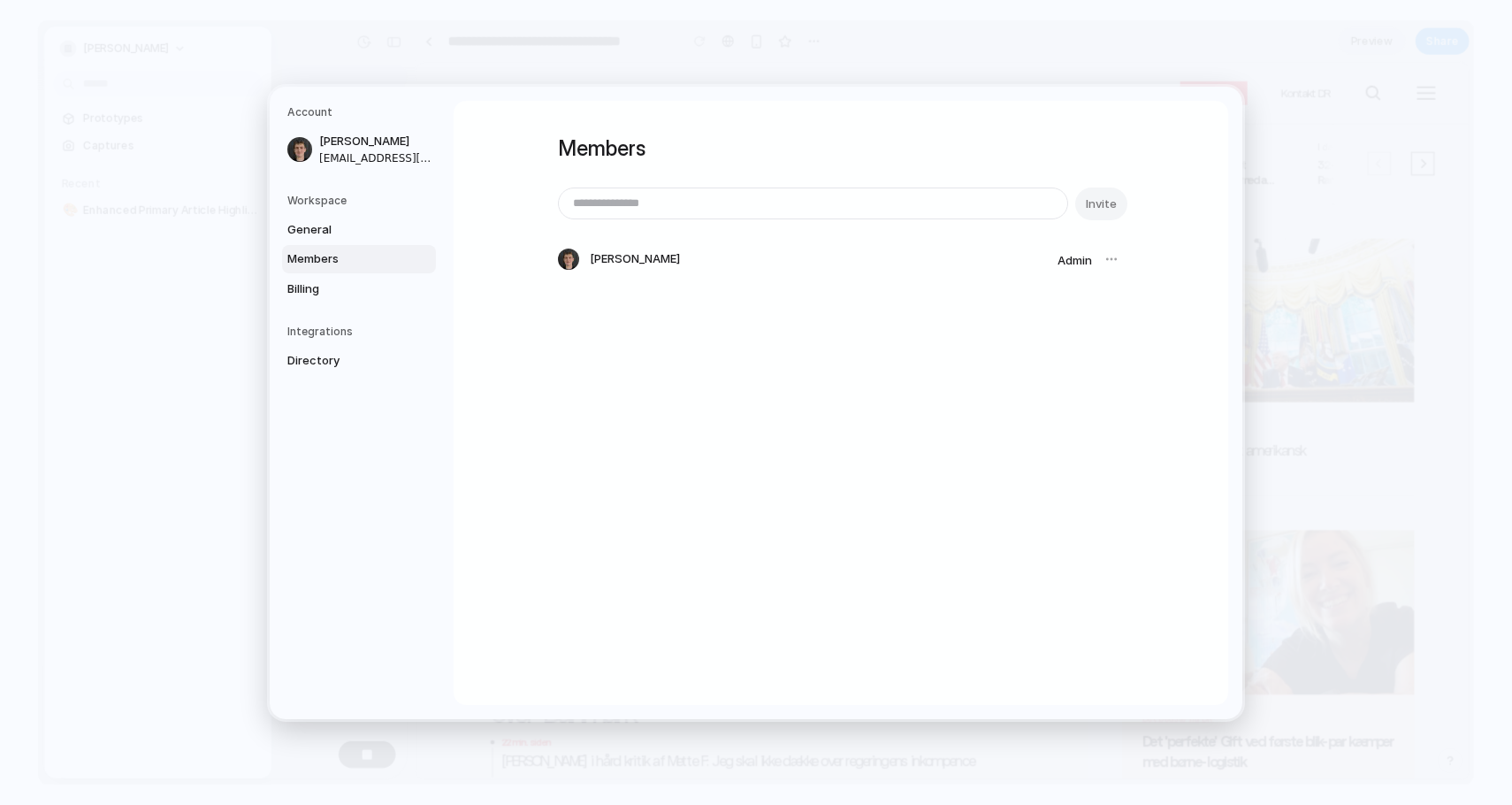
click at [1114, 260] on div at bounding box center [1111, 259] width 25 height 25
click at [1116, 251] on div at bounding box center [1111, 259] width 25 height 25
click at [1030, 218] on input "email" at bounding box center [813, 203] width 508 height 30
click at [864, 104] on div "Members Invite [PERSON_NAME] Admin" at bounding box center [841, 220] width 566 height 240
click at [801, 206] on input "email" at bounding box center [813, 203] width 508 height 30
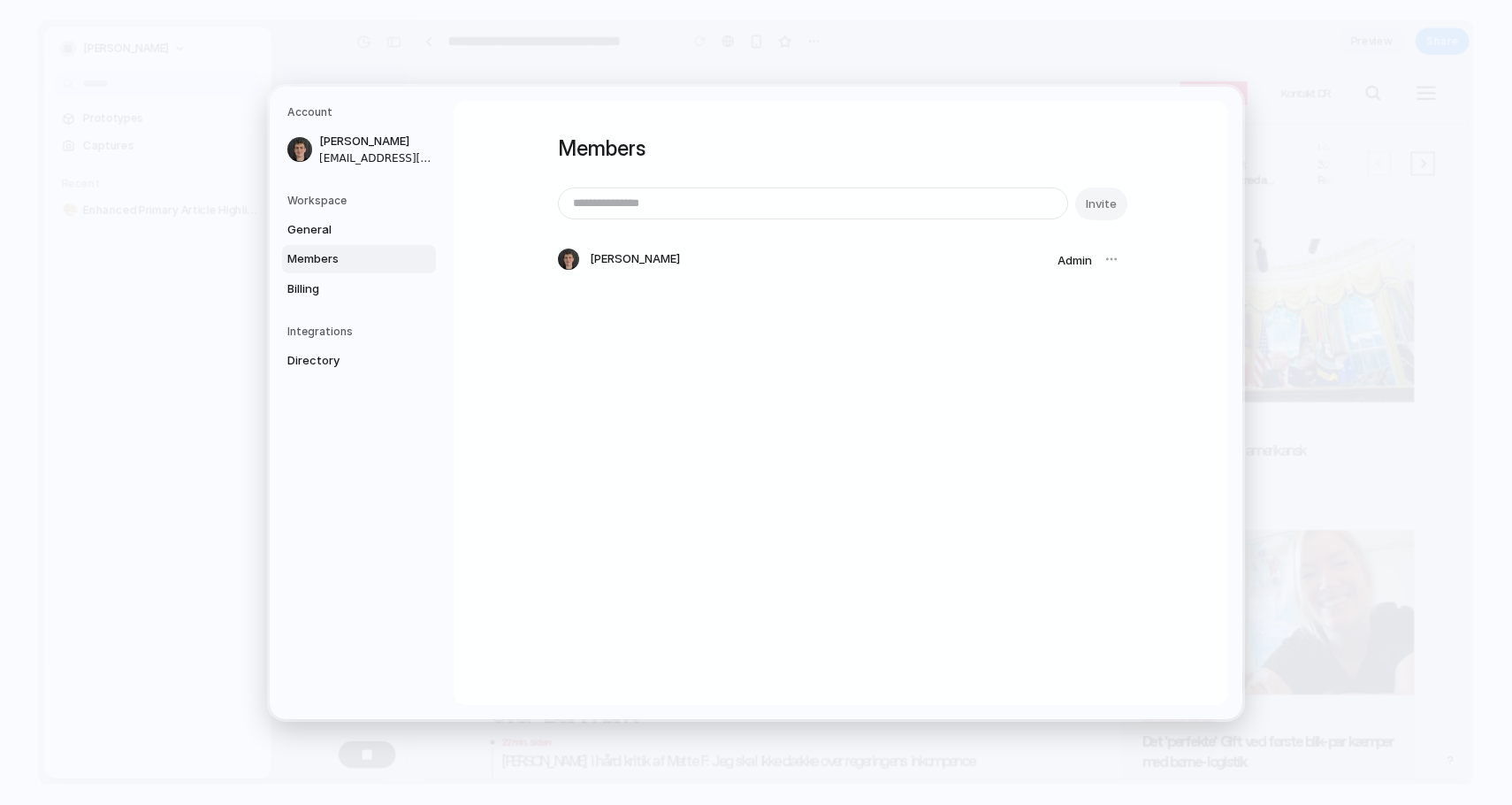
click at [806, 140] on h1 "Members" at bounding box center [841, 148] width 566 height 32
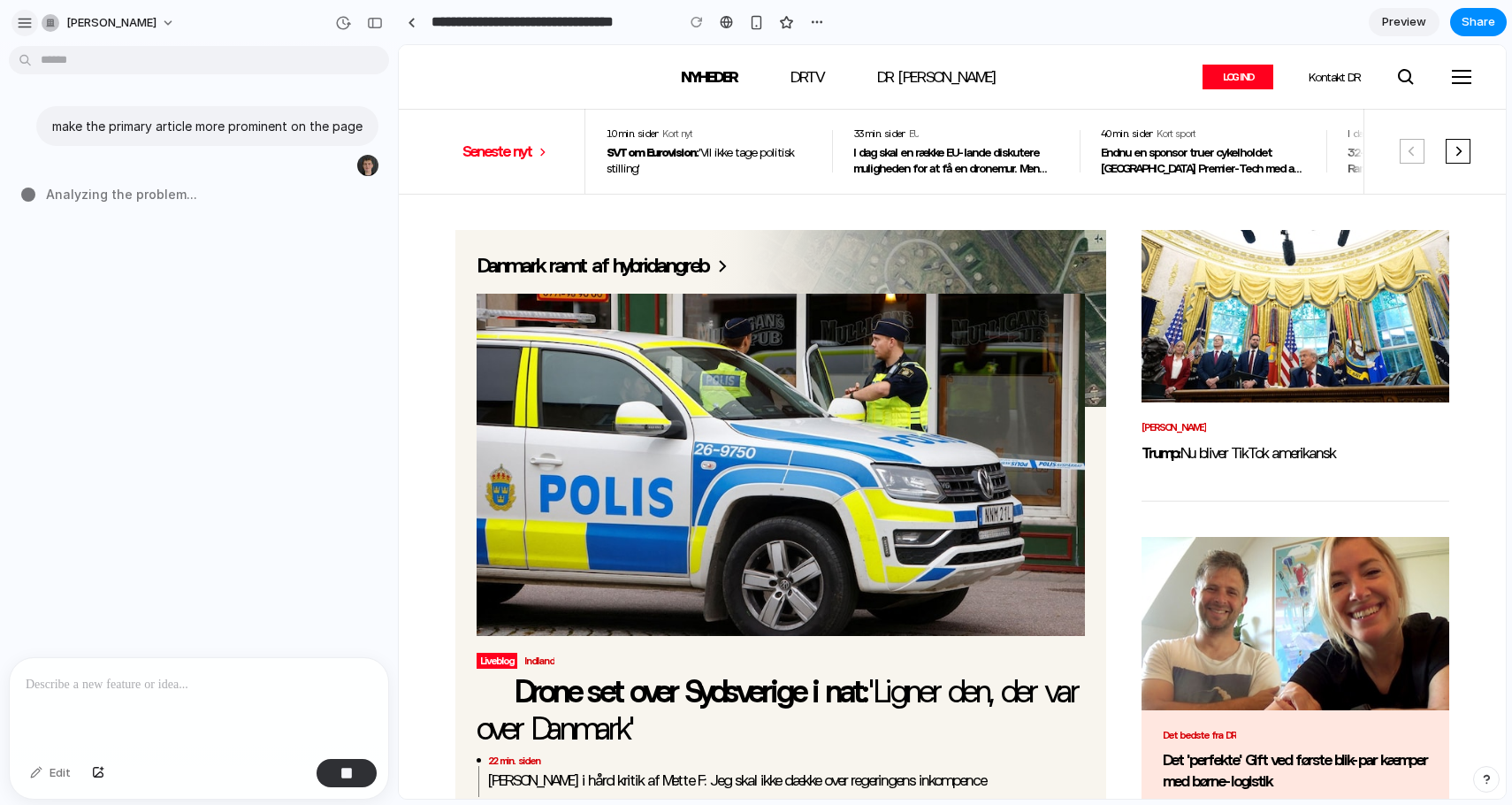
click at [23, 15] on div "button" at bounding box center [25, 23] width 16 height 16
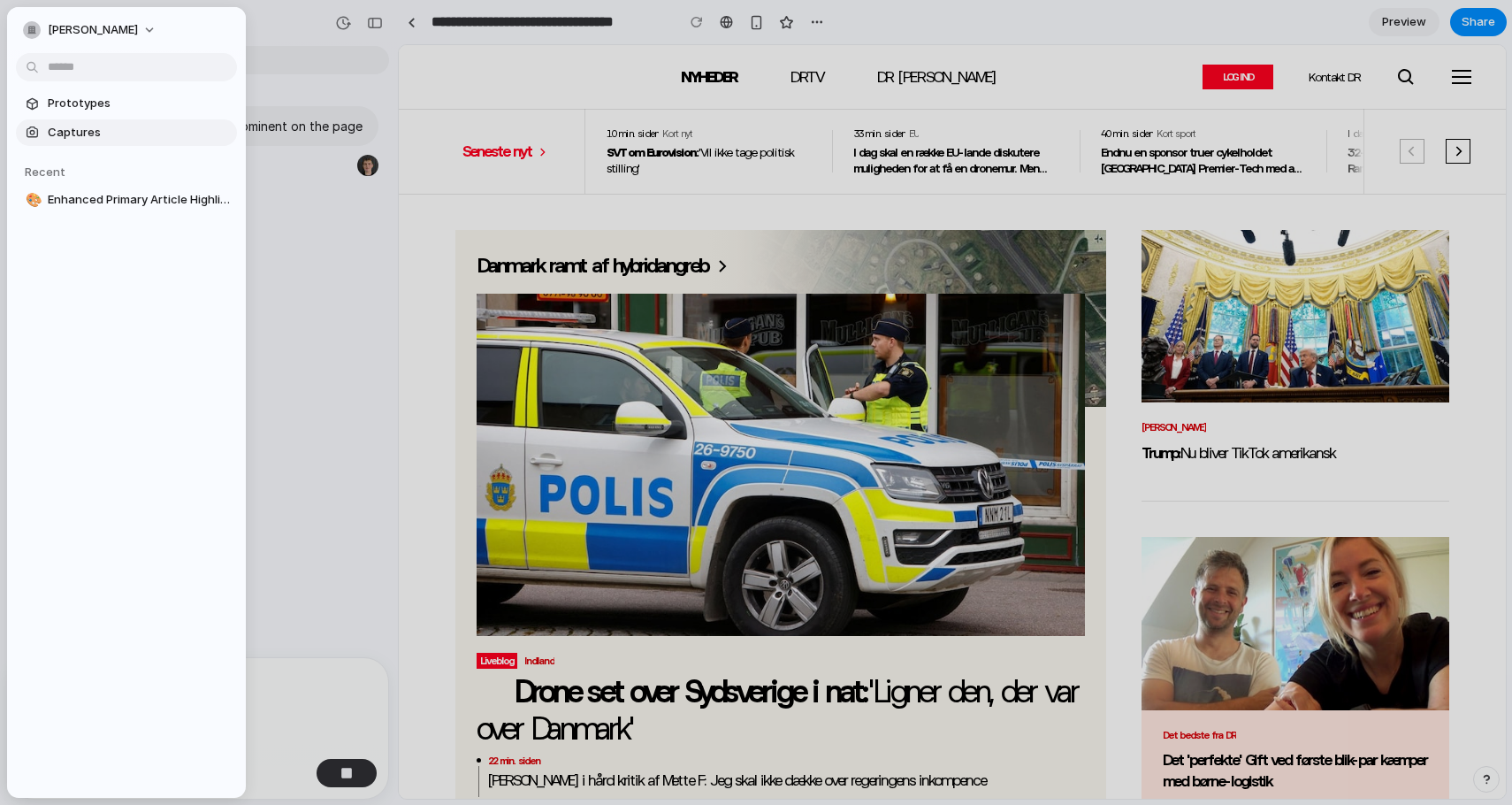
click at [115, 135] on span "Captures" at bounding box center [138, 132] width 182 height 18
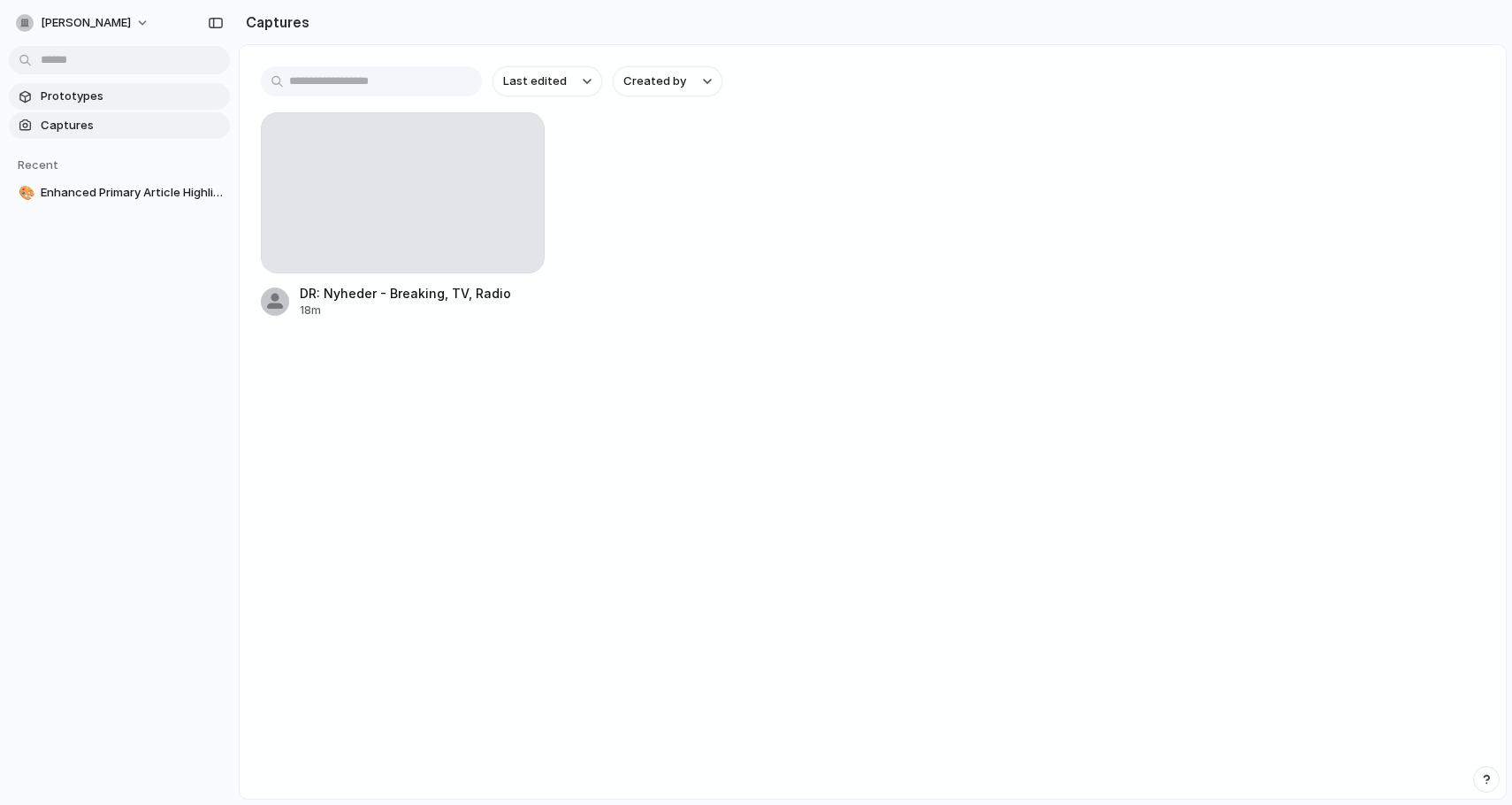
click at [127, 101] on span "Prototypes" at bounding box center [131, 97] width 182 height 18
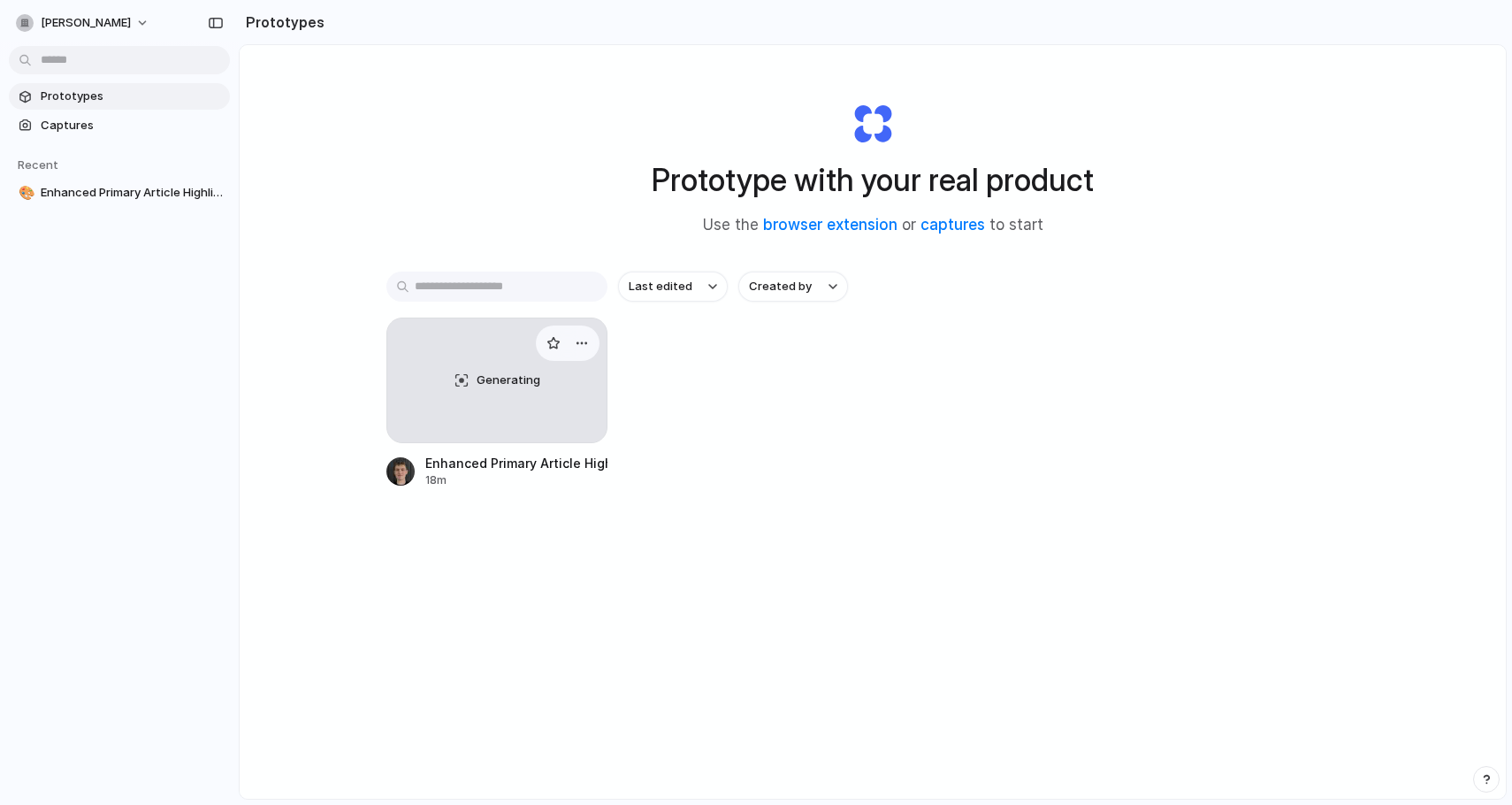
click at [498, 409] on div "Generating" at bounding box center [496, 380] width 219 height 123
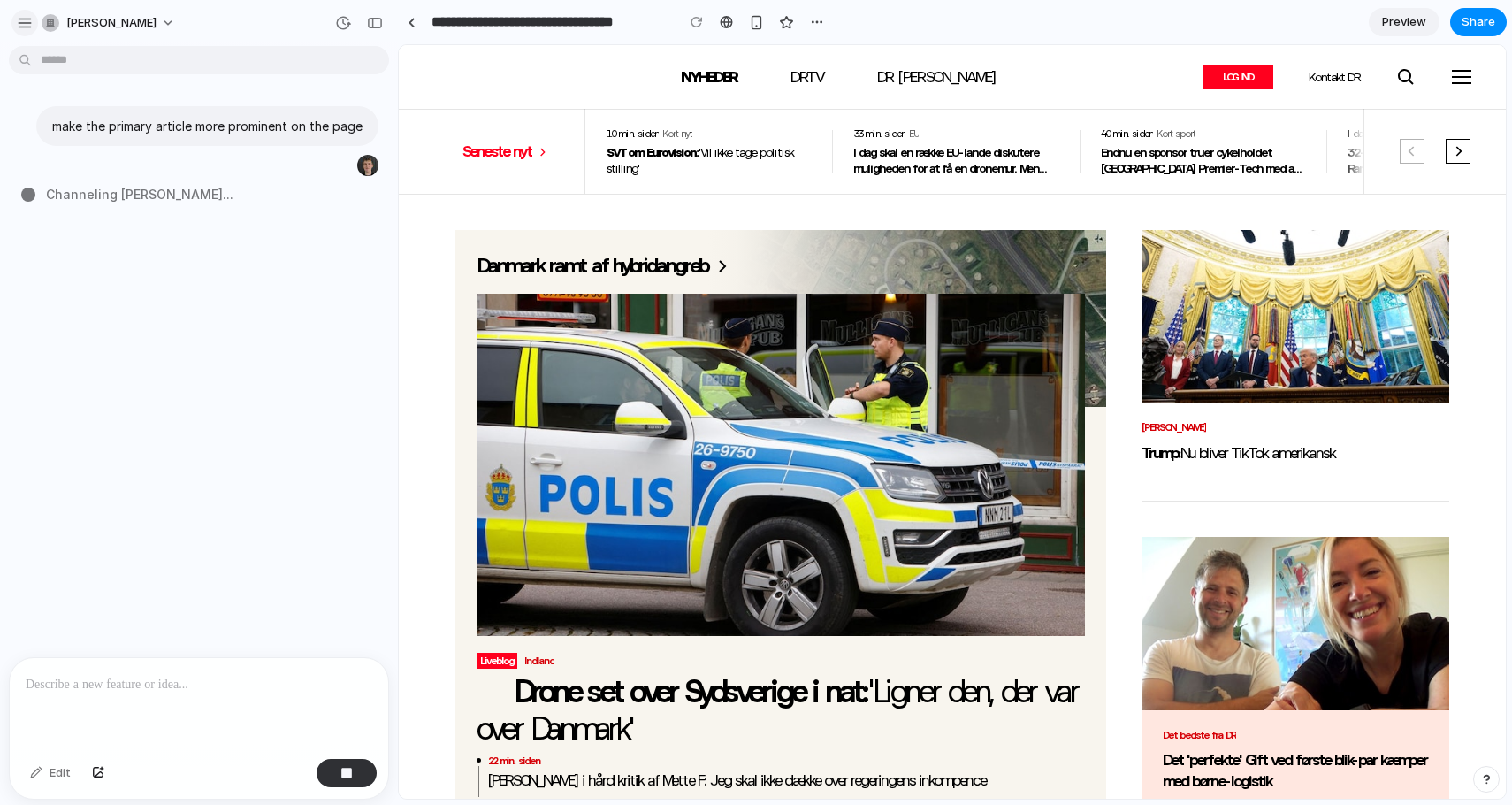
click at [12, 20] on button "button" at bounding box center [25, 23] width 27 height 27
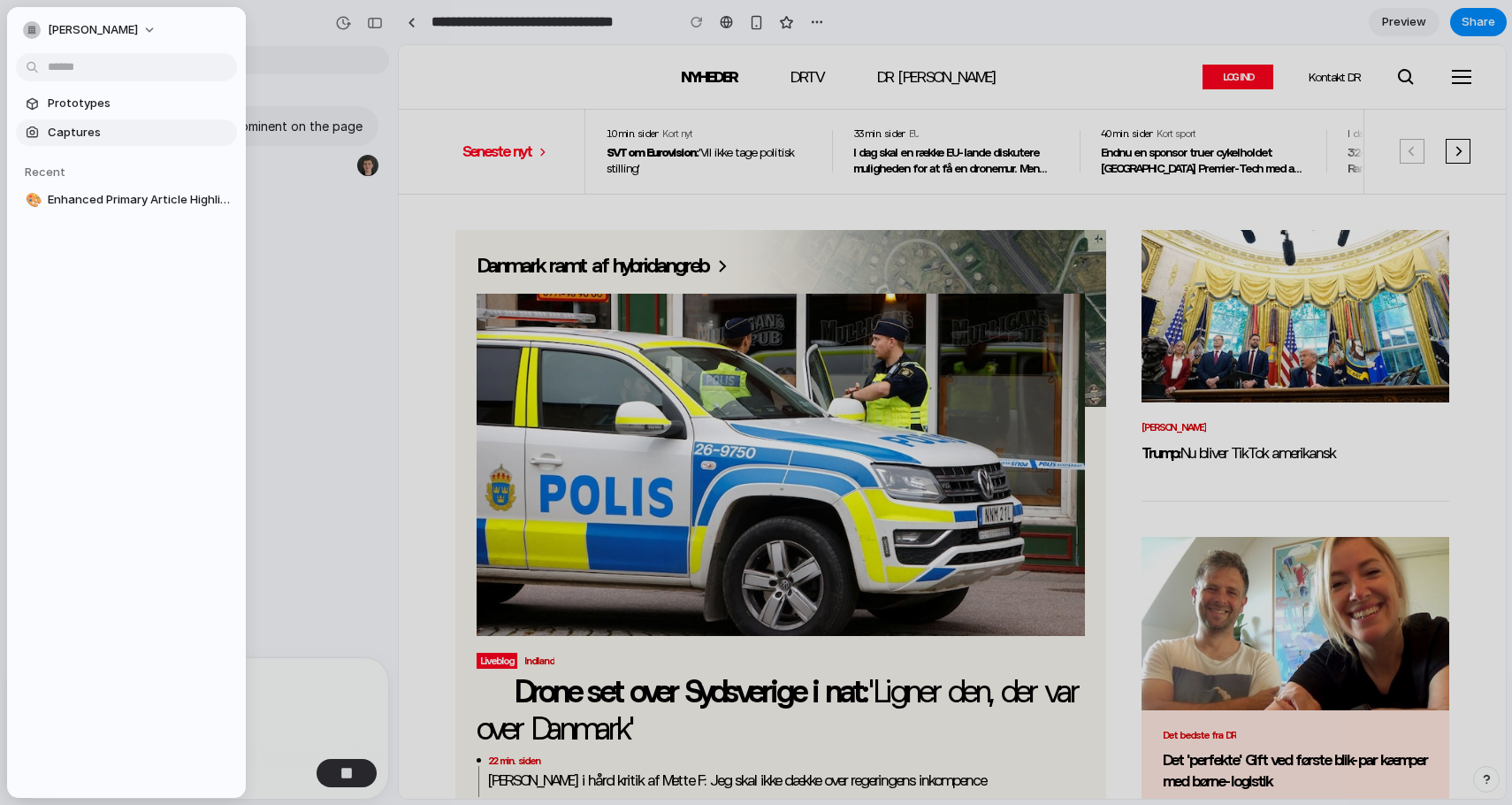
click at [115, 140] on link "Captures" at bounding box center [126, 132] width 221 height 27
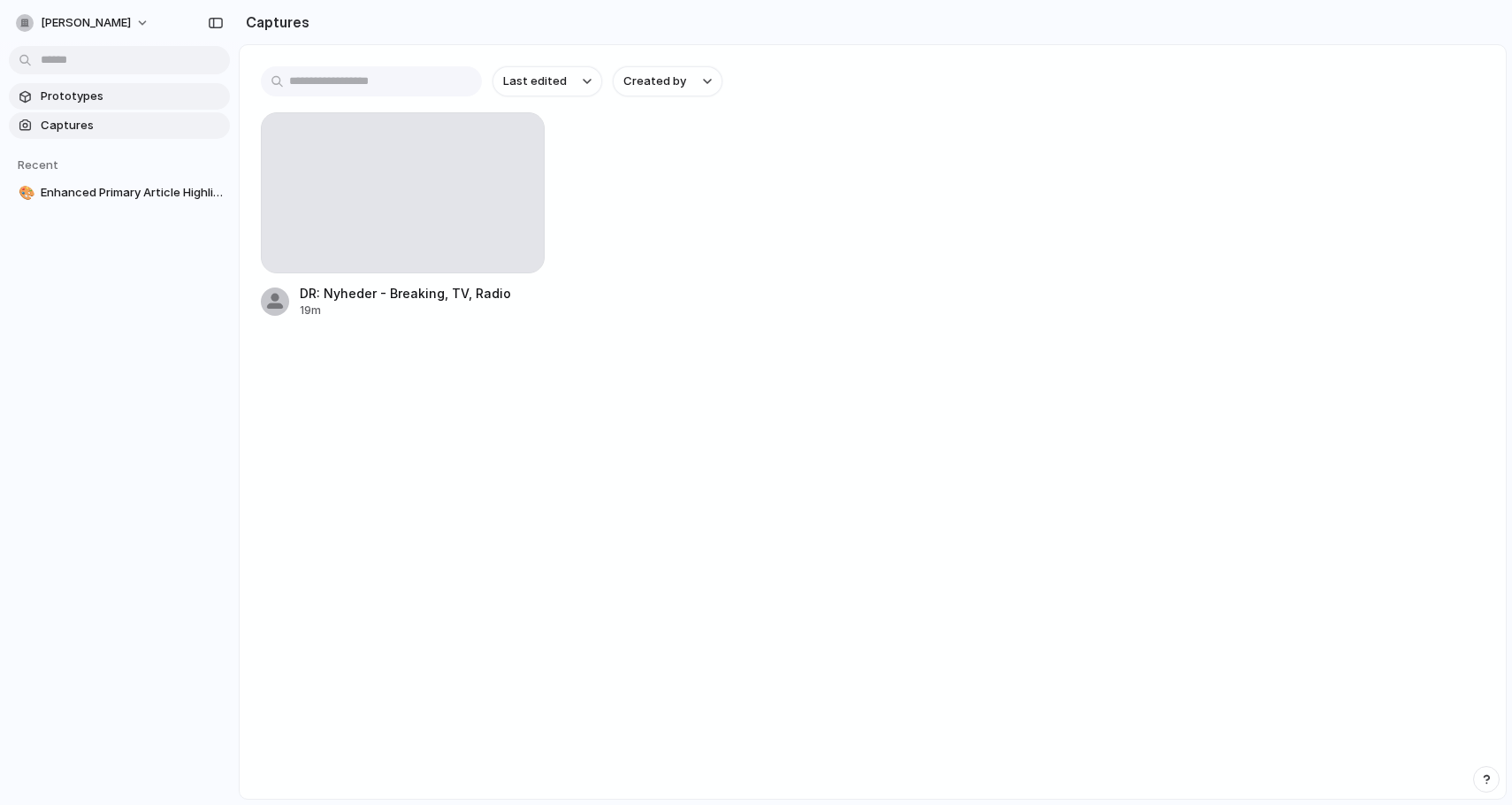
click at [80, 97] on span "Prototypes" at bounding box center [131, 97] width 182 height 18
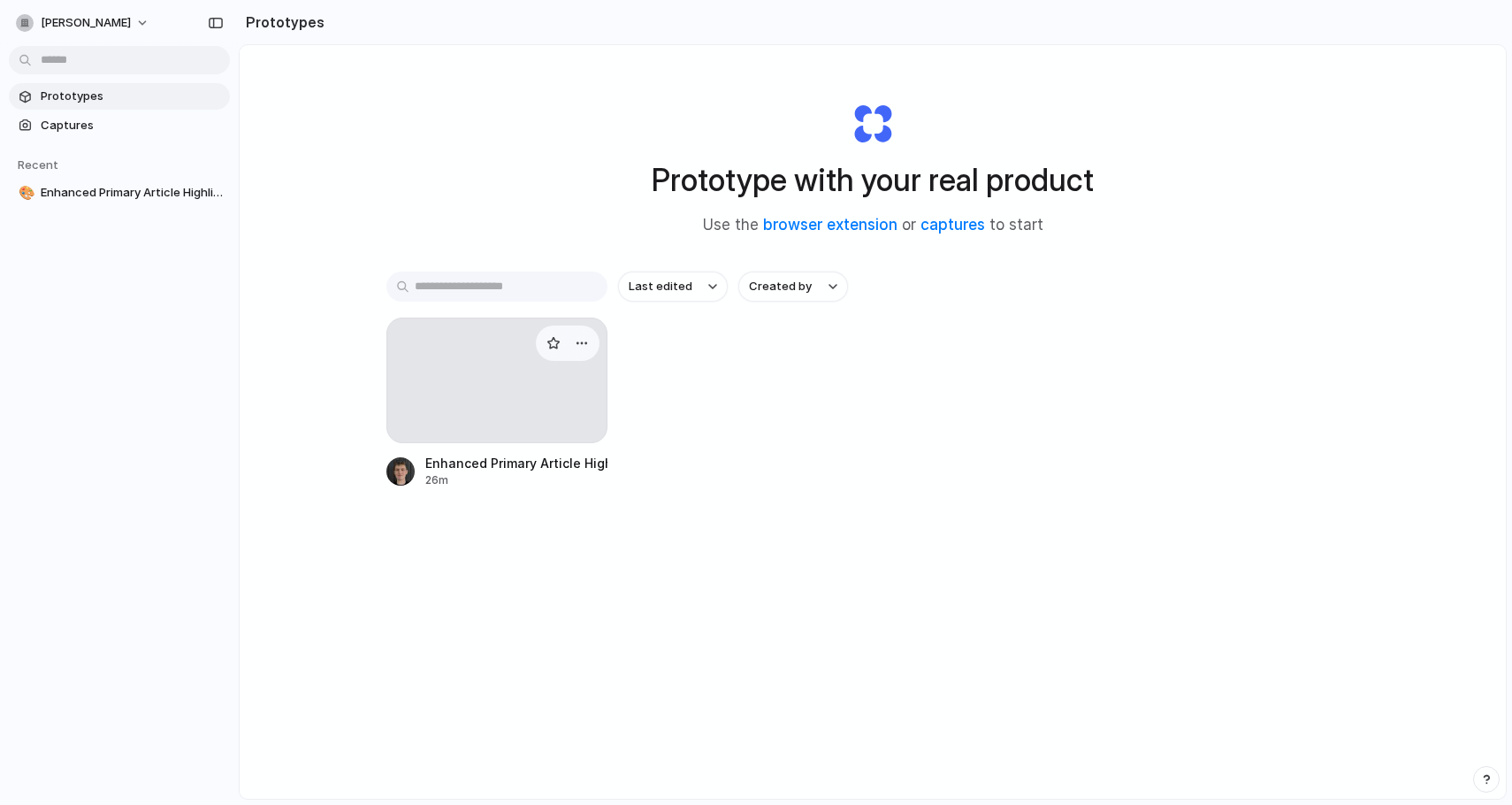
click at [520, 369] on div at bounding box center [496, 380] width 221 height 125
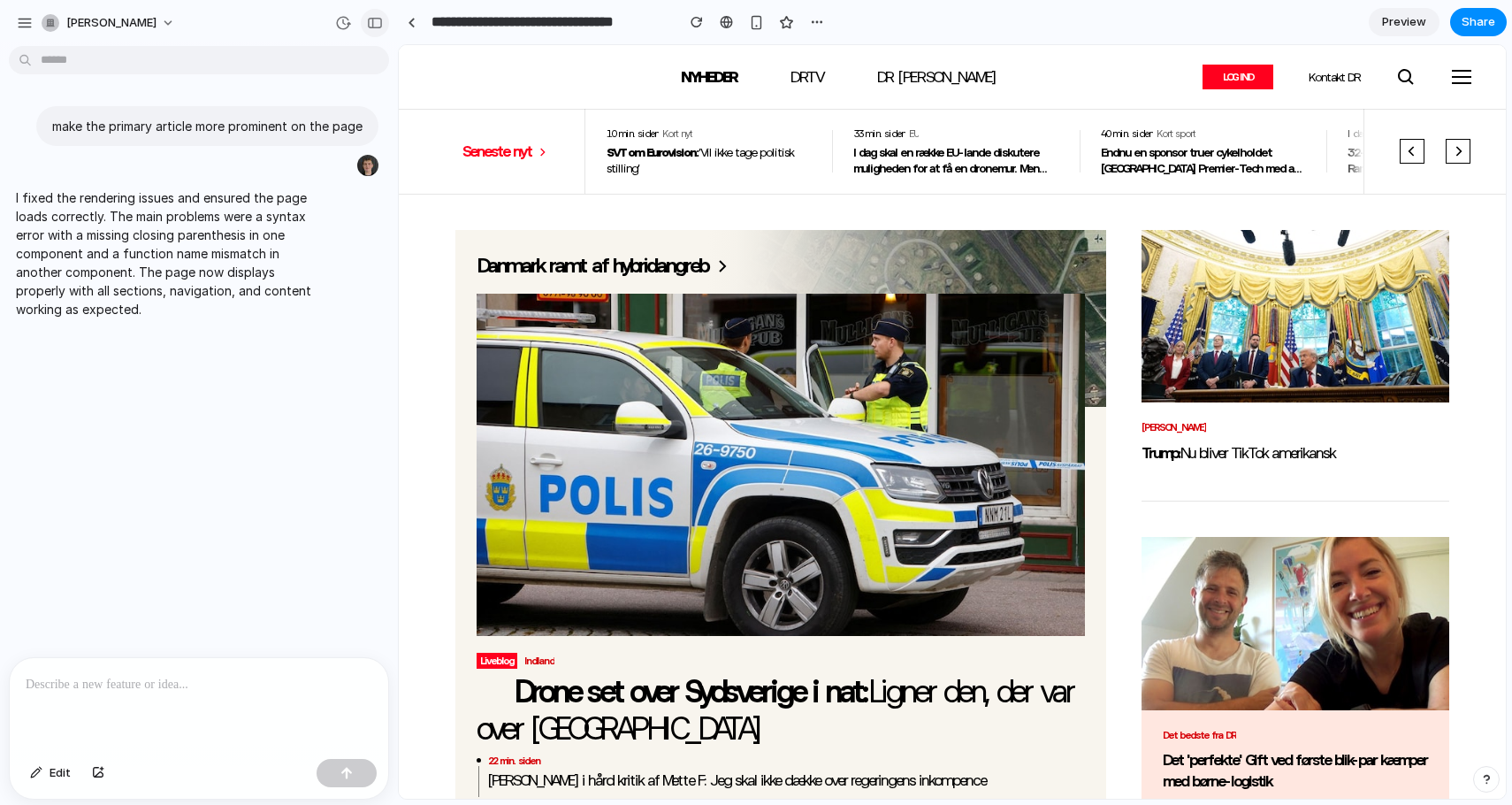
click at [372, 27] on div "button" at bounding box center [375, 23] width 16 height 12
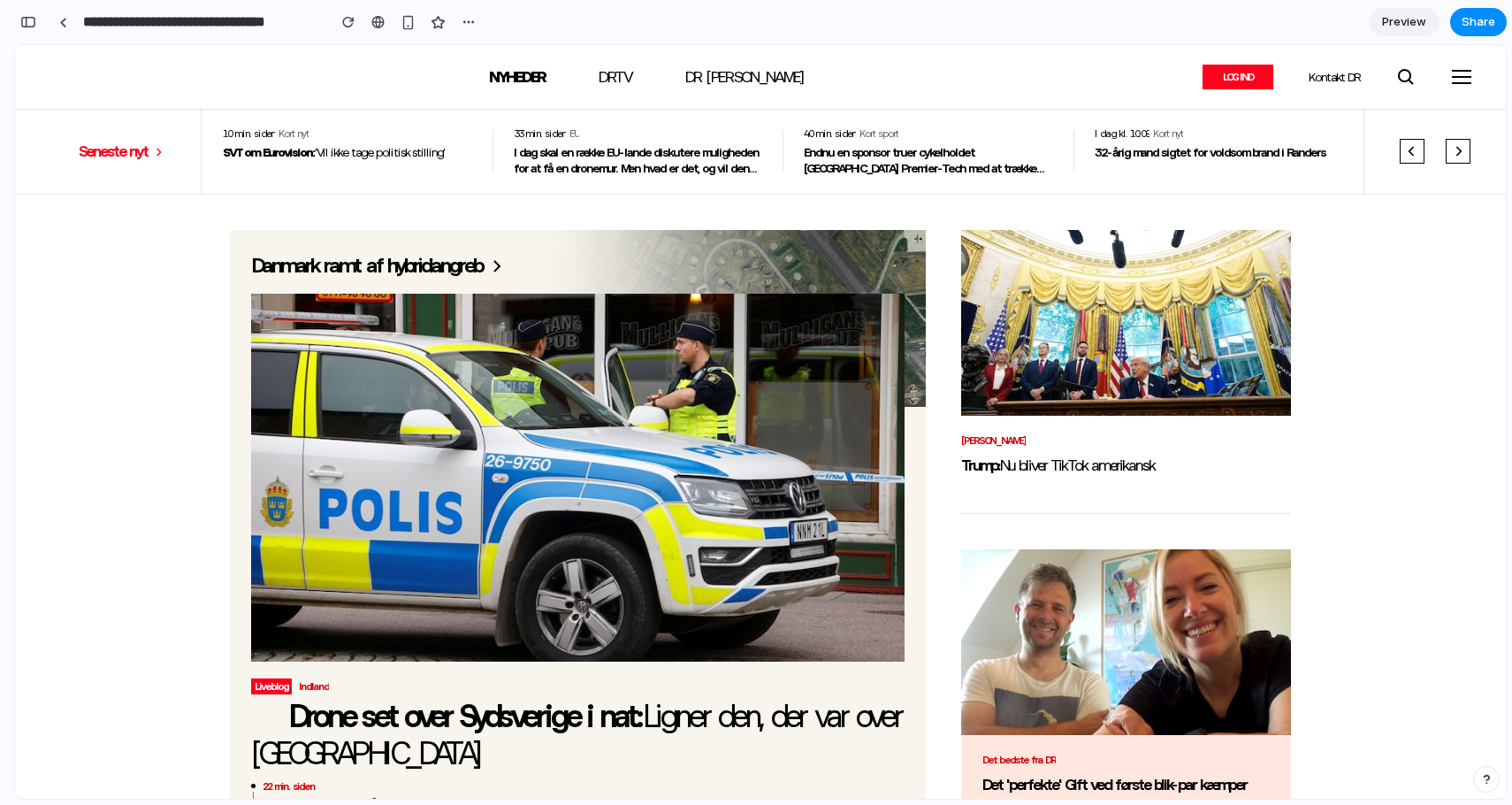
click at [1393, 28] on span "Preview" at bounding box center [1404, 22] width 44 height 18
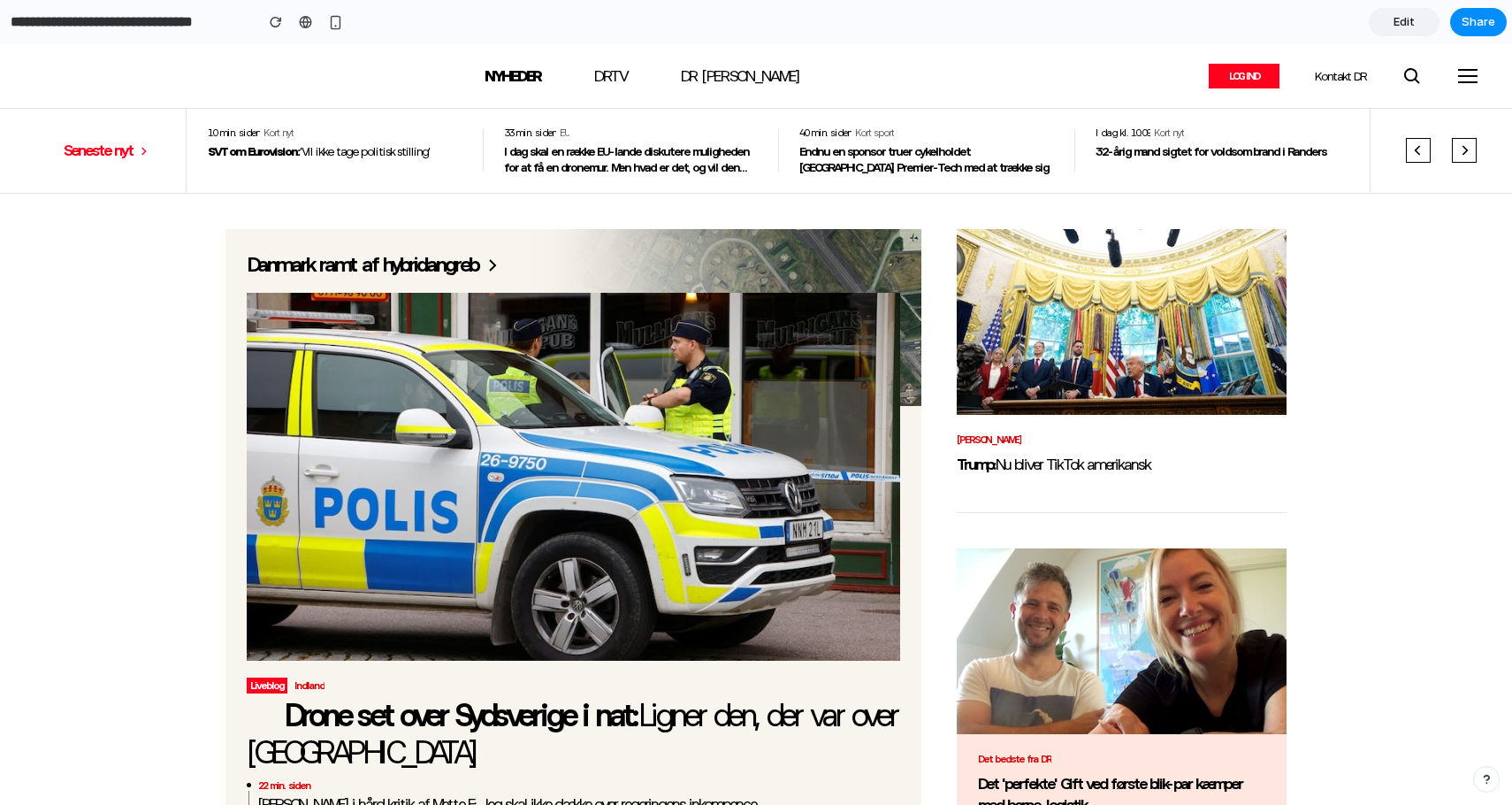
click at [1393, 28] on link "Edit" at bounding box center [1404, 22] width 71 height 28
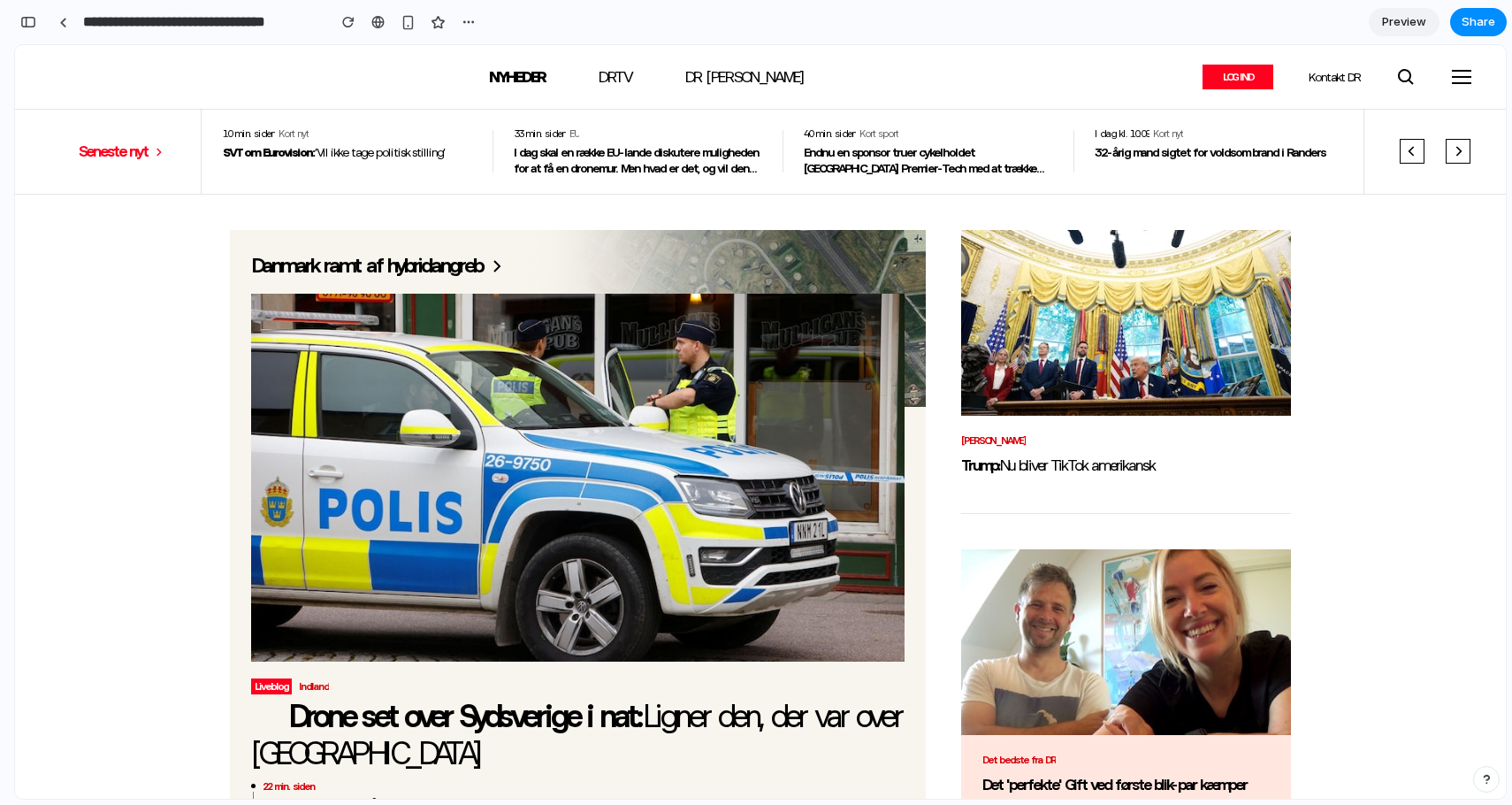
scroll to position [0, 16]
click at [1393, 28] on span "Preview" at bounding box center [1404, 22] width 44 height 18
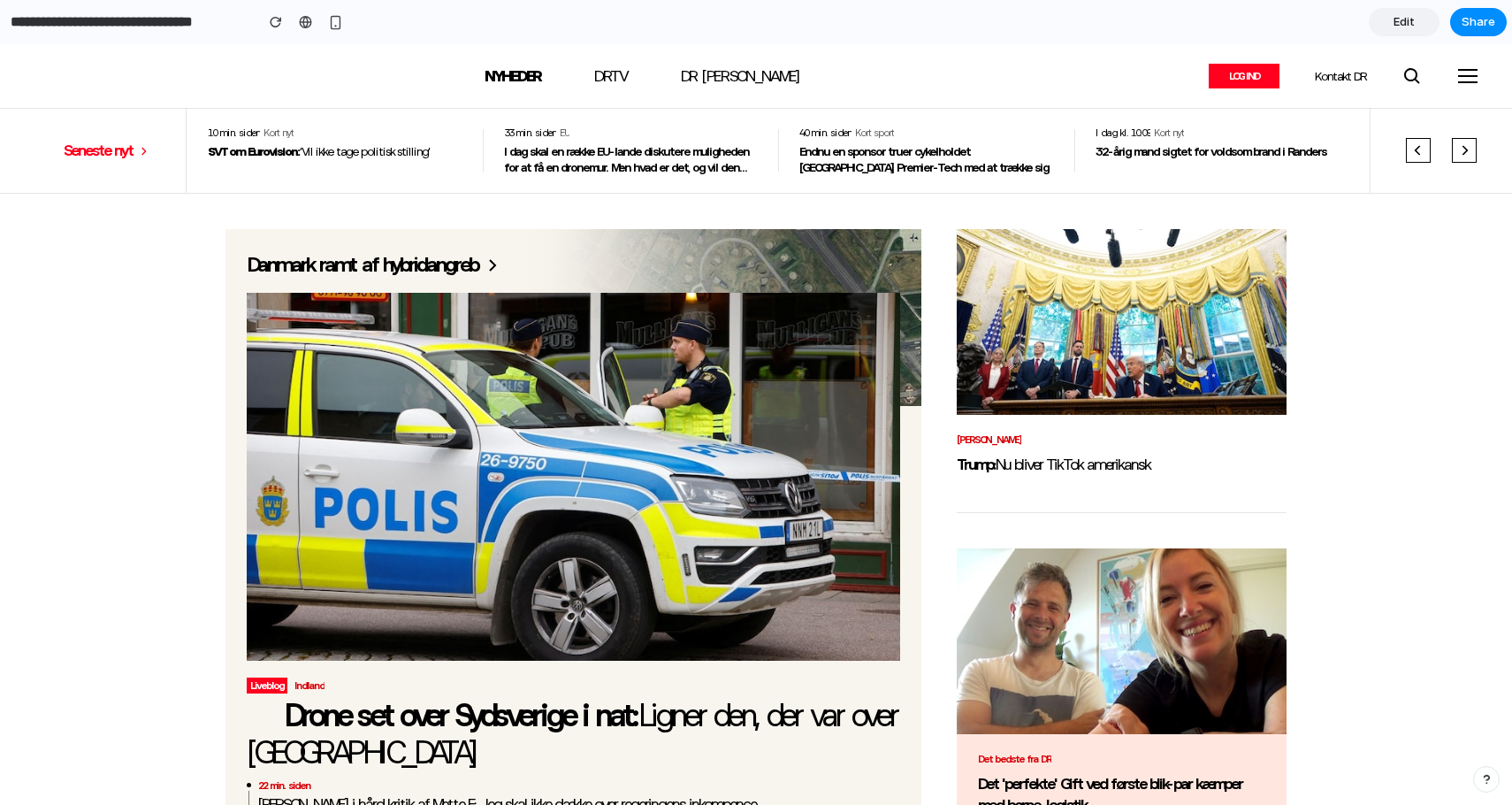
click at [1393, 28] on link "Edit" at bounding box center [1404, 22] width 71 height 28
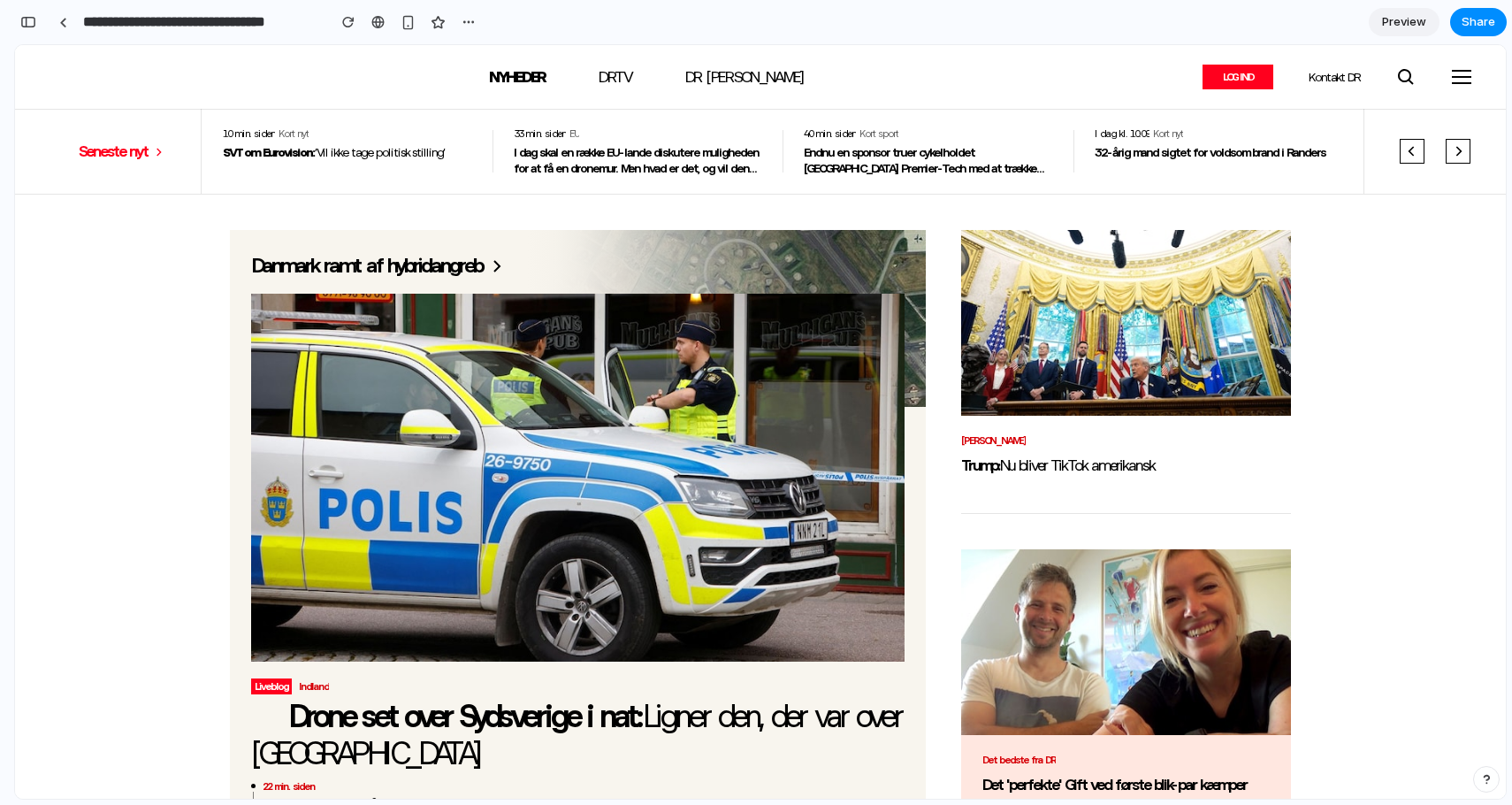
scroll to position [0, 16]
click at [1393, 28] on span "Preview" at bounding box center [1404, 22] width 44 height 18
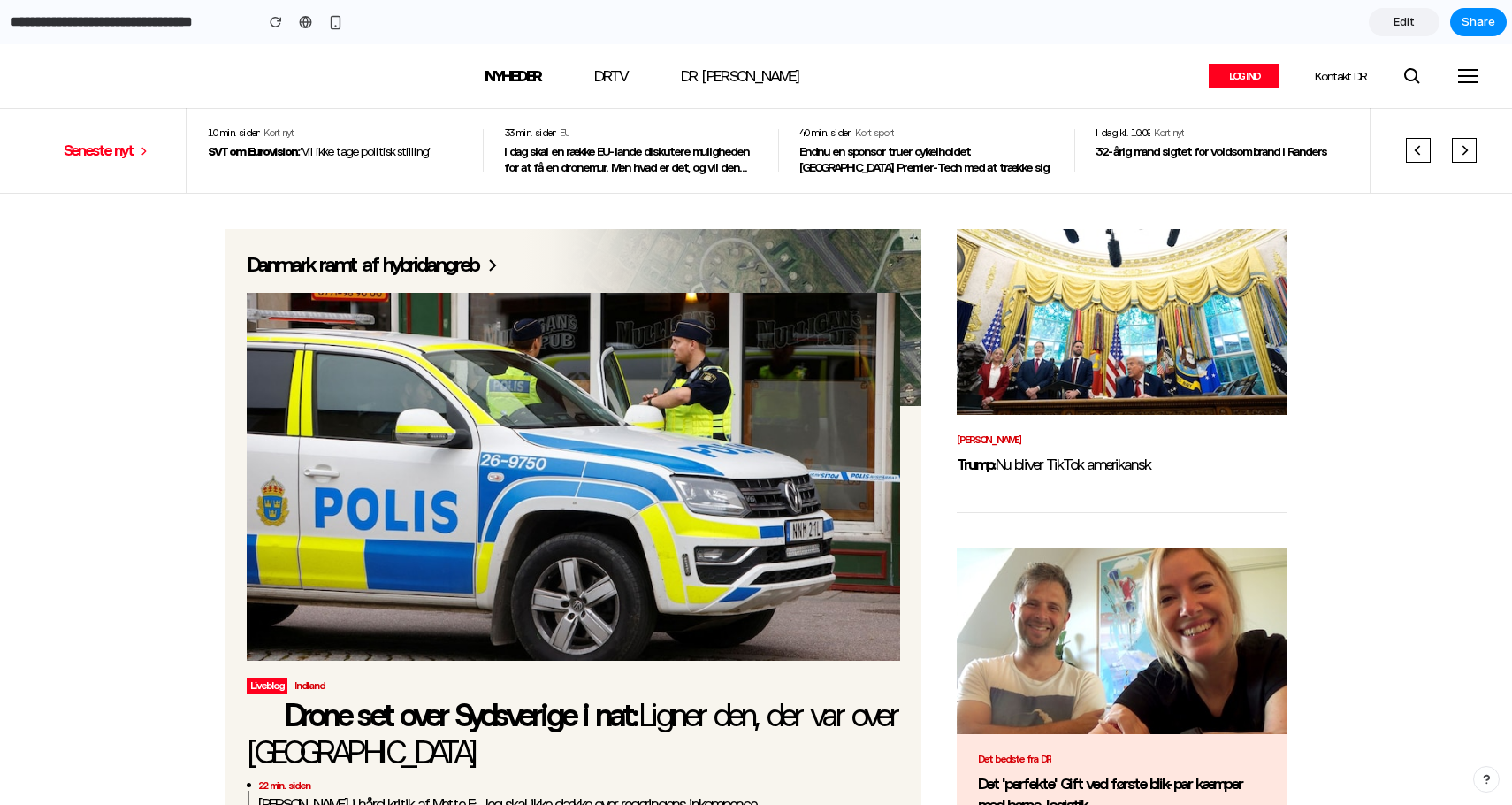
click at [1393, 28] on link "Edit" at bounding box center [1404, 22] width 71 height 28
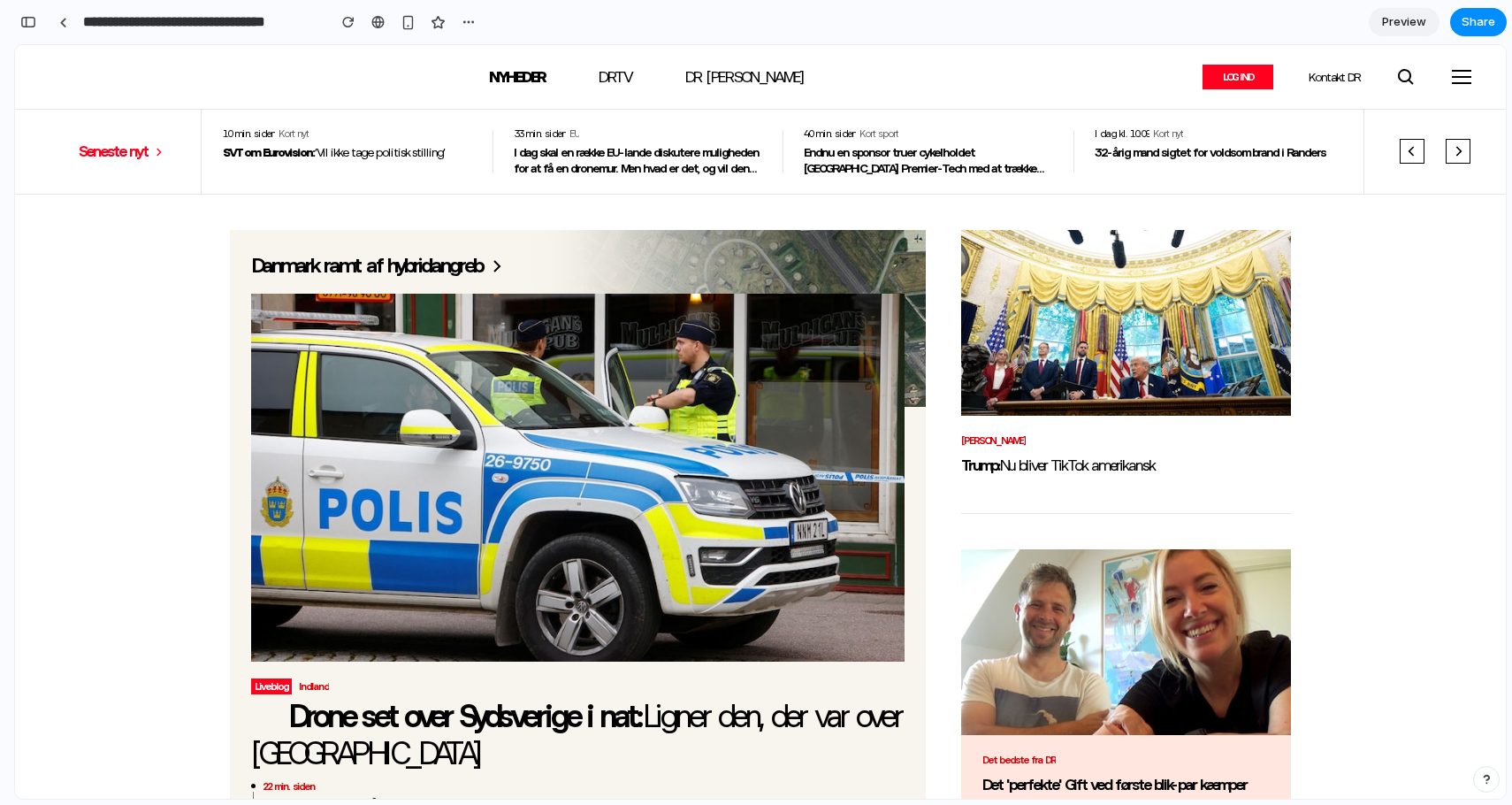
scroll to position [0, 16]
click at [465, 17] on div "button" at bounding box center [469, 22] width 14 height 14
click at [465, 17] on div "Duplicate Delete" at bounding box center [756, 402] width 1512 height 805
click at [350, 25] on div "button" at bounding box center [348, 22] width 12 height 12
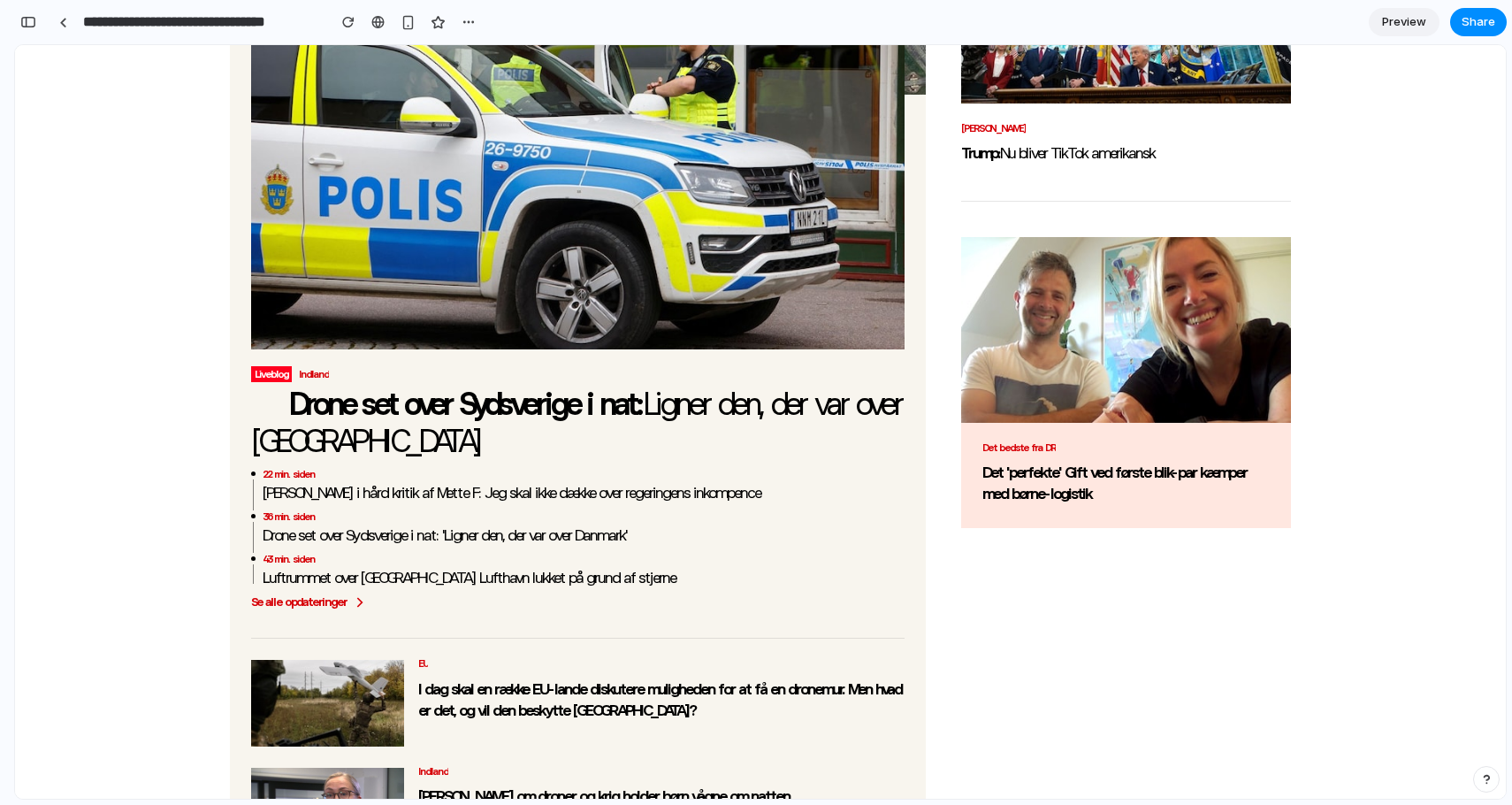
scroll to position [0, 0]
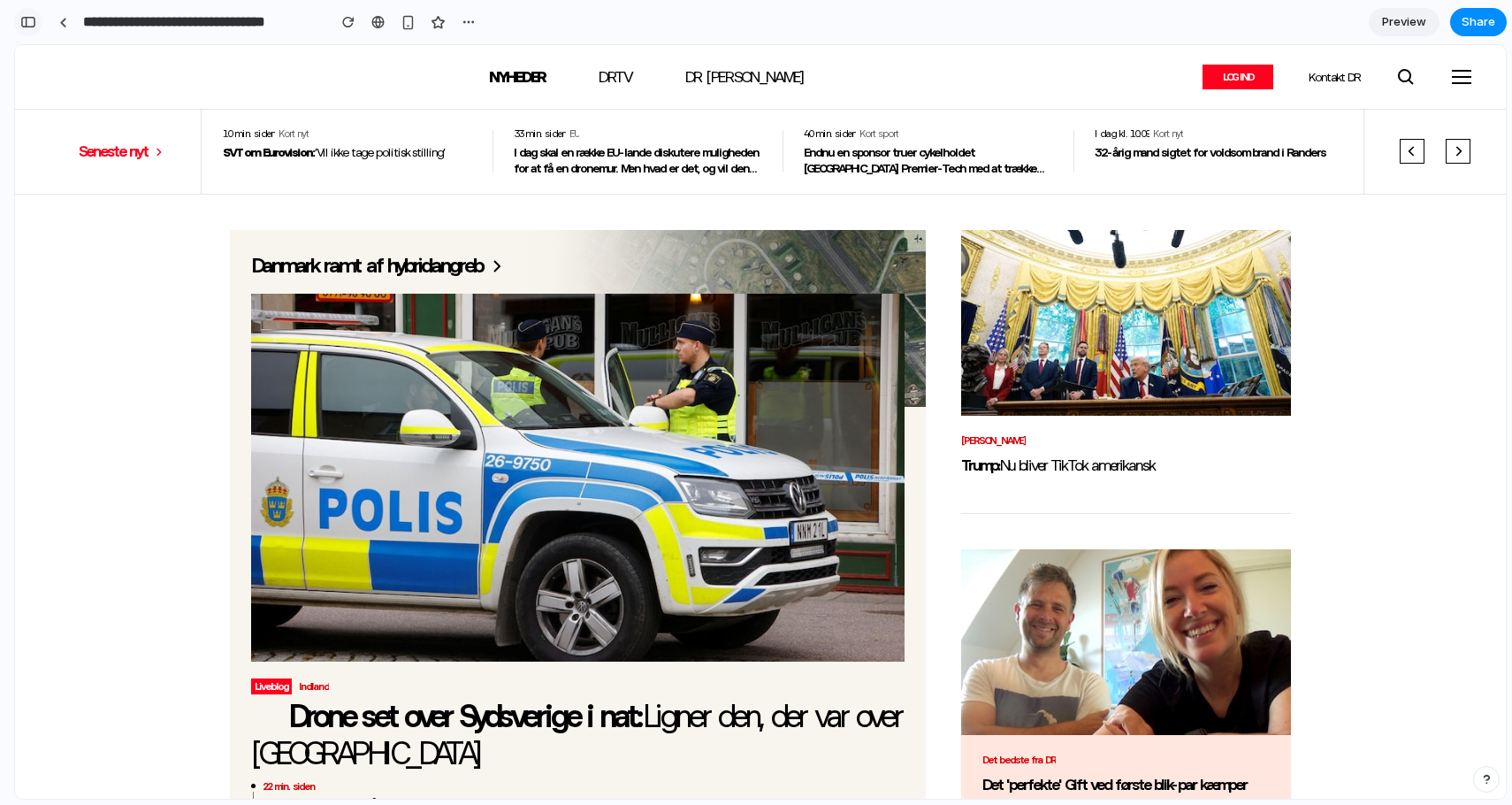
click at [33, 21] on div "button" at bounding box center [28, 22] width 16 height 12
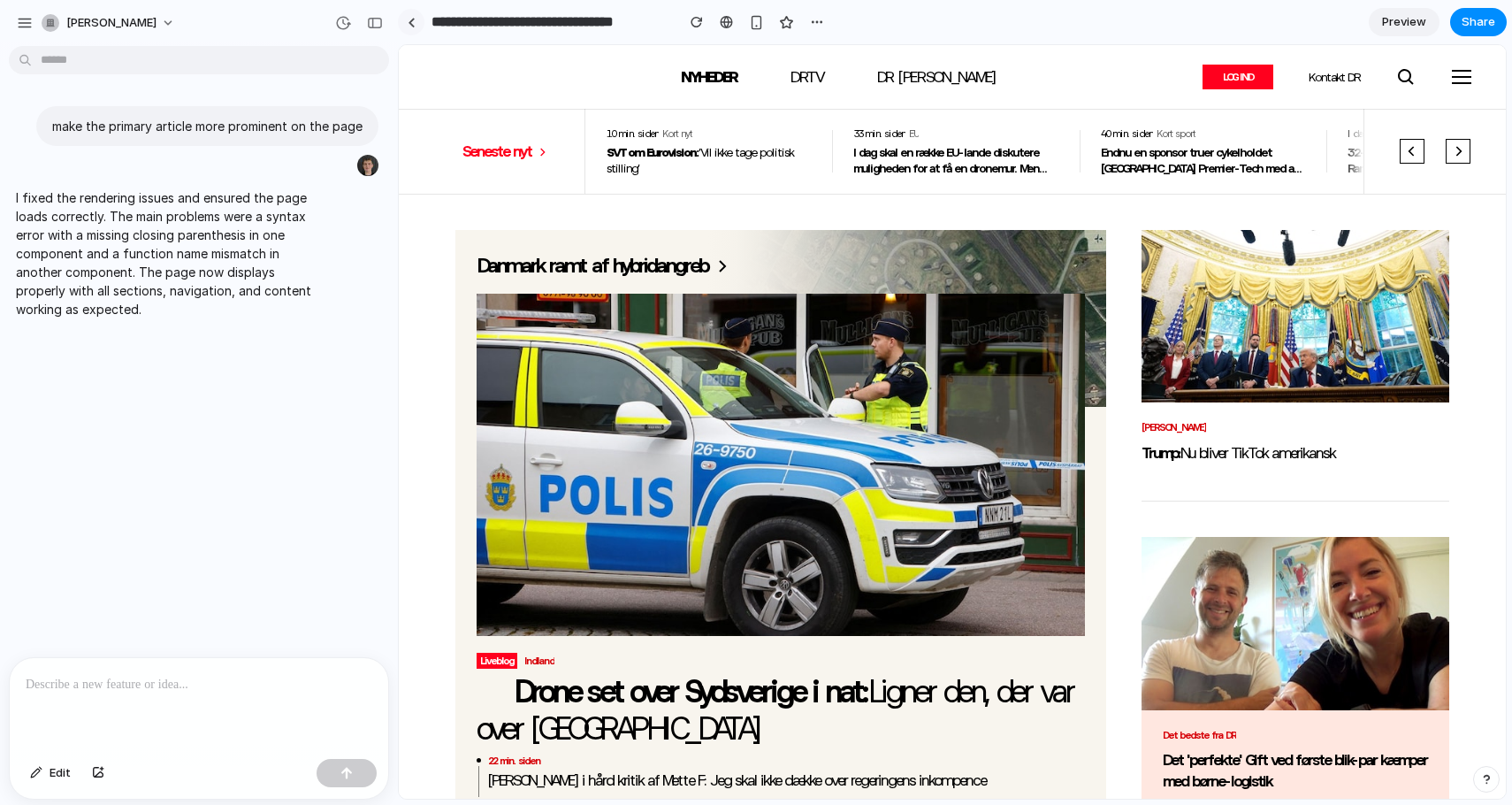
click at [419, 23] on link at bounding box center [411, 22] width 27 height 27
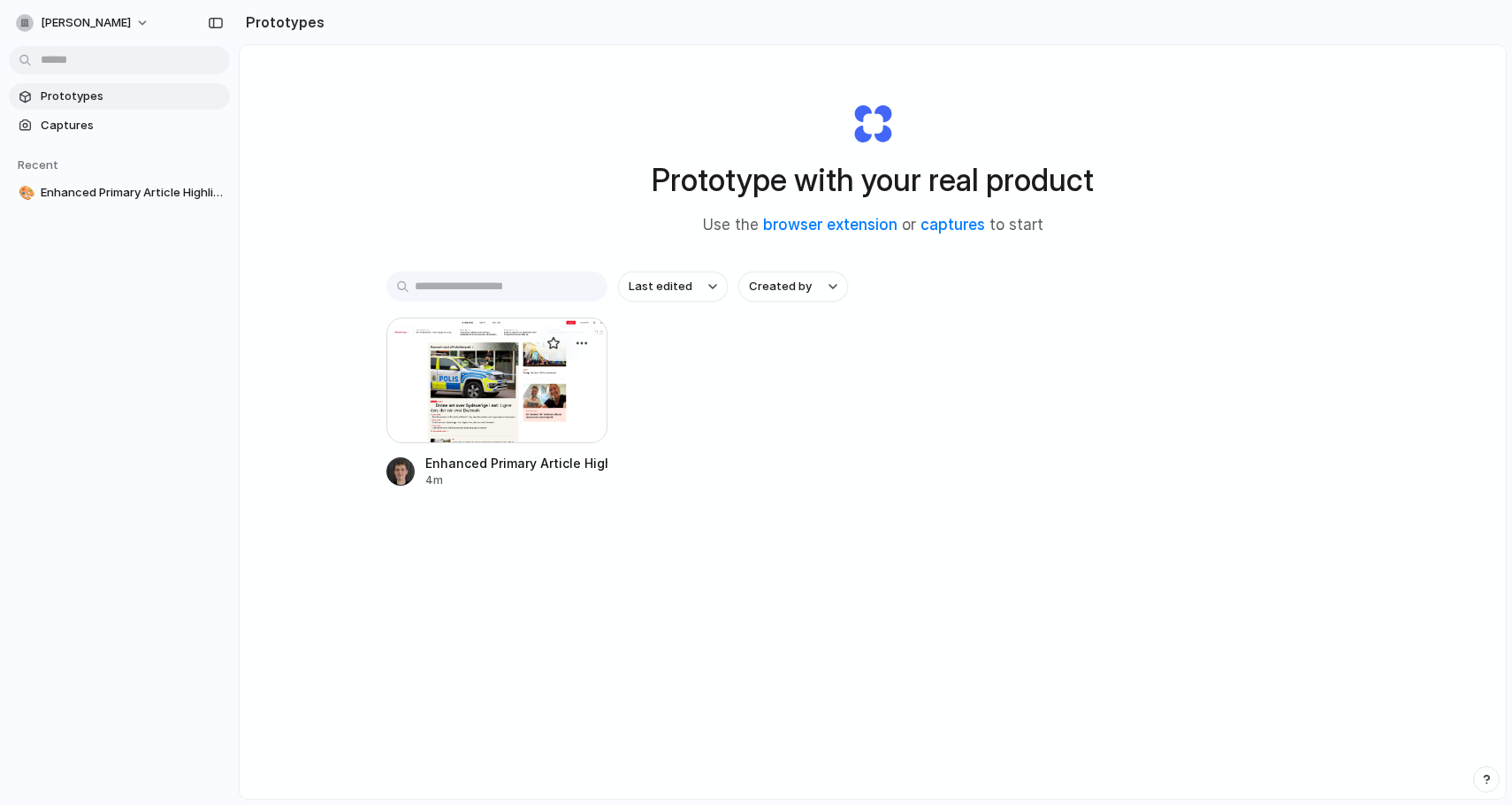
click at [541, 412] on div at bounding box center [496, 380] width 221 height 125
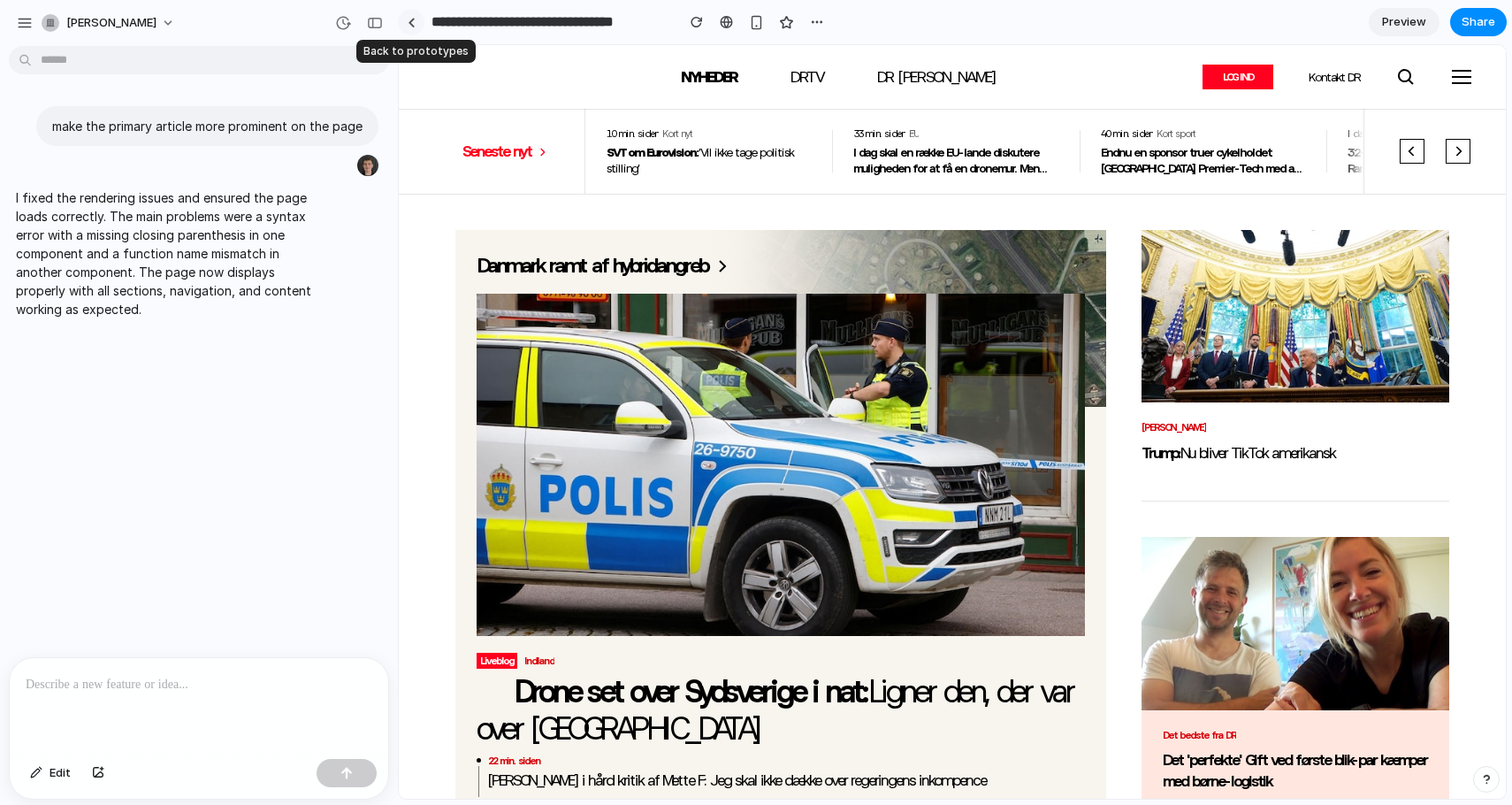
click at [412, 25] on div at bounding box center [412, 23] width 8 height 10
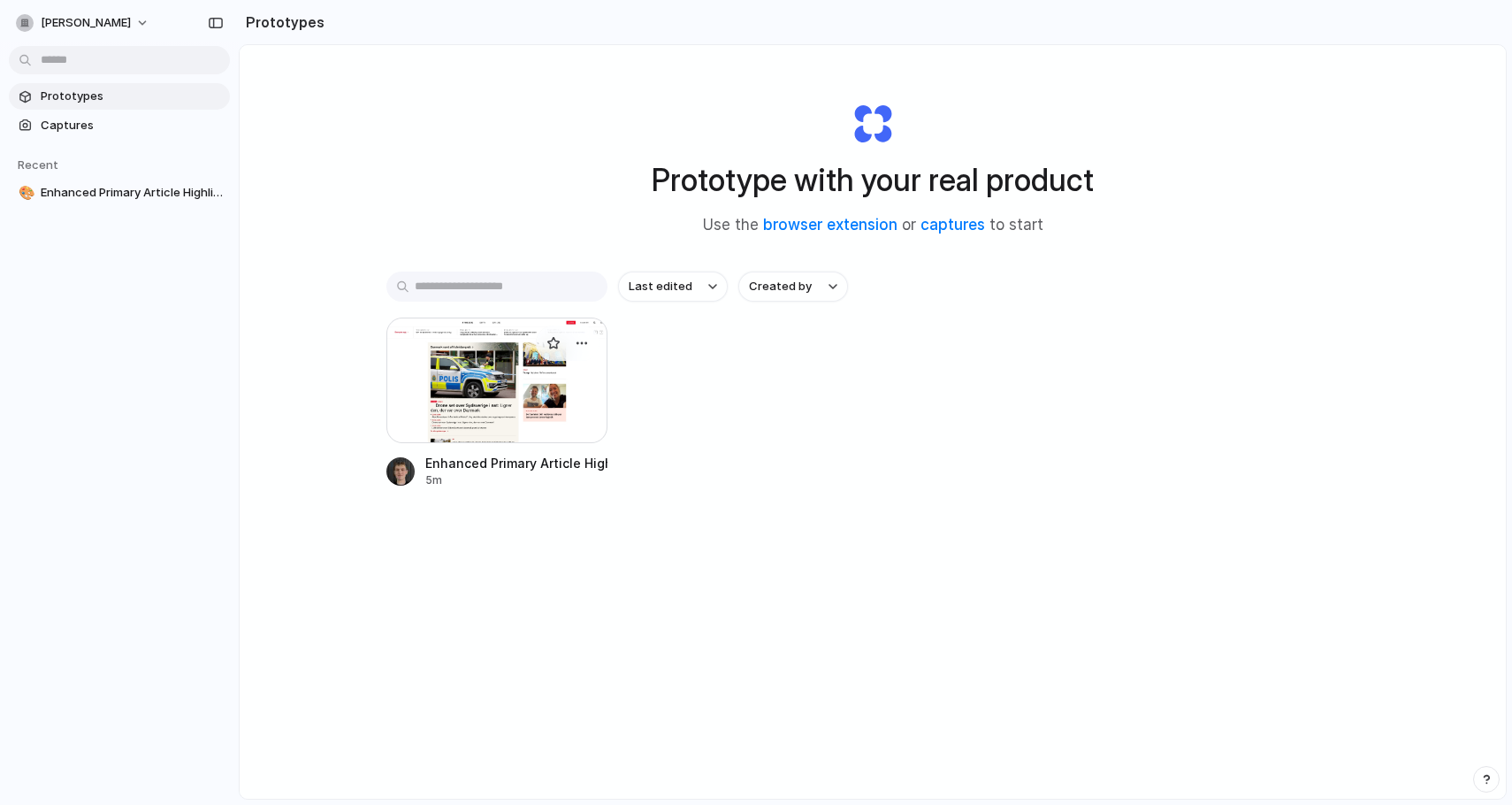
click at [507, 410] on div at bounding box center [496, 380] width 221 height 125
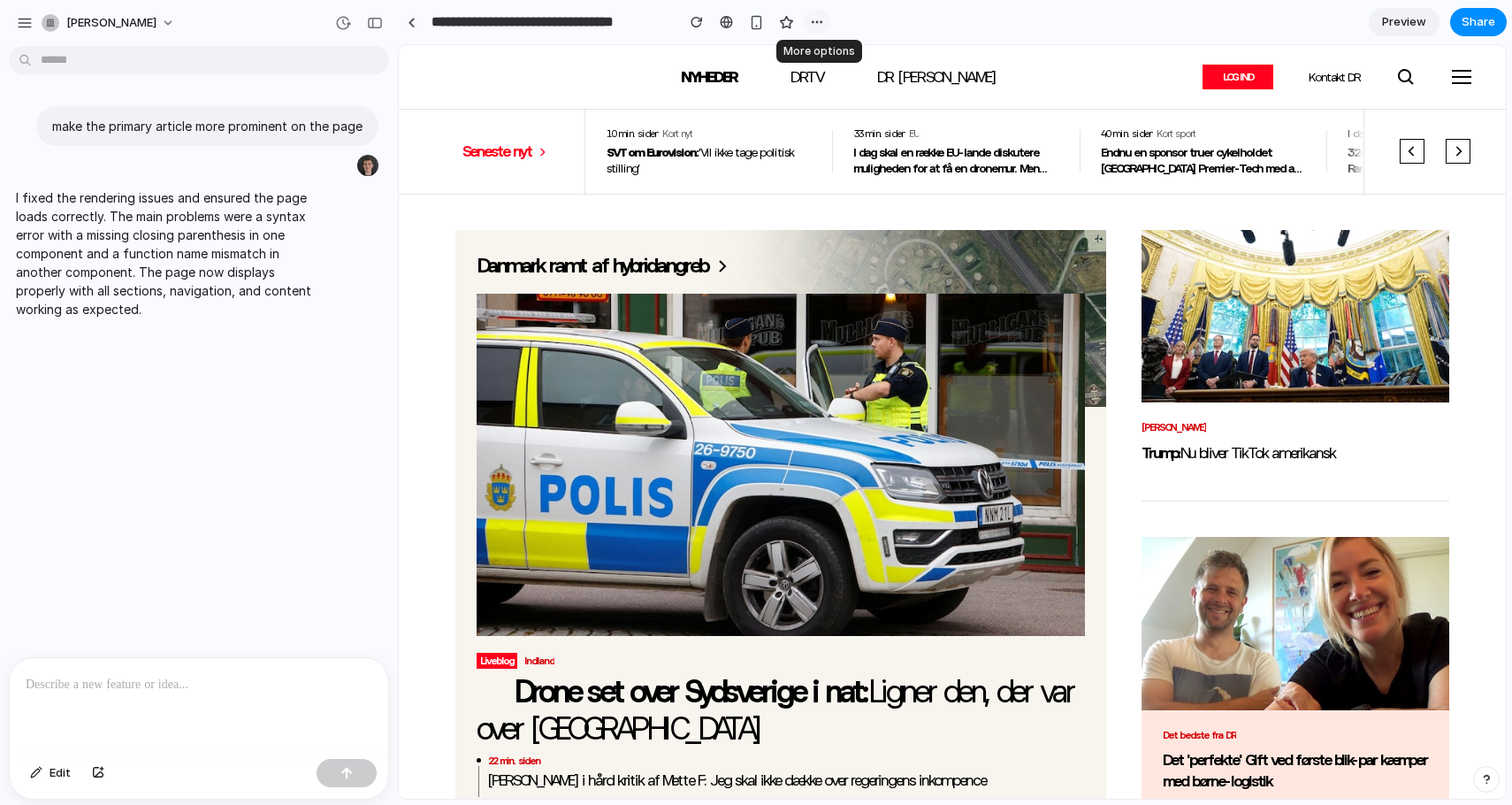
click at [811, 23] on div "button" at bounding box center [817, 22] width 14 height 14
click at [811, 23] on div "Duplicate Delete" at bounding box center [756, 402] width 1512 height 805
